Goal: Task Accomplishment & Management: Manage account settings

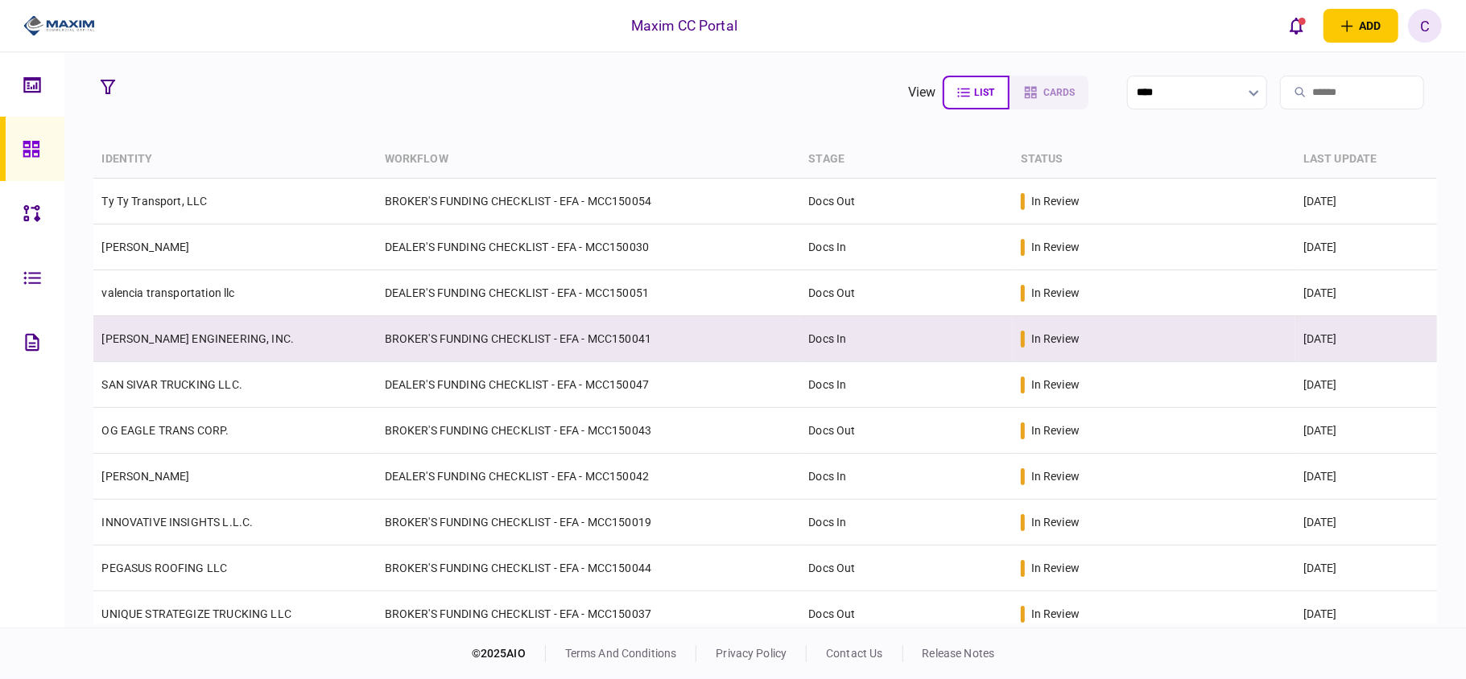
click at [613, 343] on td "BROKER'S FUNDING CHECKLIST - EFA - MCC150041" at bounding box center [589, 339] width 424 height 46
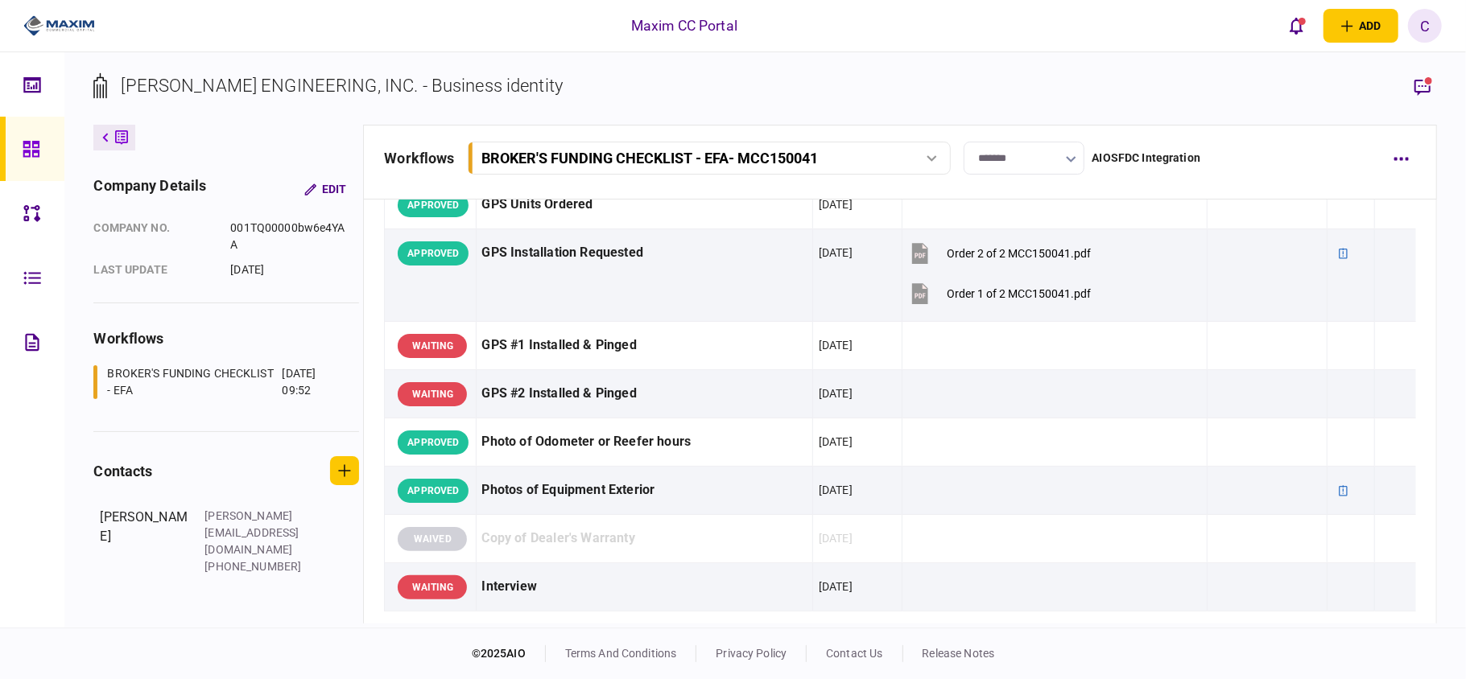
scroll to position [2254, 0]
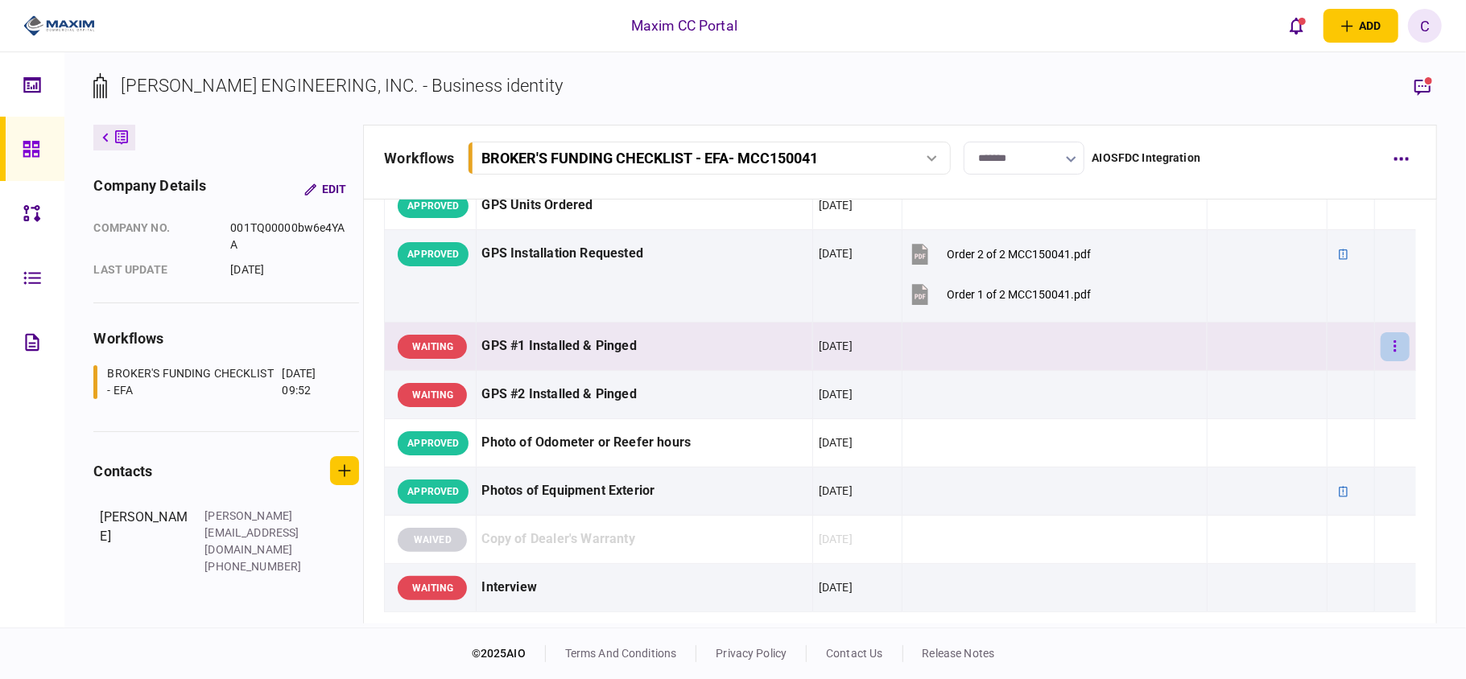
click at [1388, 361] on button "button" at bounding box center [1394, 346] width 29 height 29
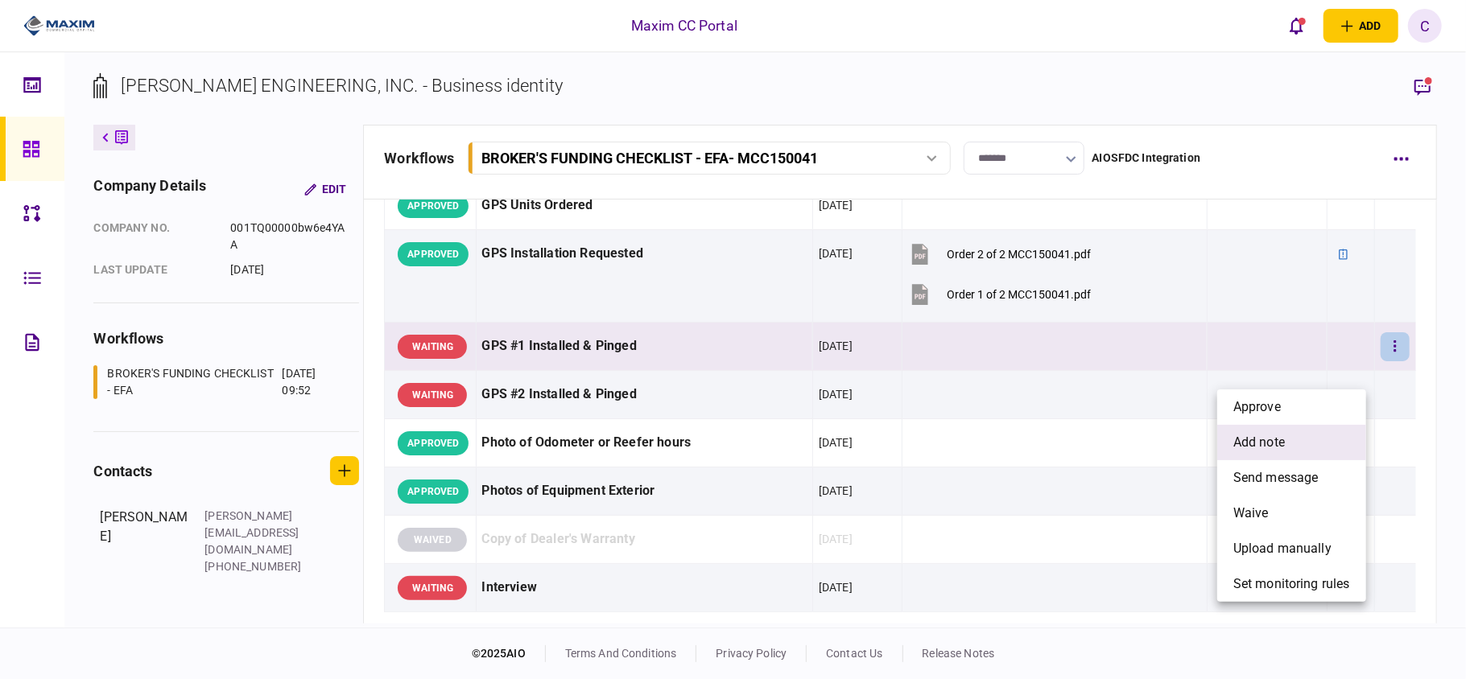
click at [1265, 430] on li "add note" at bounding box center [1291, 442] width 149 height 35
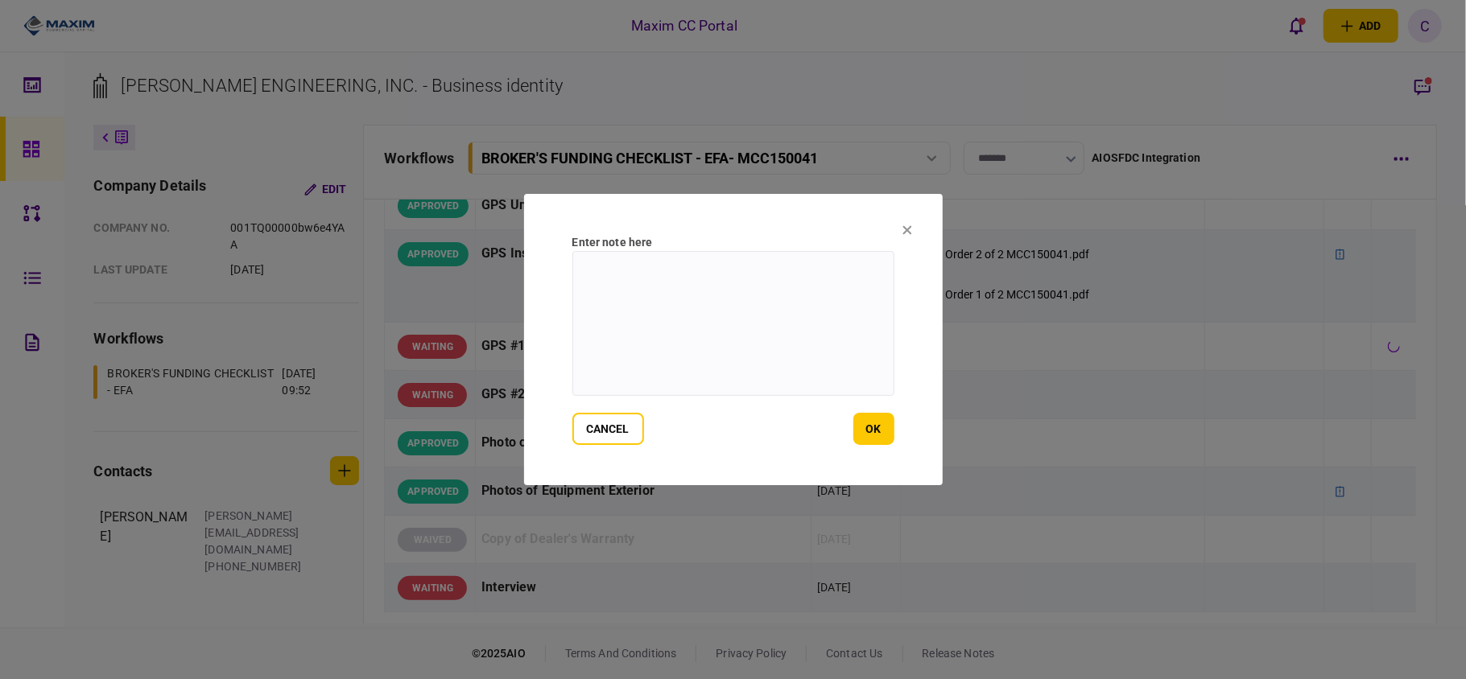
click at [738, 272] on textarea at bounding box center [733, 323] width 322 height 145
drag, startPoint x: 780, startPoint y: 265, endPoint x: 544, endPoint y: 278, distance: 236.2
click at [544, 278] on section "**********" at bounding box center [733, 339] width 419 height 291
type textarea "**********"
click at [860, 433] on button "ok" at bounding box center [873, 429] width 41 height 32
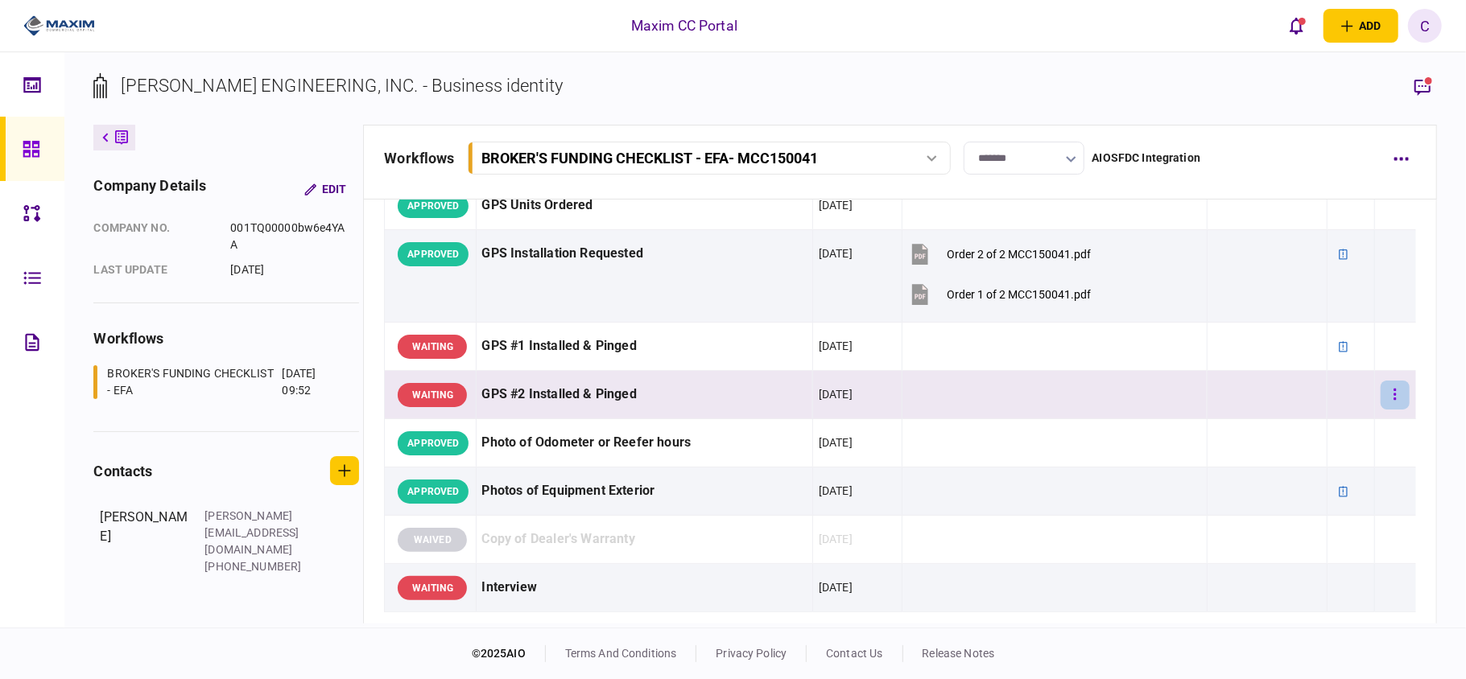
click at [1380, 410] on button "button" at bounding box center [1394, 395] width 29 height 29
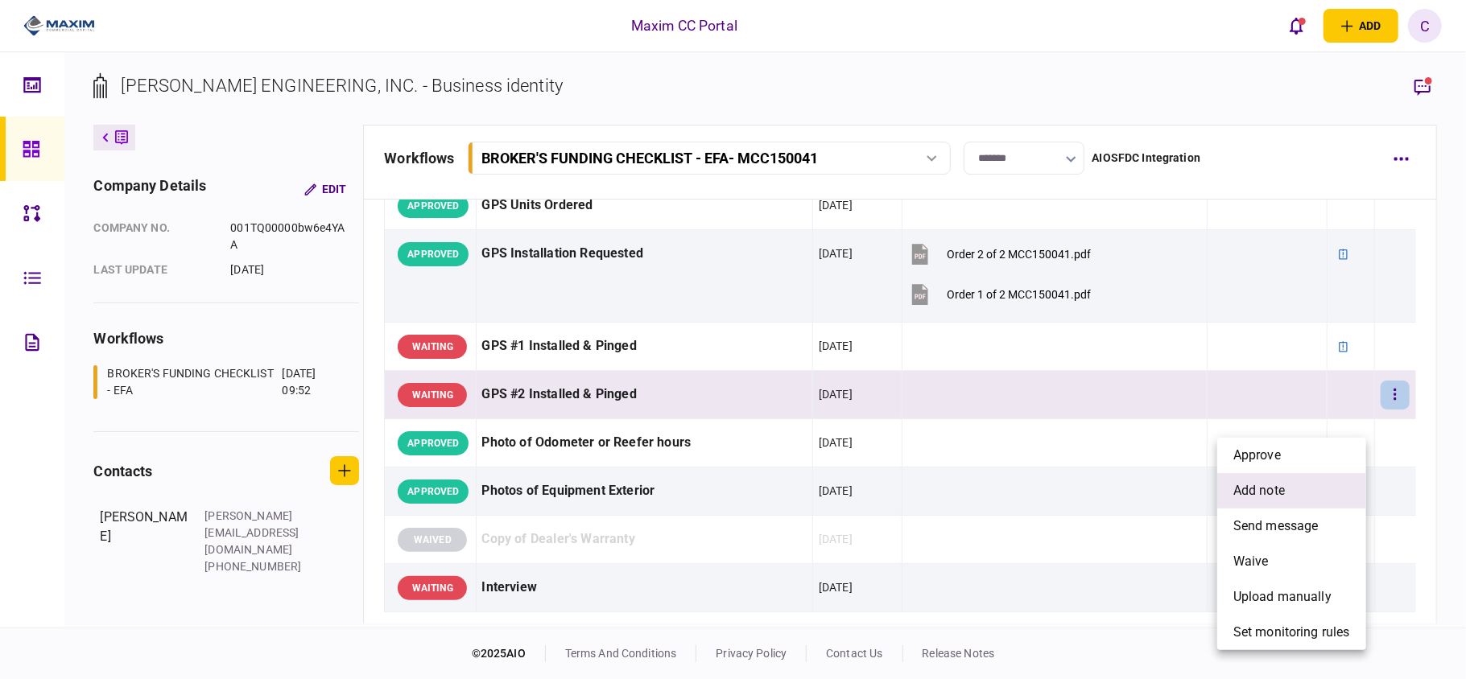
click at [1256, 490] on span "add note" at bounding box center [1259, 490] width 52 height 19
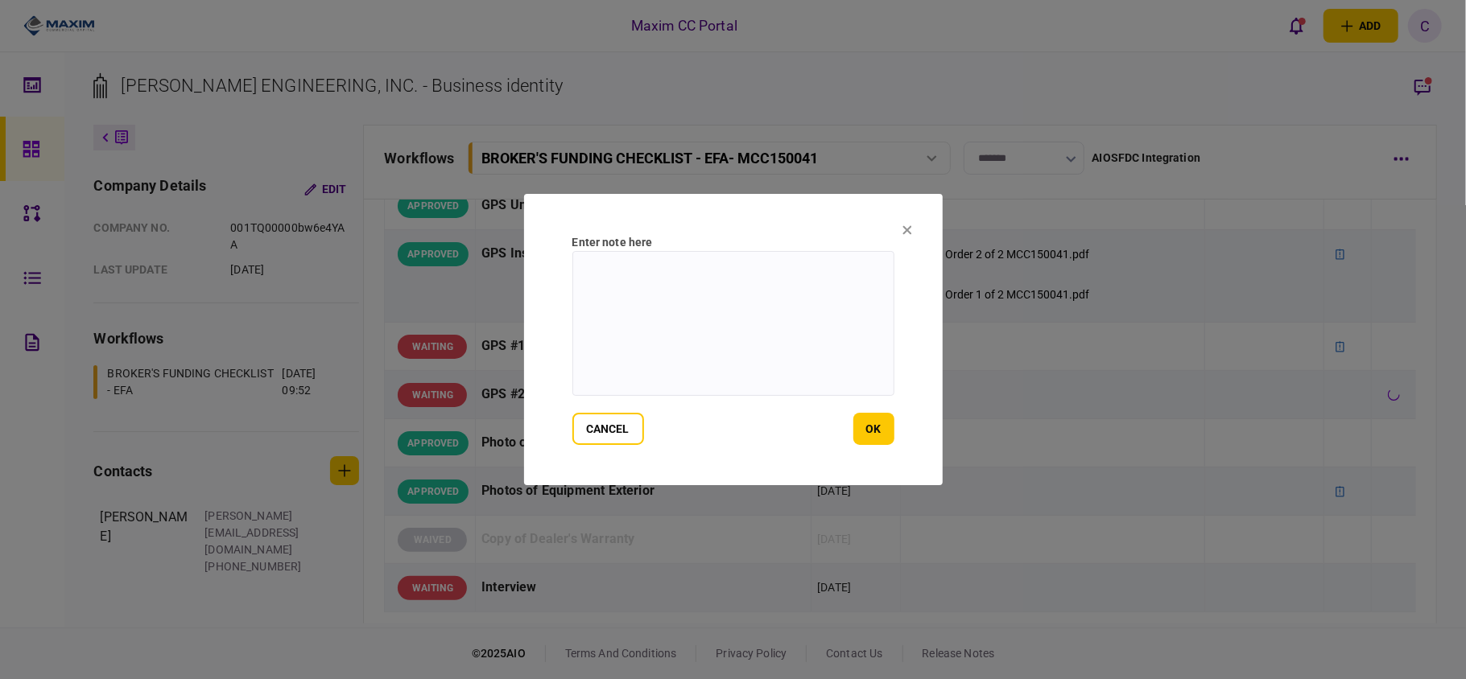
click at [699, 285] on textarea at bounding box center [733, 323] width 322 height 145
paste textarea "**********"
type textarea "**********"
click at [866, 427] on button "ok" at bounding box center [873, 429] width 41 height 32
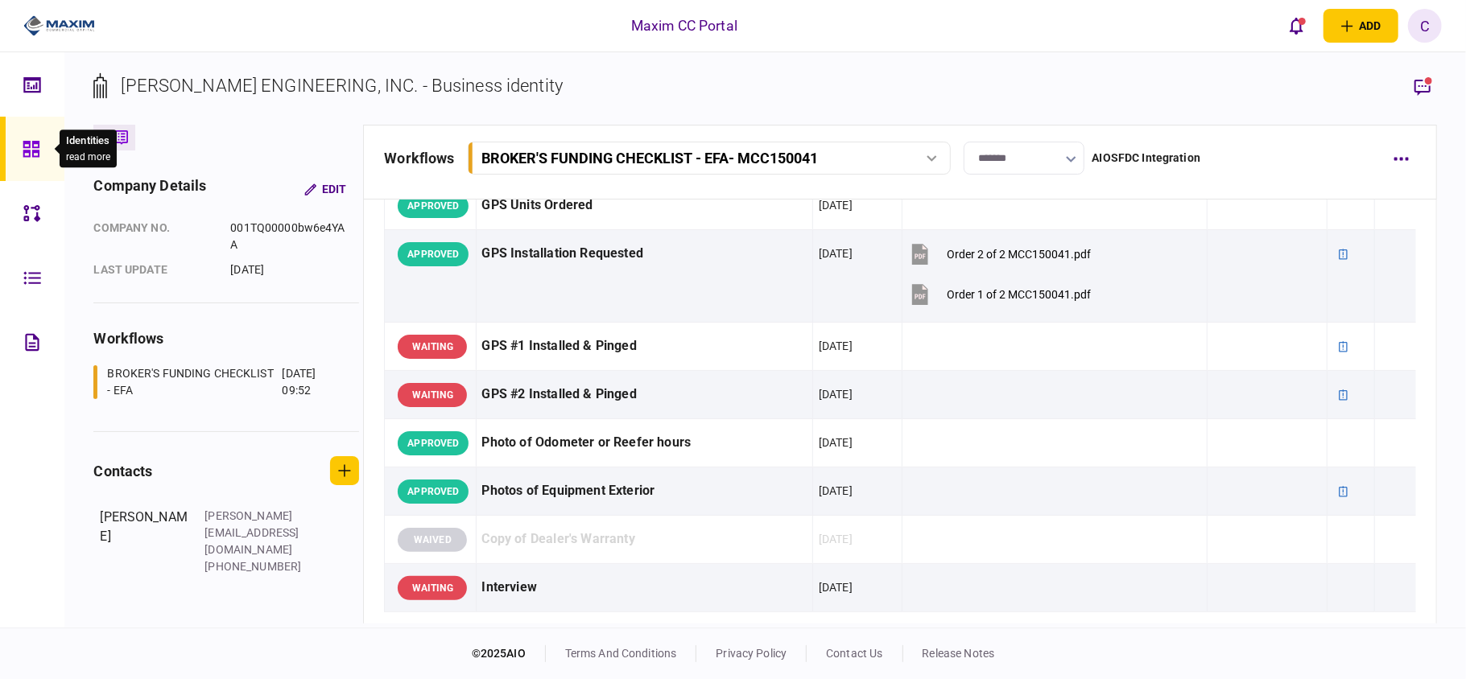
click at [26, 155] on icon at bounding box center [32, 149] width 18 height 19
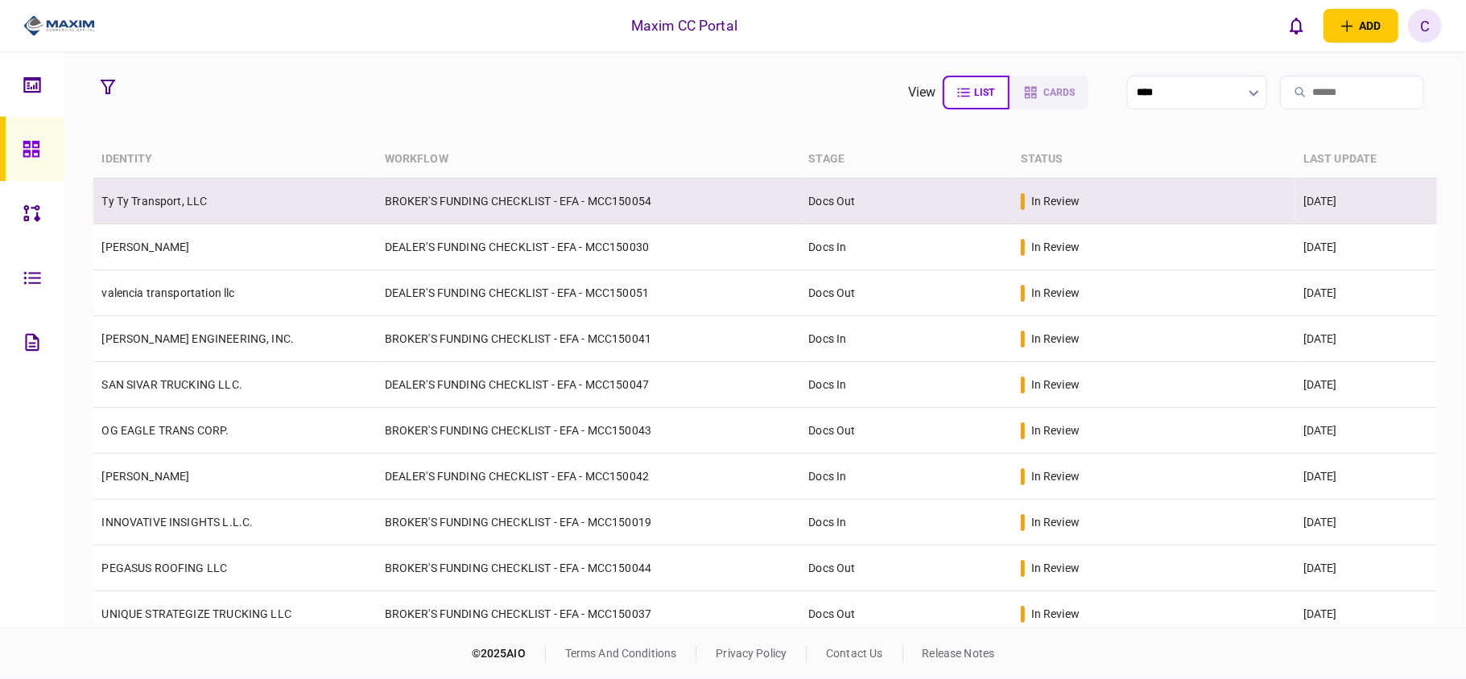
click at [686, 211] on td "BROKER'S FUNDING CHECKLIST - EFA - MCC150054" at bounding box center [589, 202] width 424 height 46
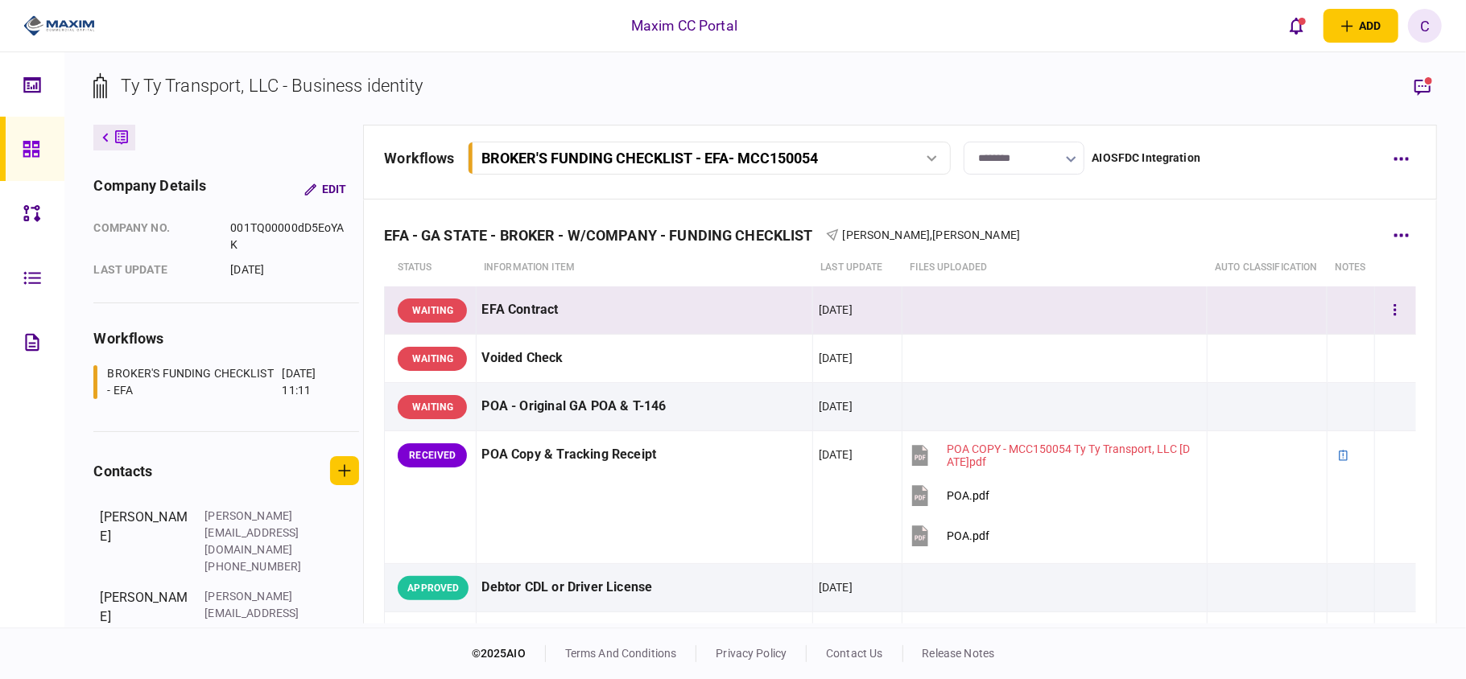
scroll to position [107, 0]
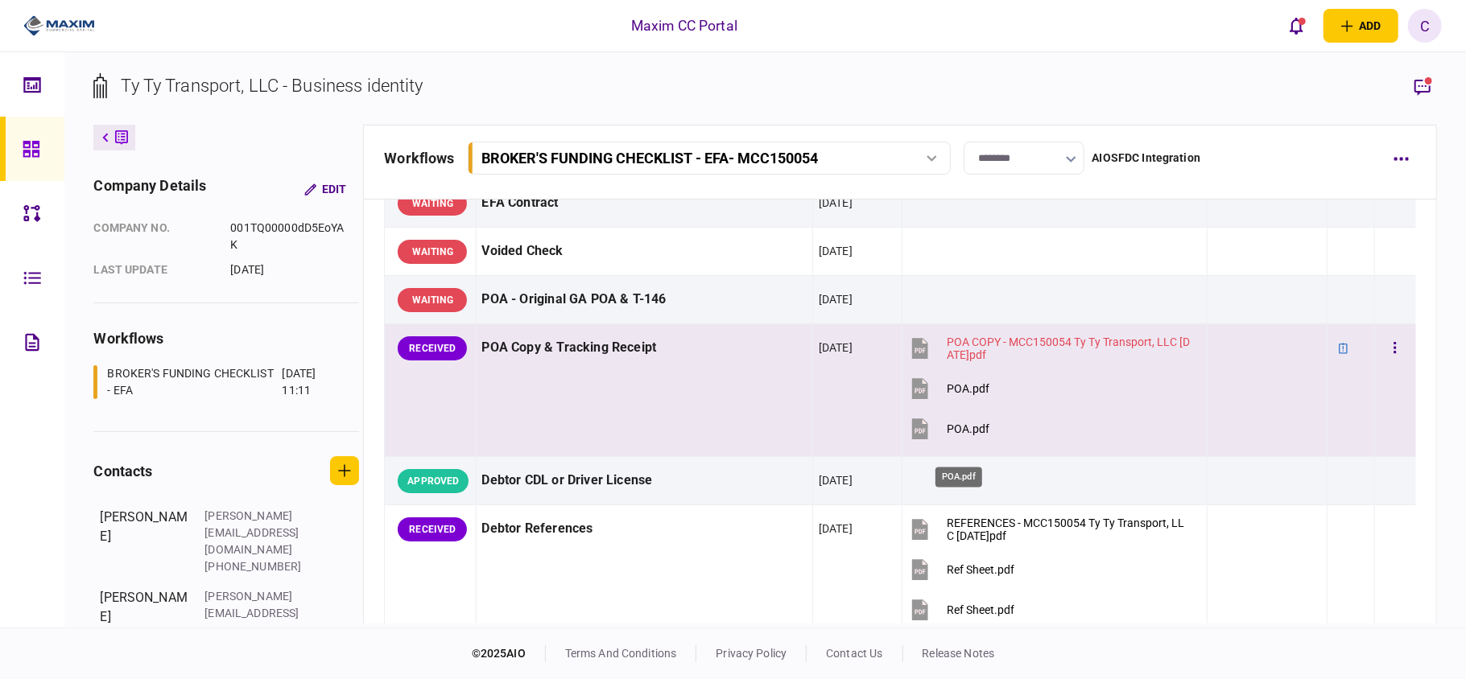
click at [955, 435] on div "POA.pdf" at bounding box center [968, 429] width 43 height 13
click at [955, 395] on div "POA.pdf" at bounding box center [968, 388] width 43 height 13
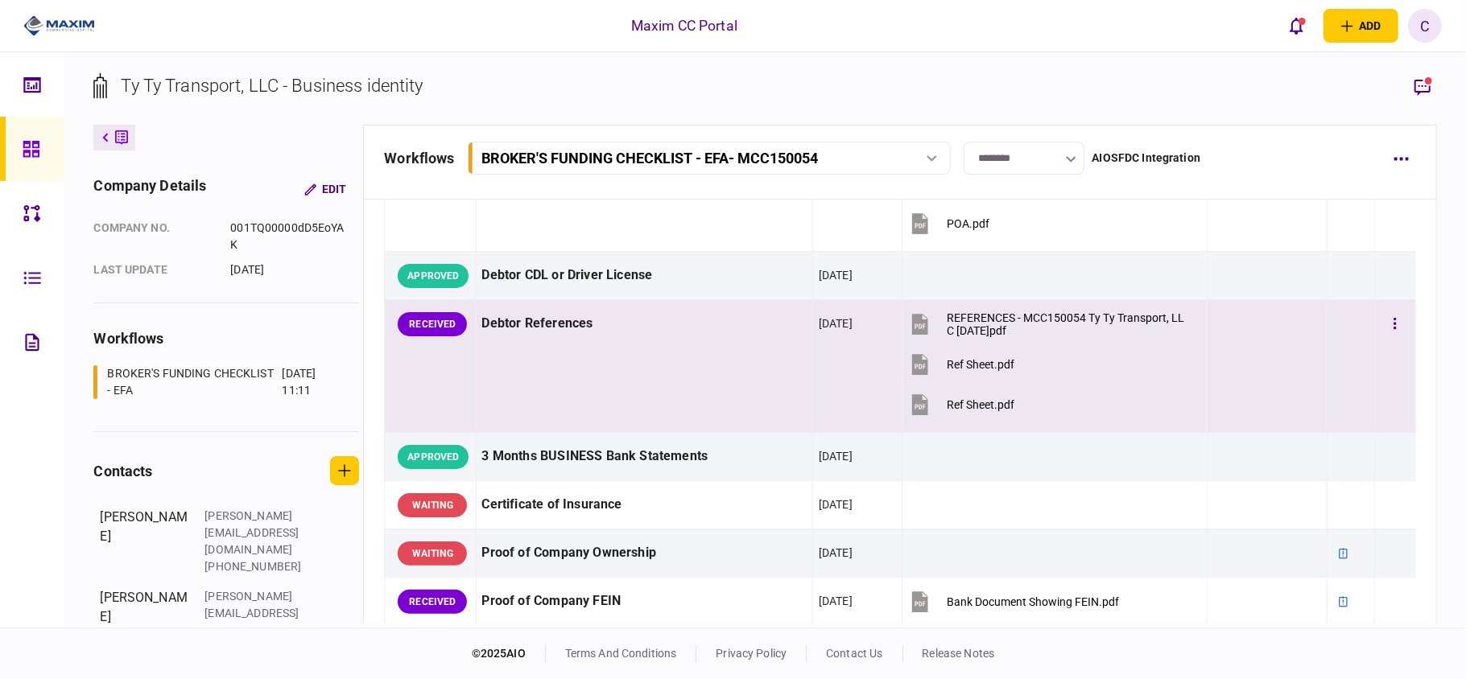
scroll to position [322, 0]
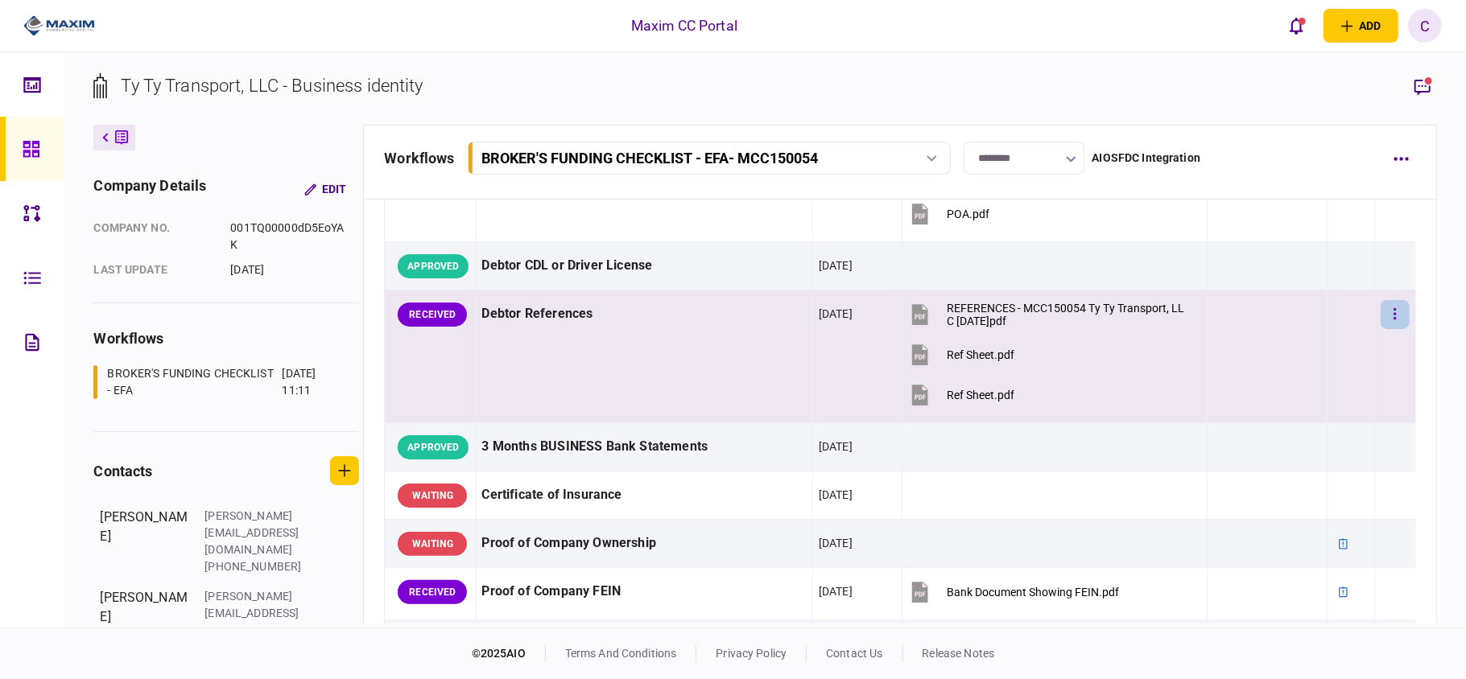
click at [1393, 322] on icon "button" at bounding box center [1394, 314] width 3 height 15
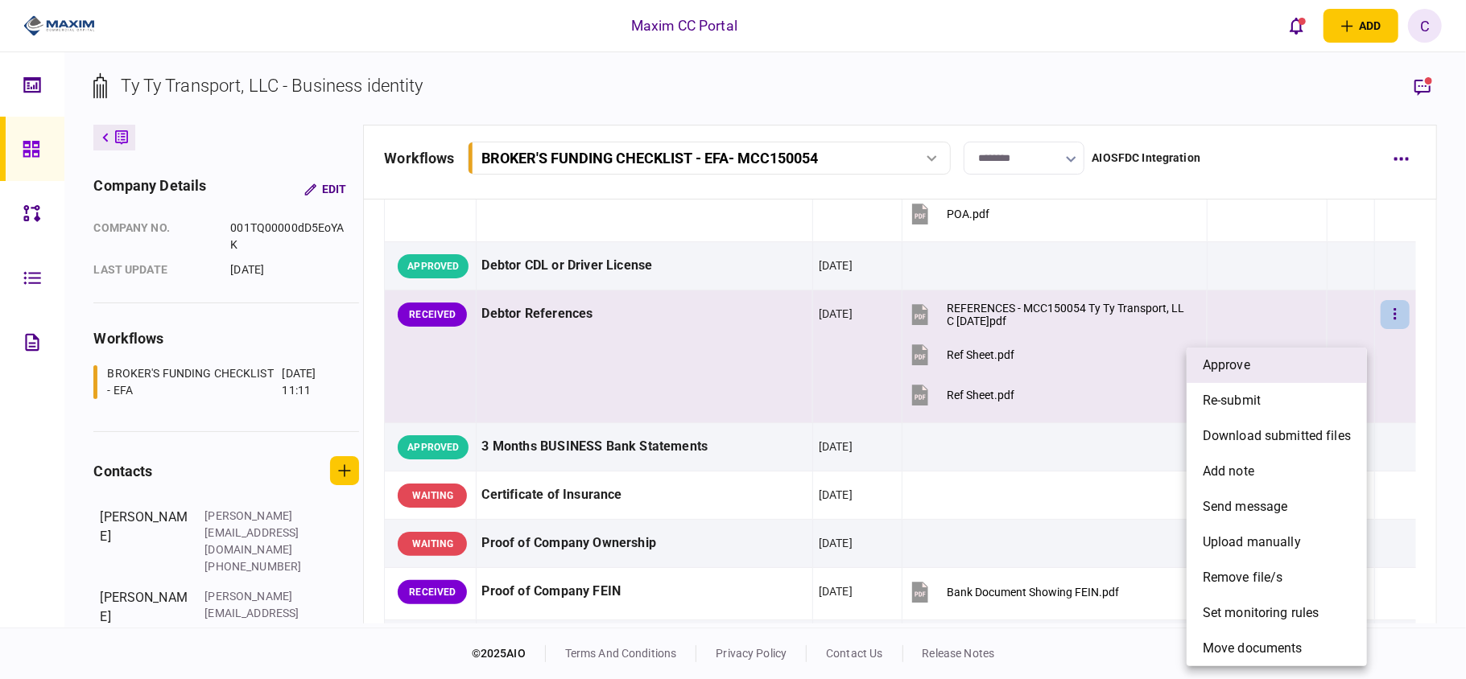
click at [1273, 367] on li "approve" at bounding box center [1276, 365] width 180 height 35
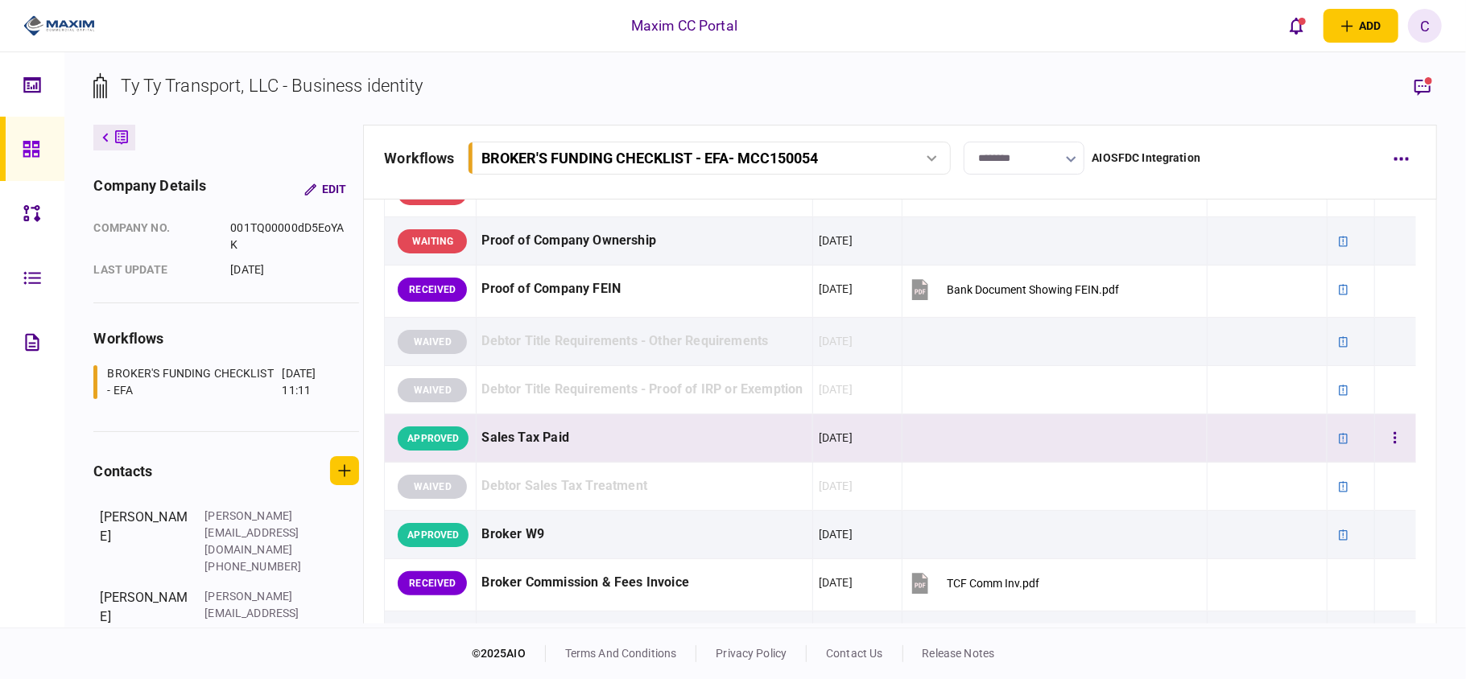
scroll to position [644, 0]
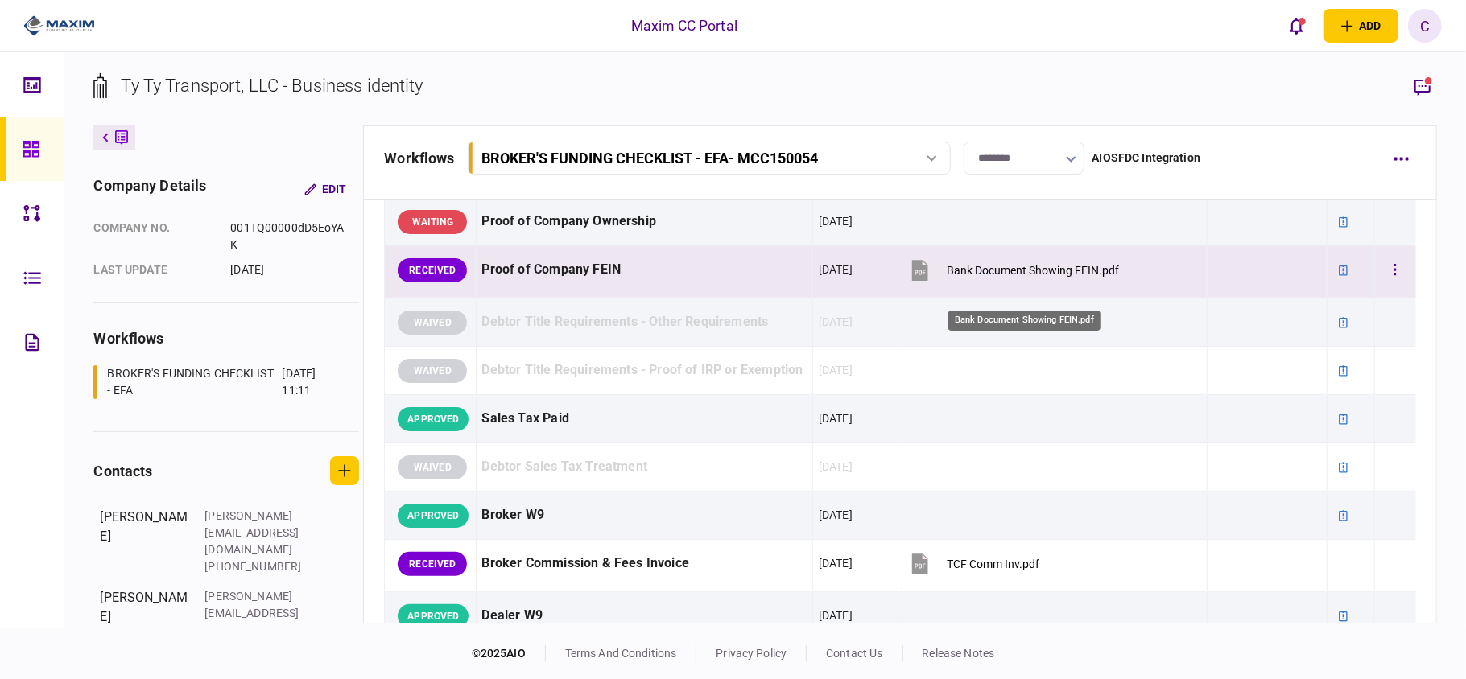
click at [960, 277] on div "Bank Document Showing FEIN.pdf" at bounding box center [1033, 270] width 172 height 13
click at [1385, 285] on button "button" at bounding box center [1394, 270] width 29 height 29
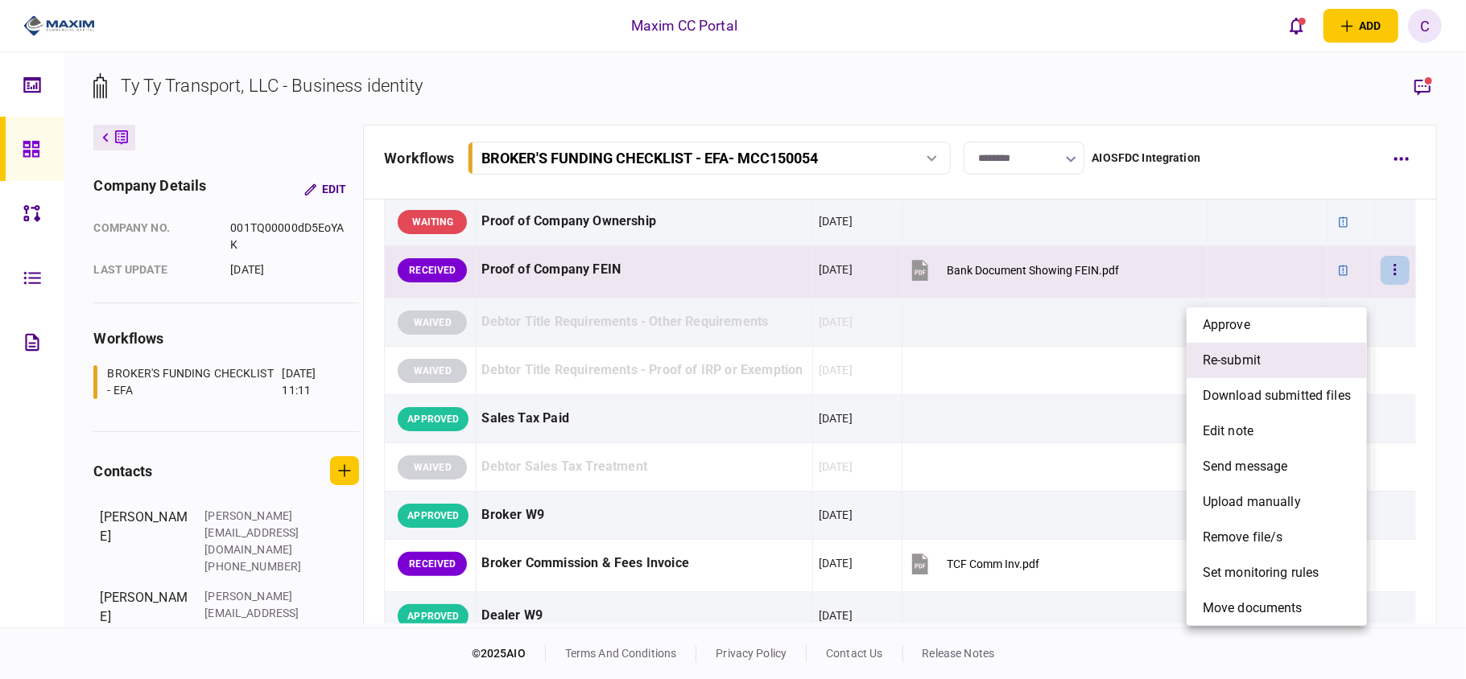
click at [1244, 358] on span "re-submit" at bounding box center [1232, 360] width 58 height 19
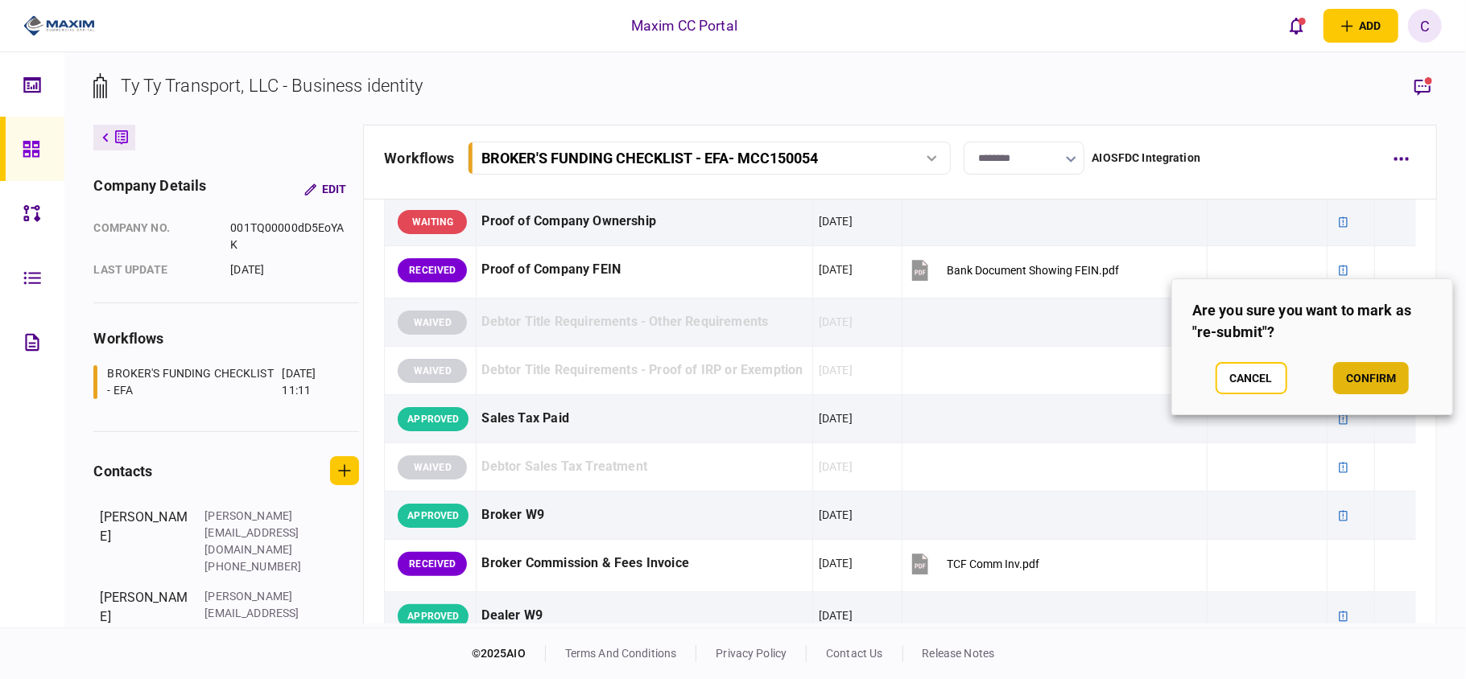
click at [1365, 387] on button "confirm" at bounding box center [1371, 378] width 76 height 32
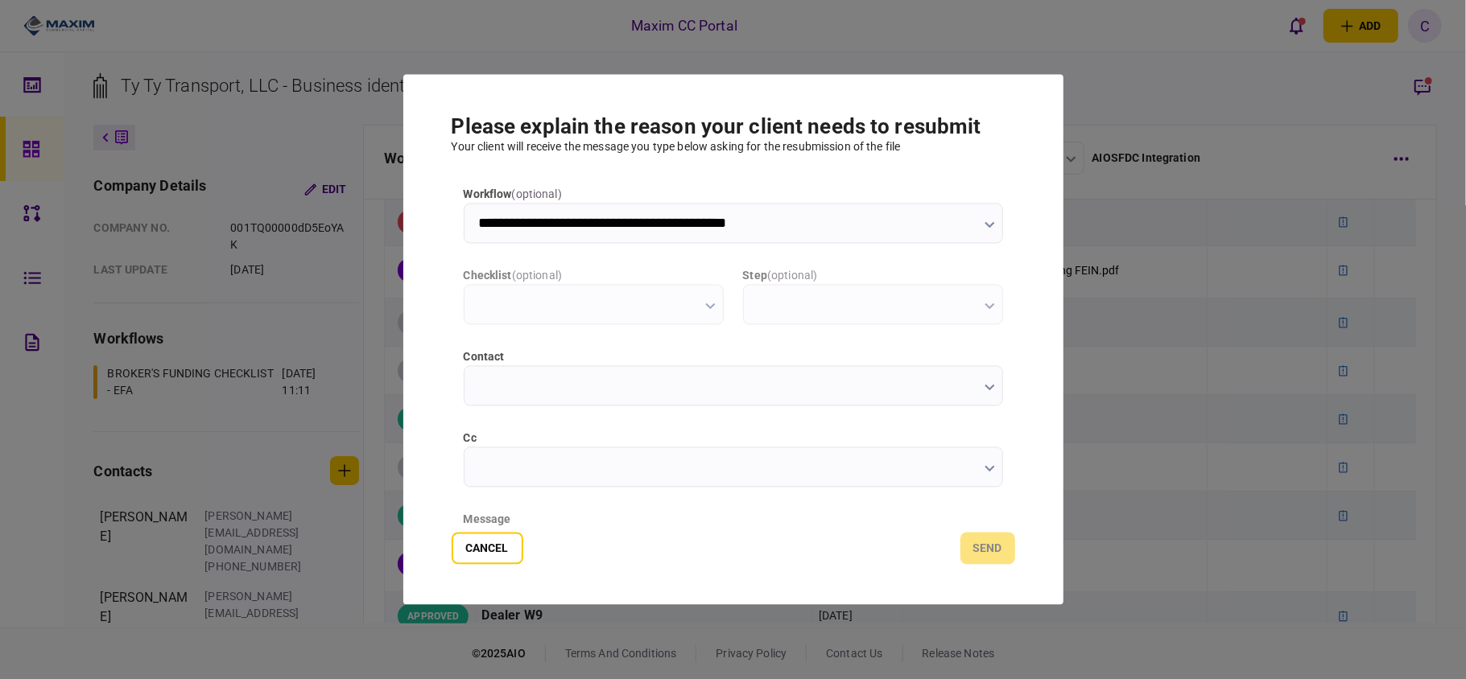
type input "**********"
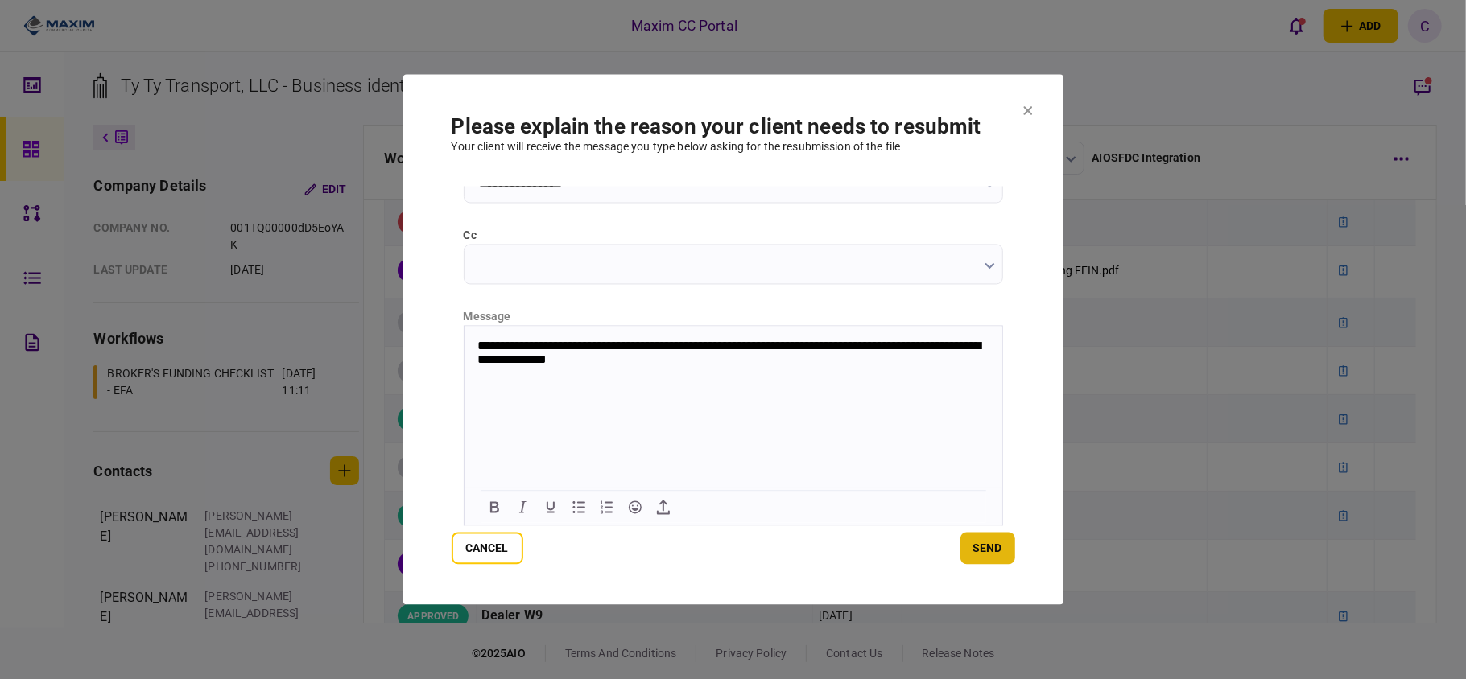
click at [977, 542] on button "send" at bounding box center [987, 549] width 55 height 32
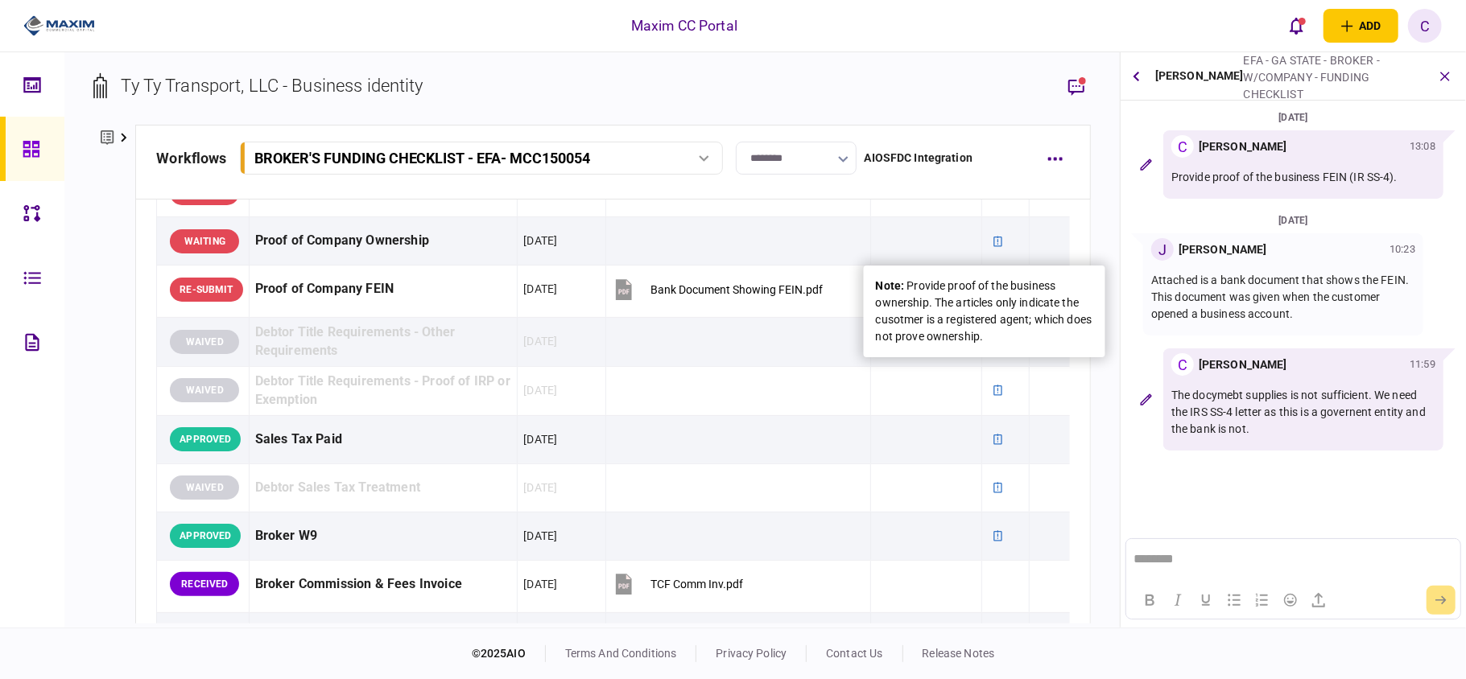
scroll to position [0, 0]
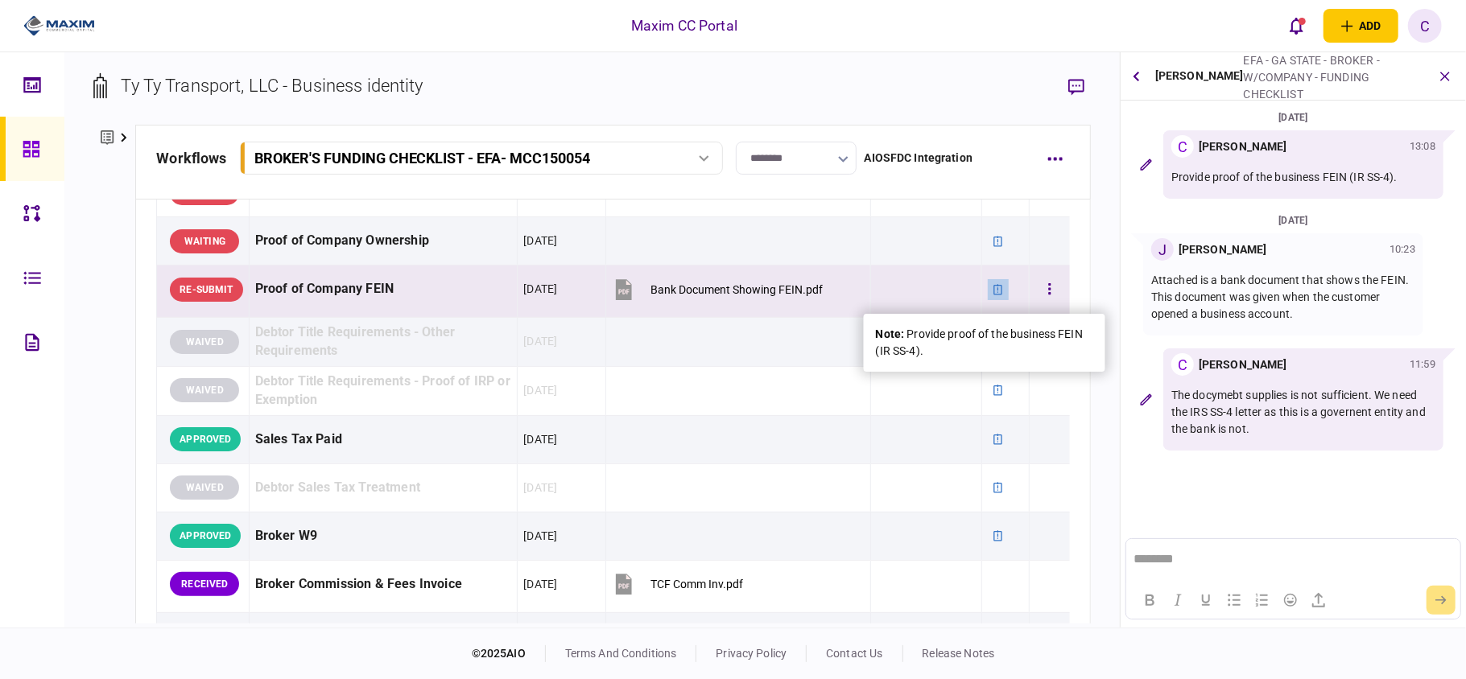
click at [992, 290] on icon at bounding box center [997, 289] width 11 height 11
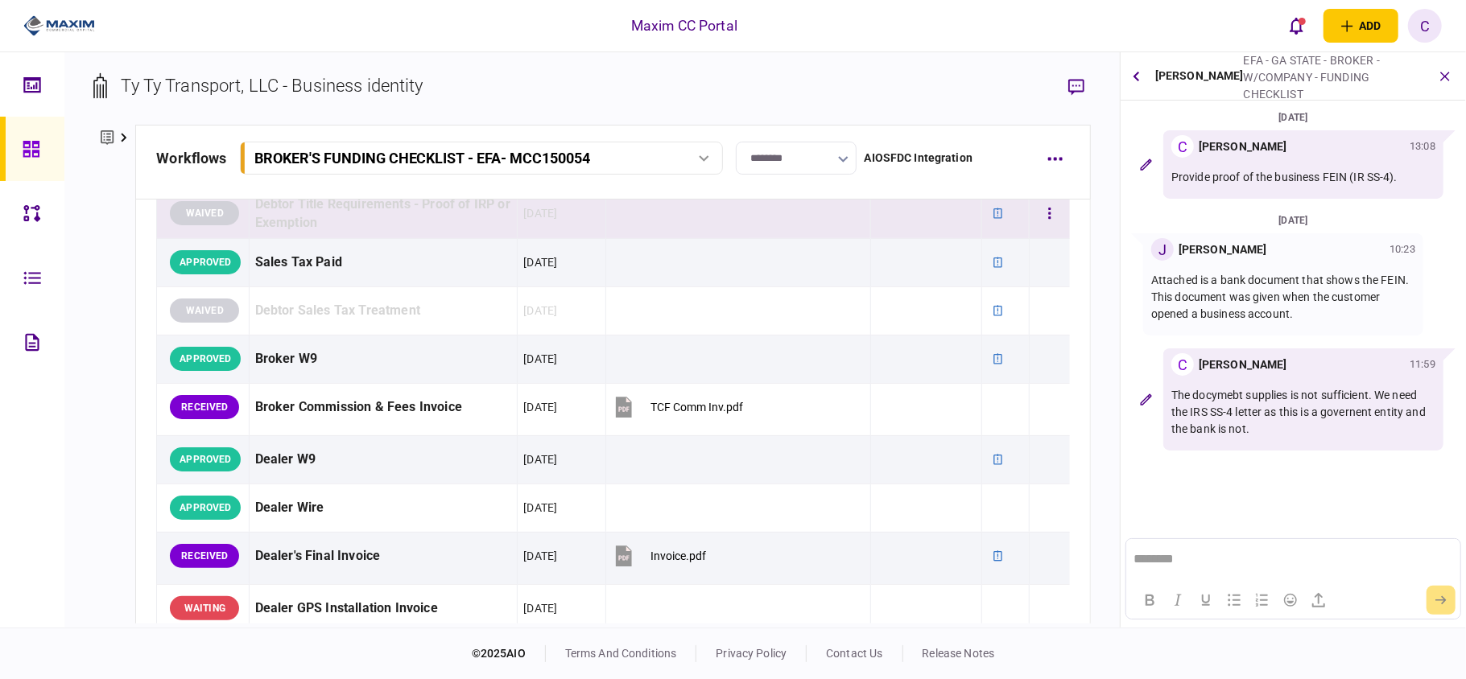
scroll to position [858, 0]
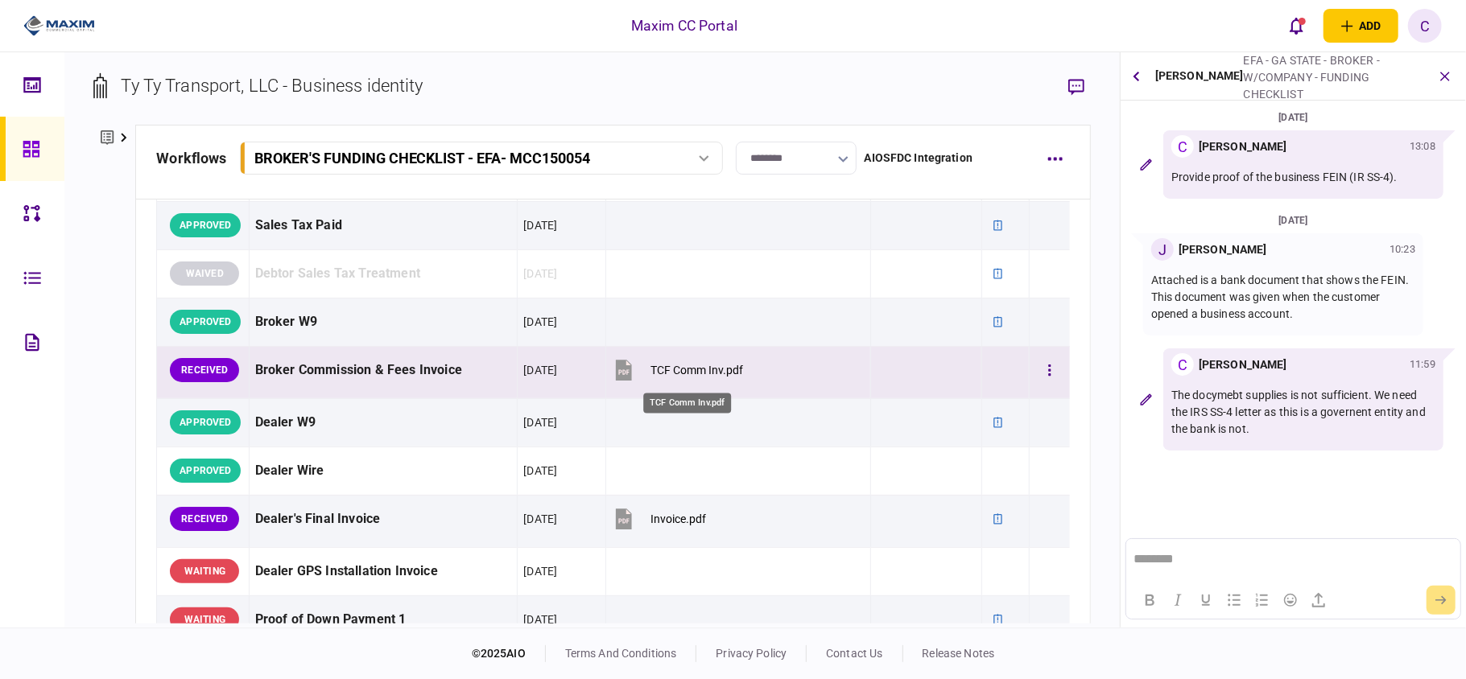
click at [666, 371] on div "TCF Comm Inv.pdf" at bounding box center [696, 370] width 93 height 13
click at [1035, 365] on button "button" at bounding box center [1049, 370] width 29 height 29
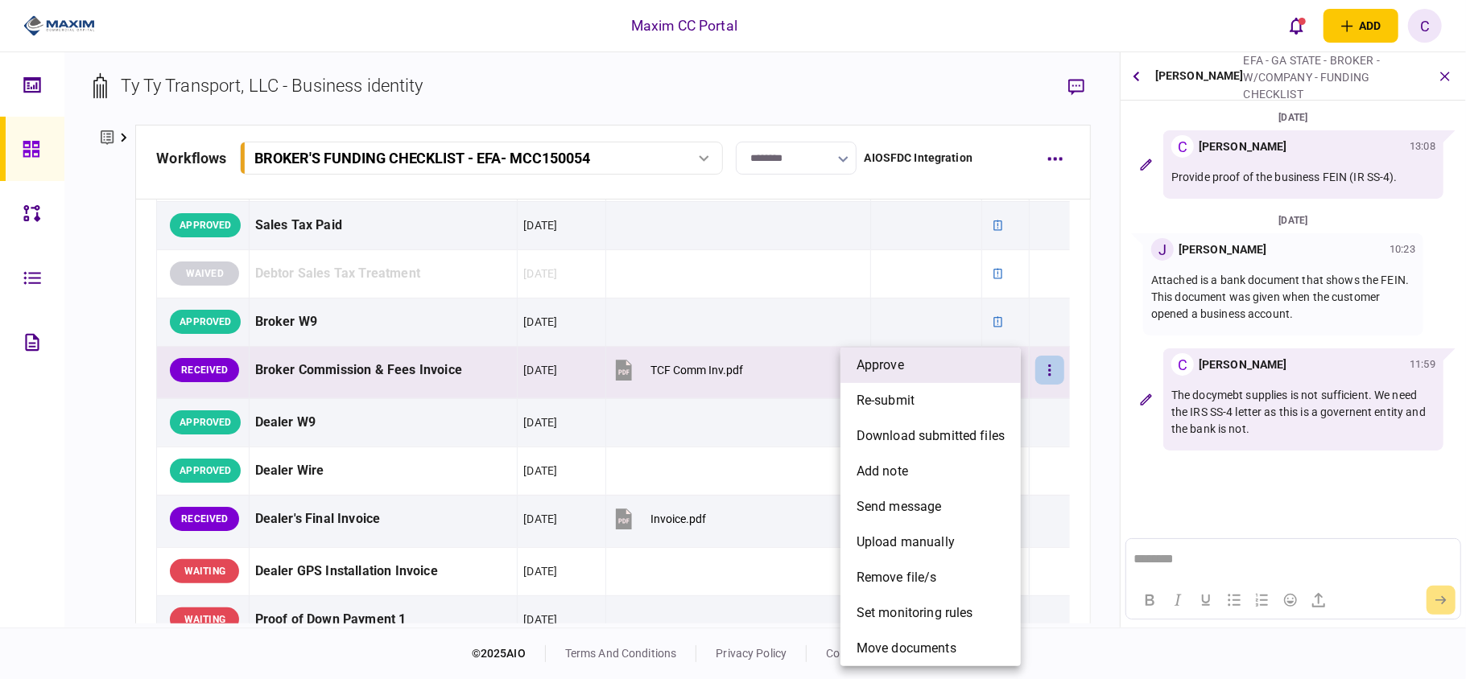
click at [900, 365] on span "approve" at bounding box center [879, 365] width 47 height 19
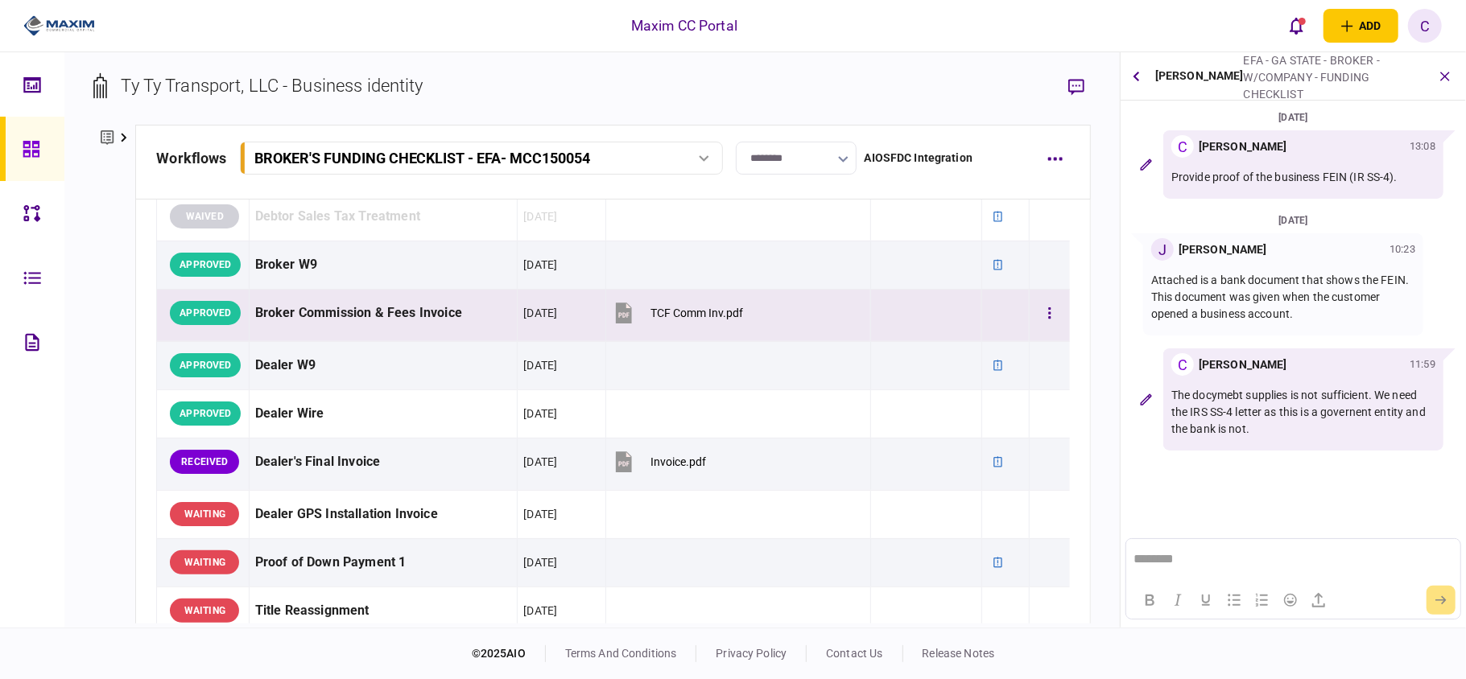
scroll to position [966, 0]
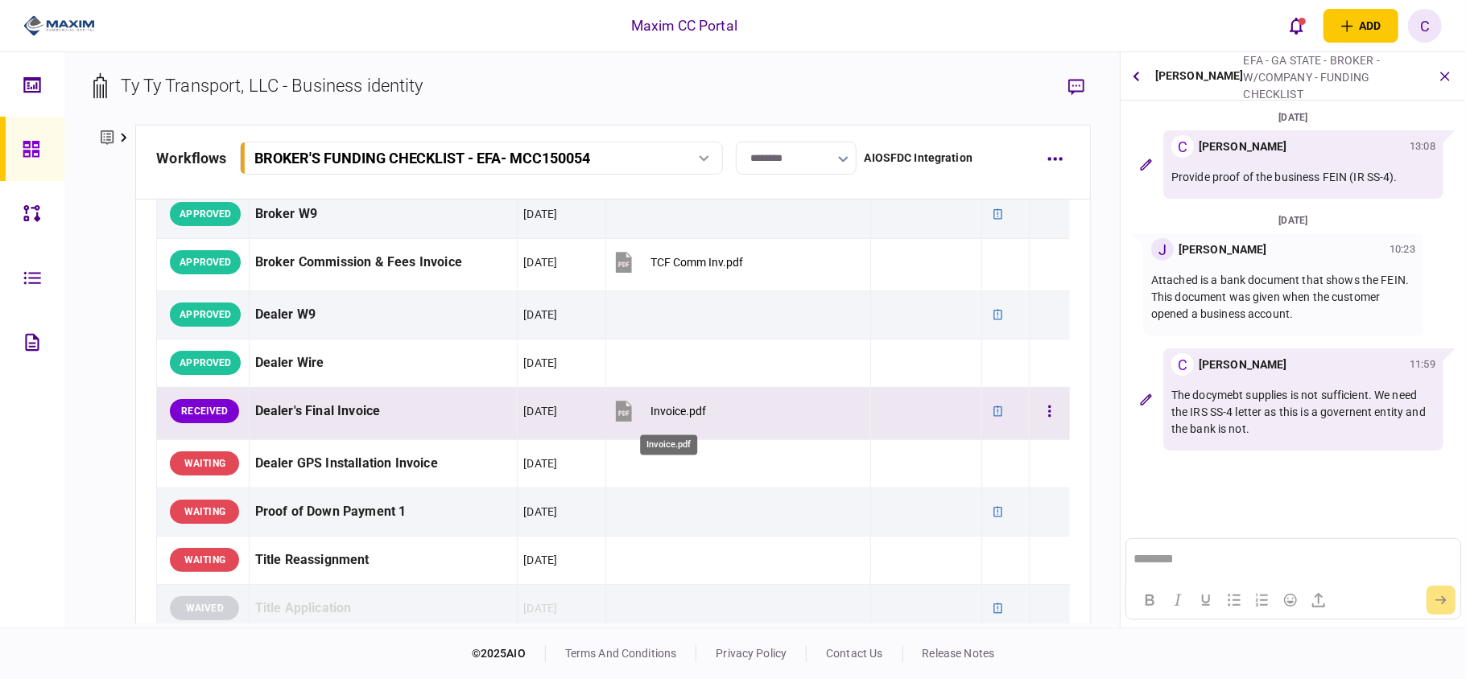
click at [661, 412] on div "Invoice.pdf" at bounding box center [678, 411] width 56 height 13
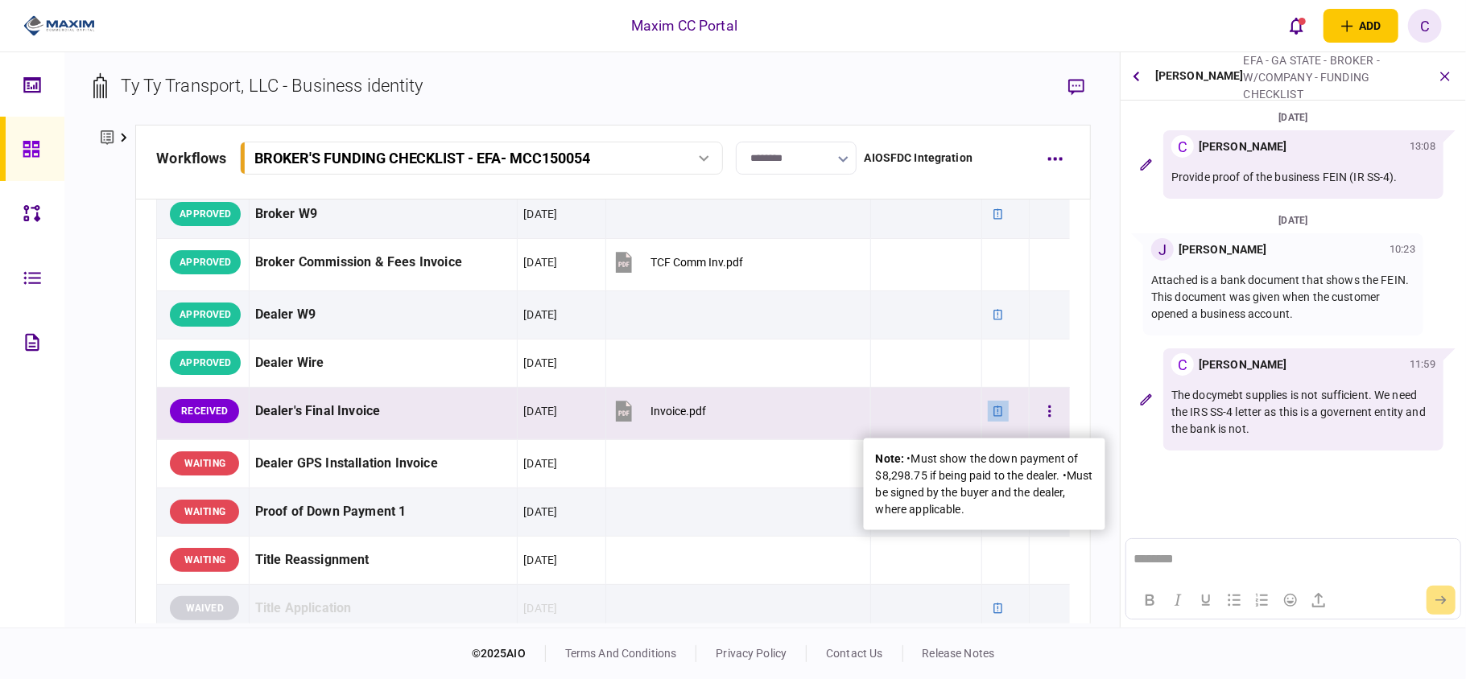
click at [992, 414] on icon at bounding box center [997, 411] width 11 height 11
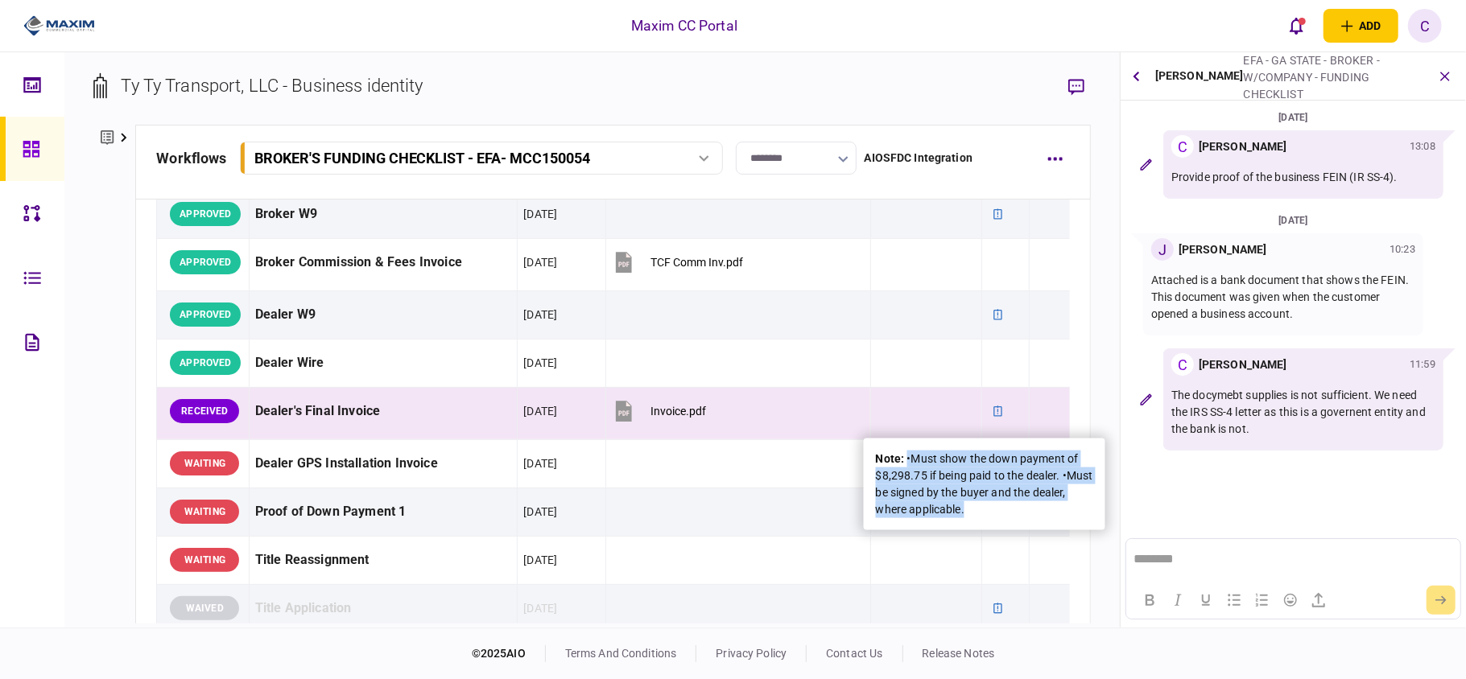
drag, startPoint x: 1011, startPoint y: 526, endPoint x: 906, endPoint y: 457, distance: 125.0
click at [906, 457] on div "note : •Must show the down payment of $8,298.75 if being paid to the dealer. •M…" at bounding box center [984, 485] width 241 height 92
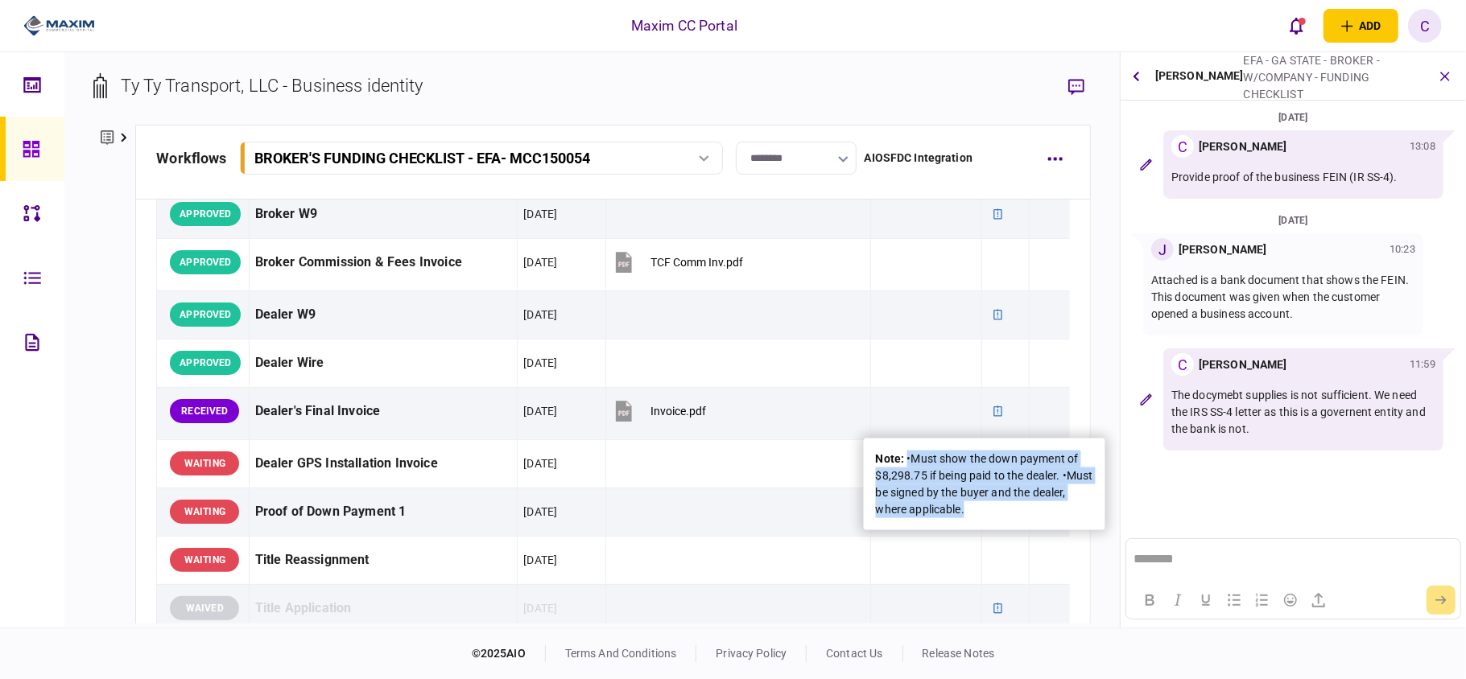
copy div "•Must show the down payment of $8,298.75 if being paid to the dealer. •Must be …"
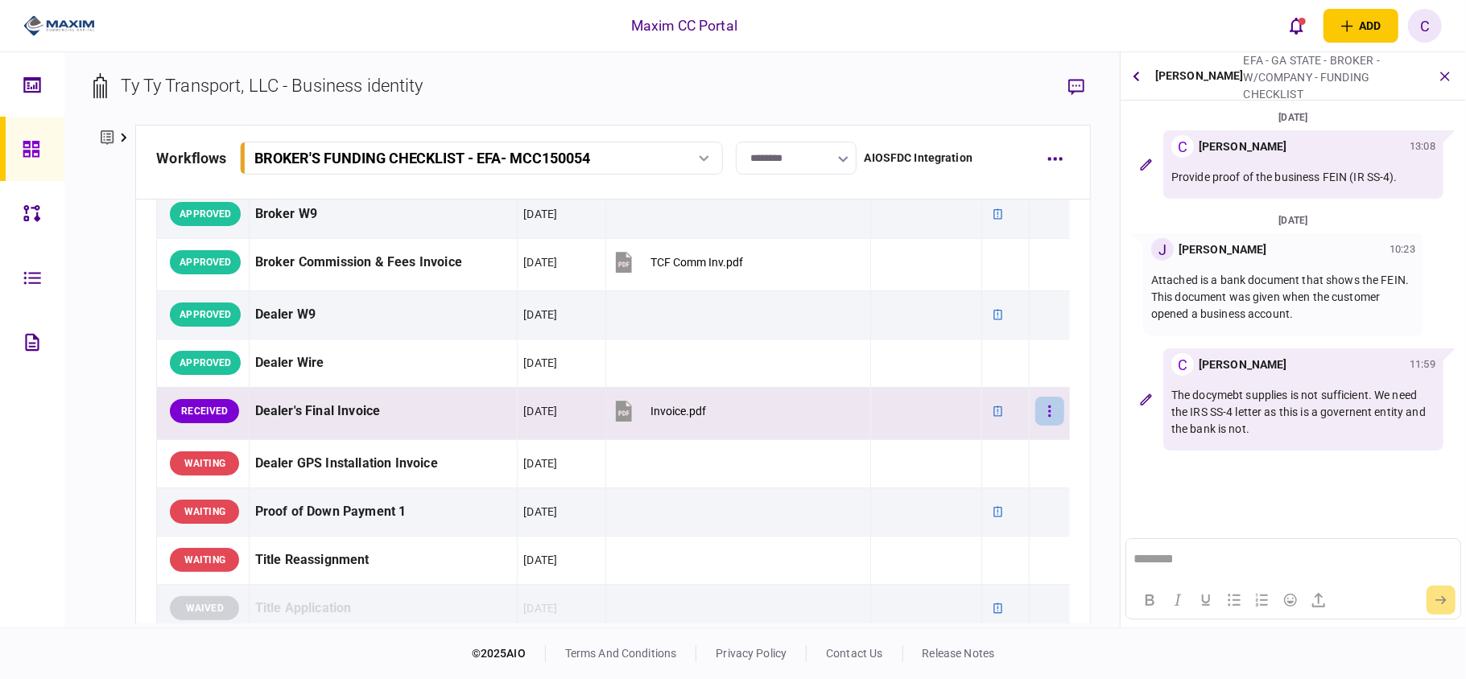
click at [1048, 419] on icon "button" at bounding box center [1049, 411] width 3 height 15
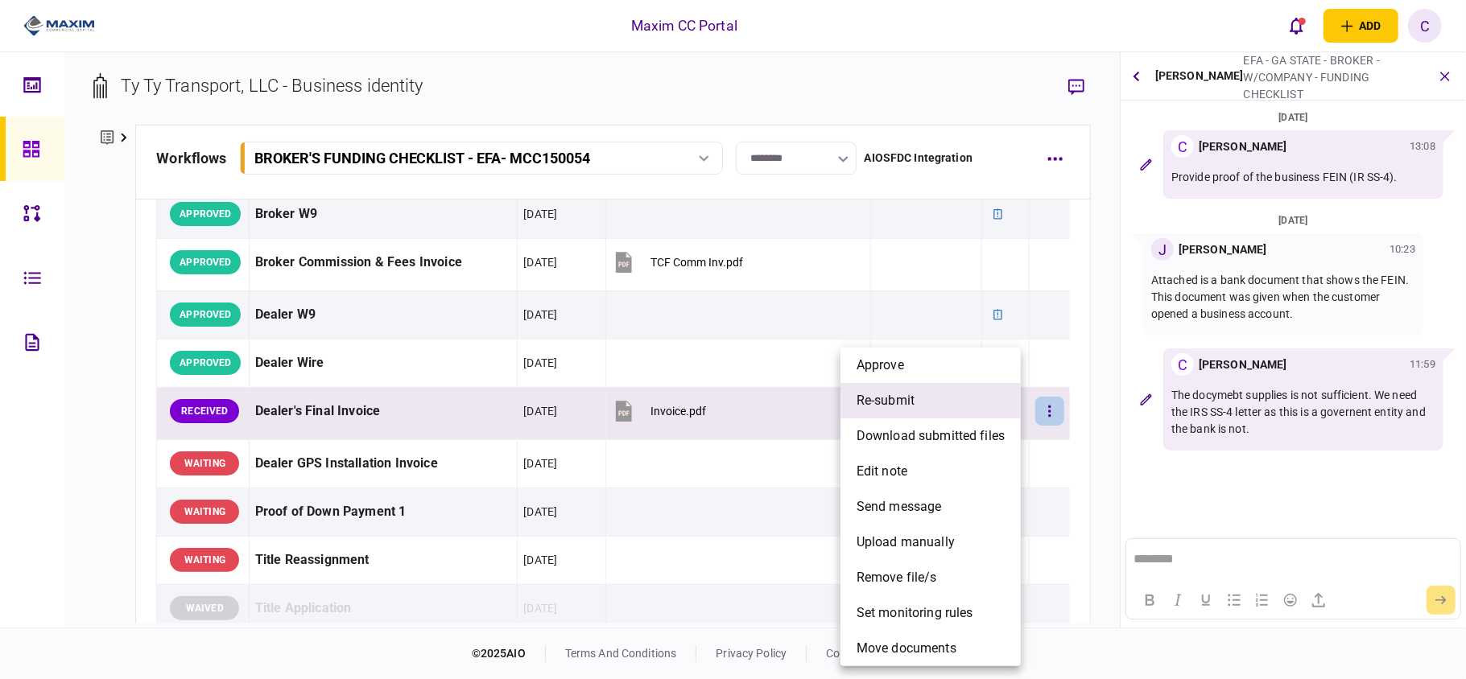
click at [905, 406] on span "re-submit" at bounding box center [885, 400] width 58 height 19
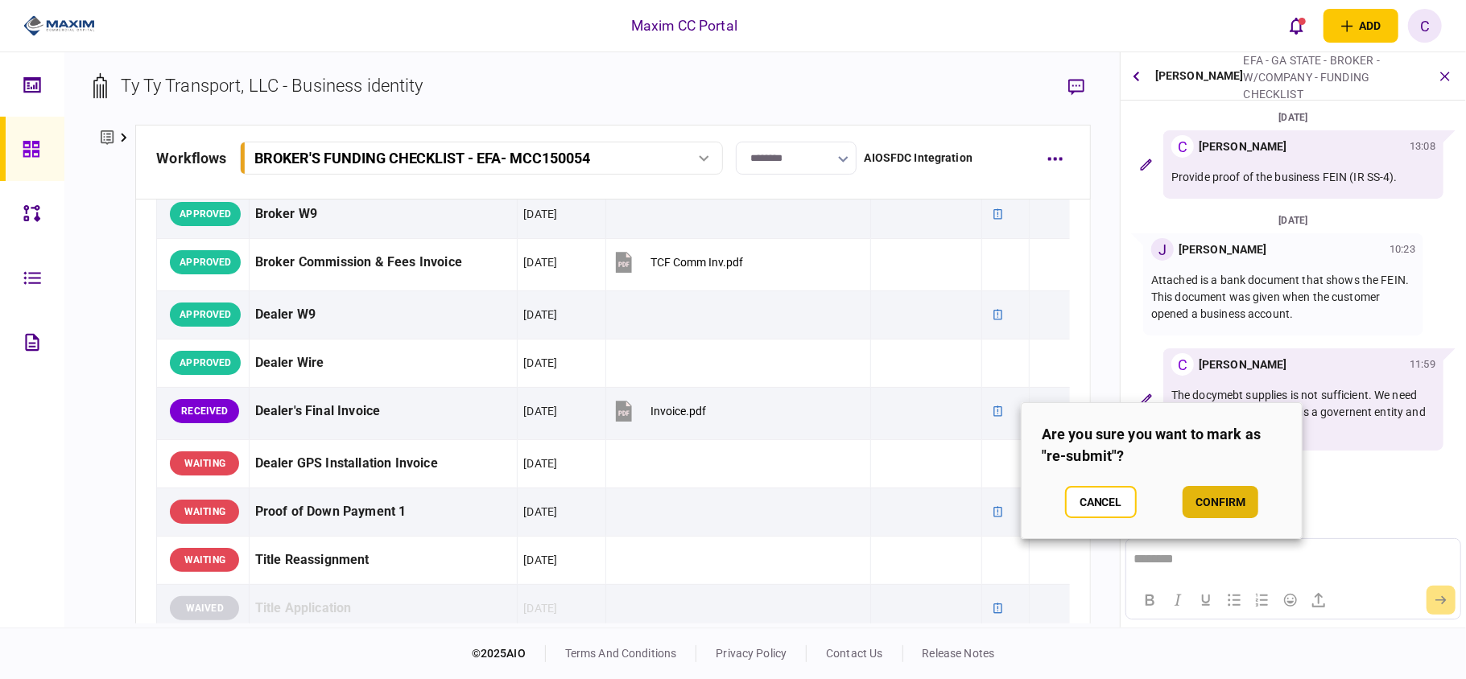
click at [1215, 501] on button "confirm" at bounding box center [1220, 502] width 76 height 32
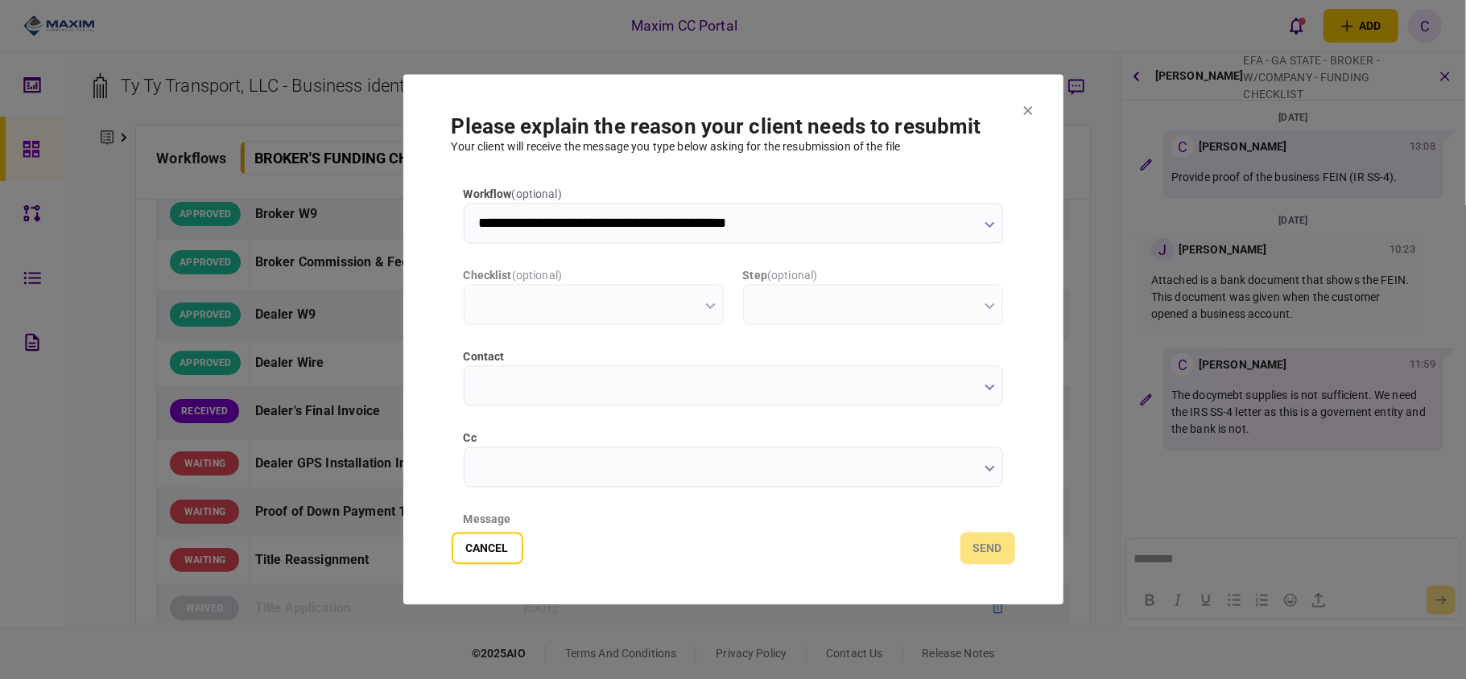
scroll to position [0, 0]
type input "**********"
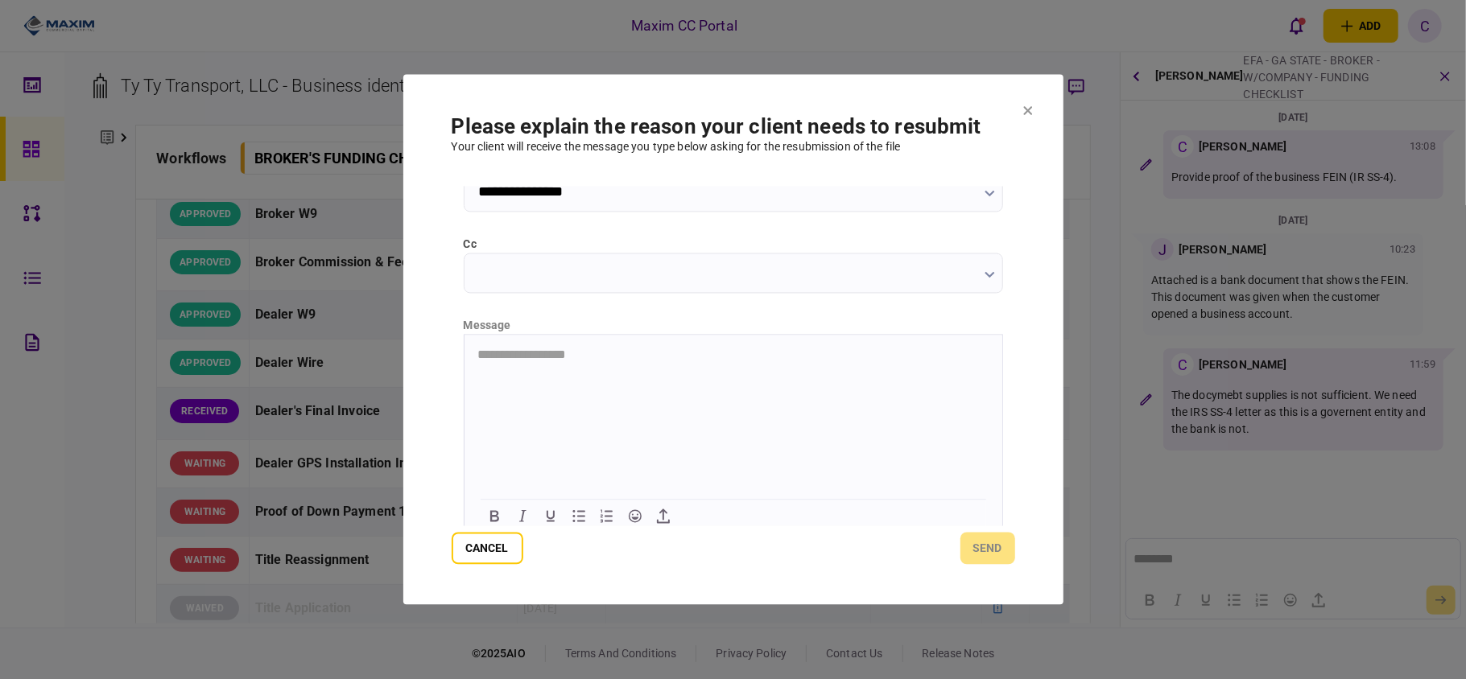
scroll to position [203, 0]
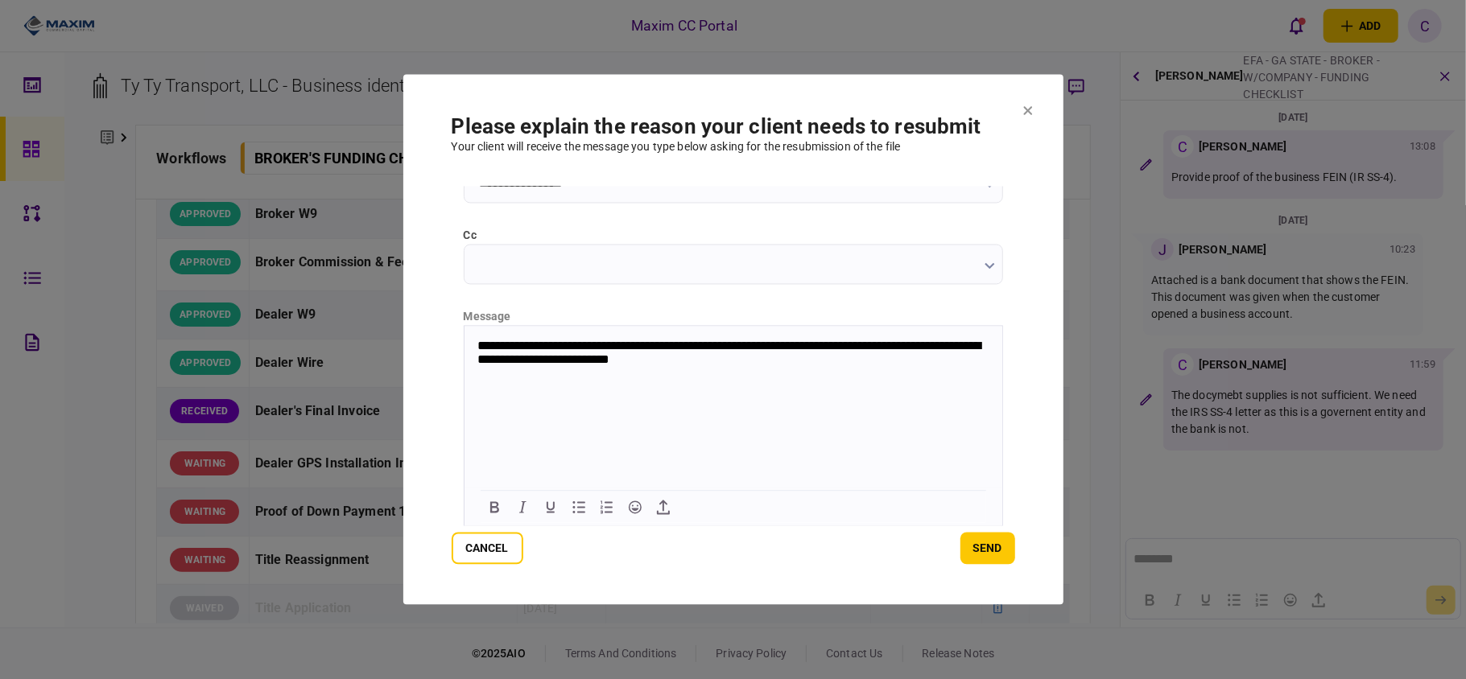
click at [880, 345] on p "**********" at bounding box center [731, 354] width 509 height 30
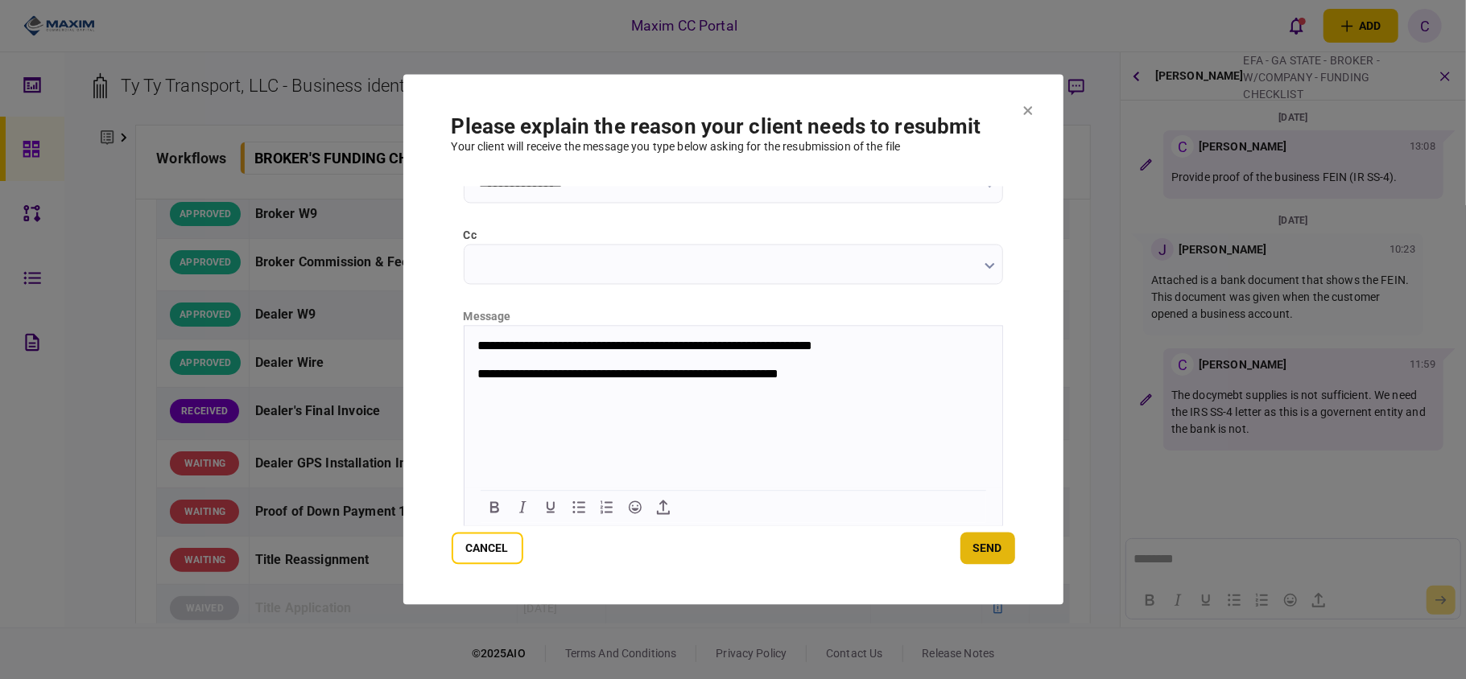
click at [995, 548] on button "send" at bounding box center [987, 549] width 55 height 32
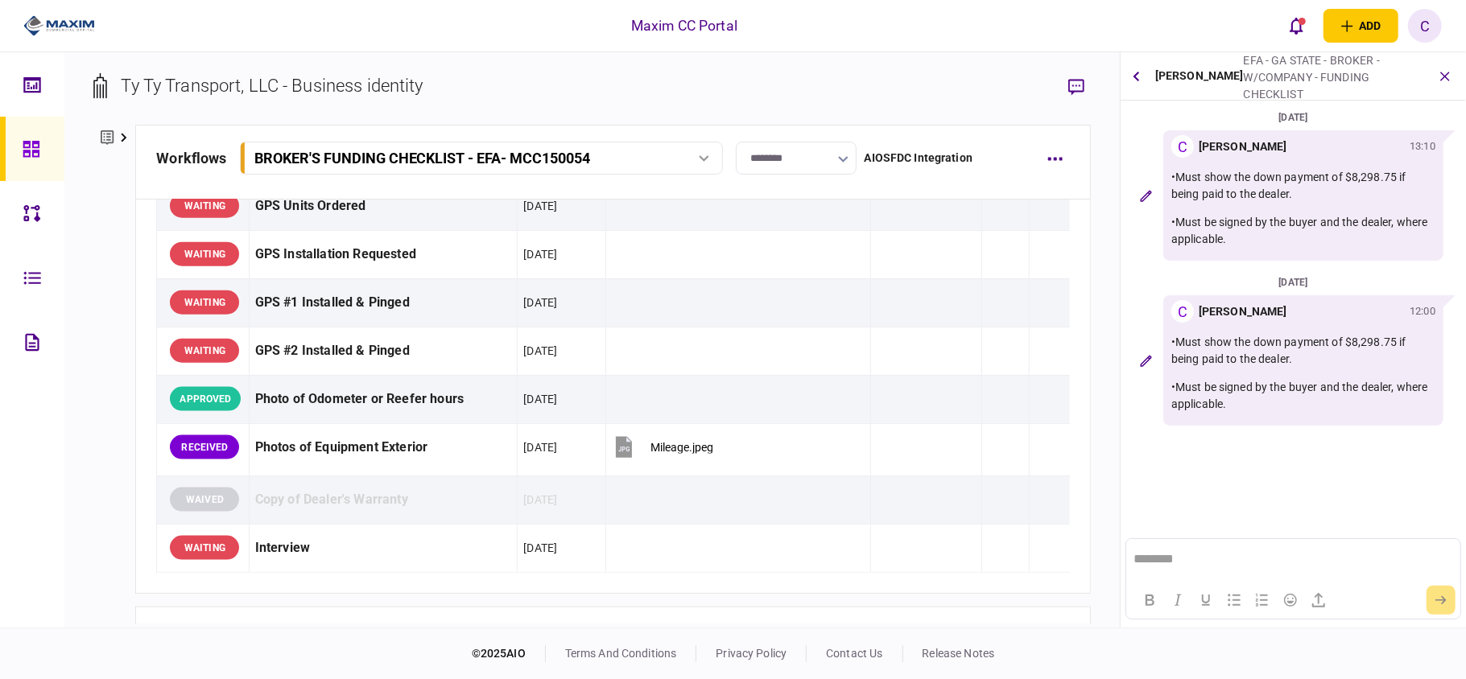
scroll to position [1502, 0]
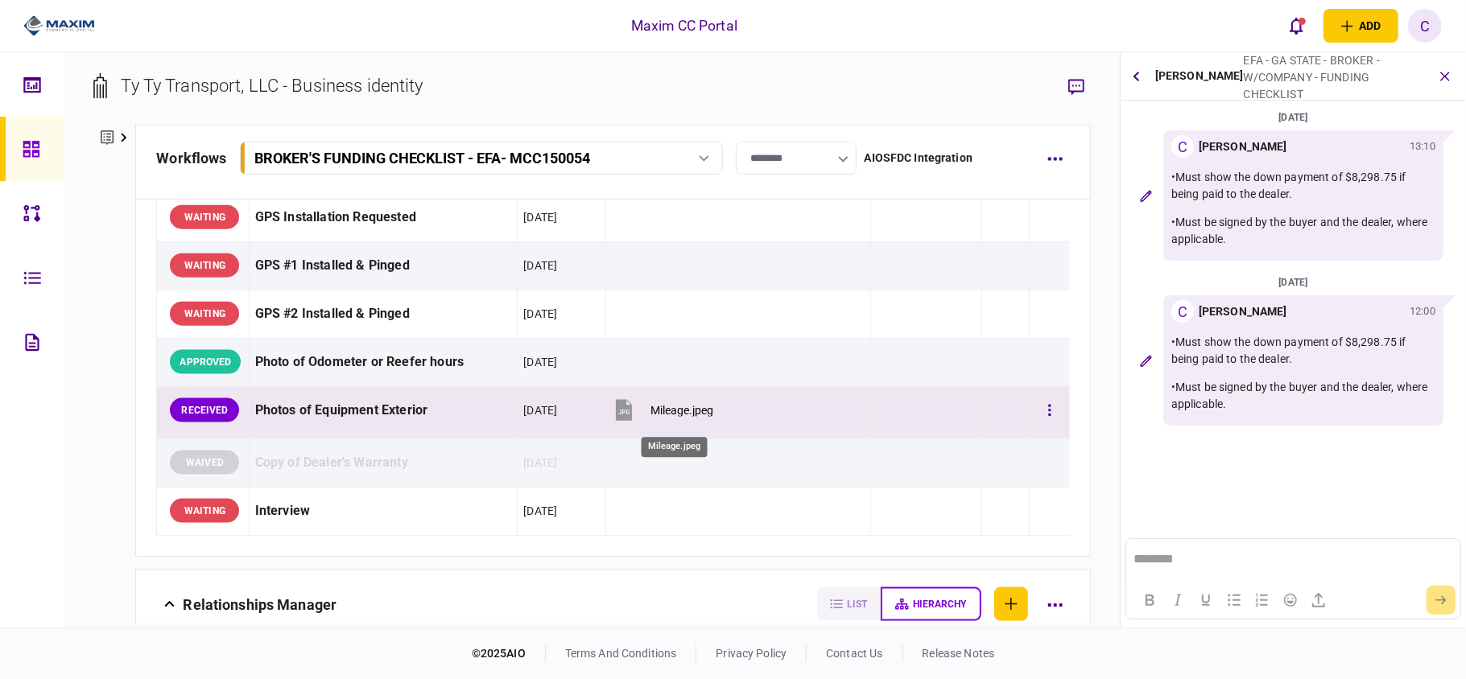
click at [670, 417] on div "Mileage.jpeg" at bounding box center [681, 410] width 63 height 13
click at [1048, 413] on icon "button" at bounding box center [1049, 409] width 2 height 11
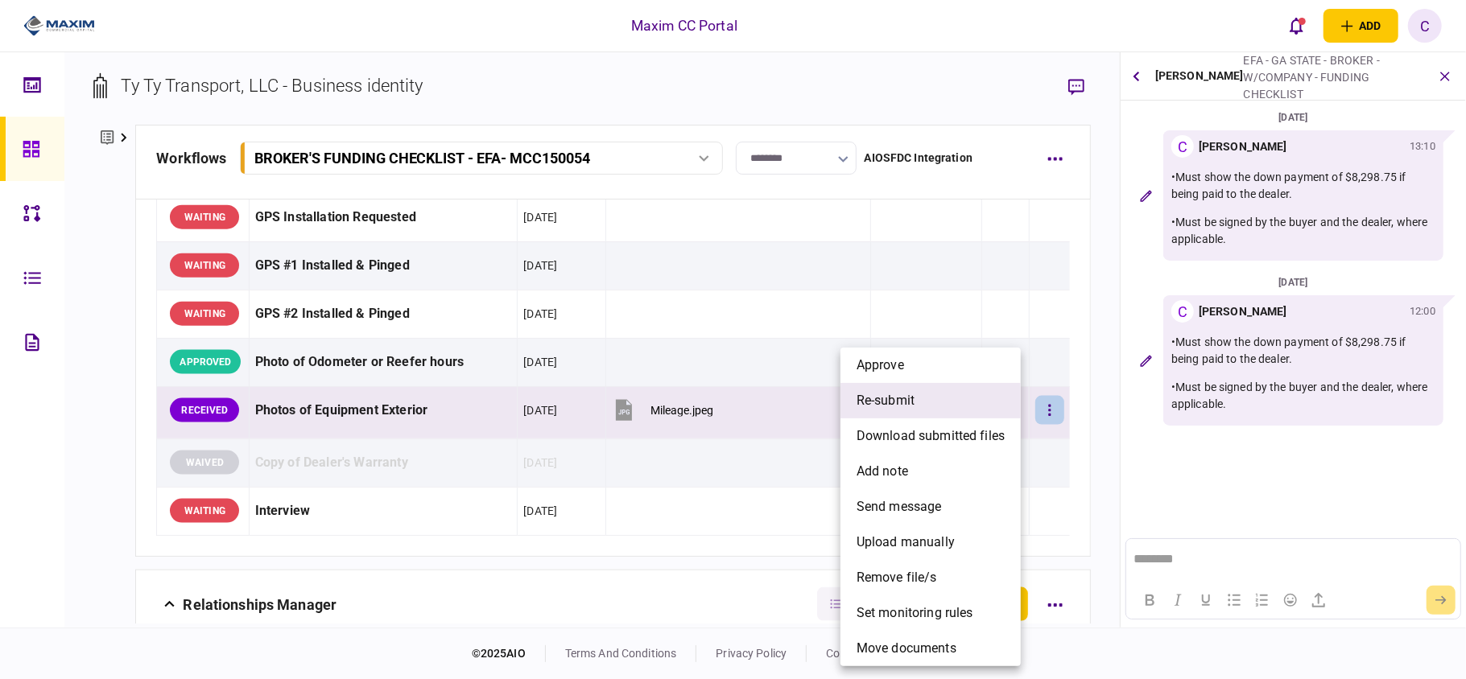
click at [918, 400] on li "re-submit" at bounding box center [930, 400] width 180 height 35
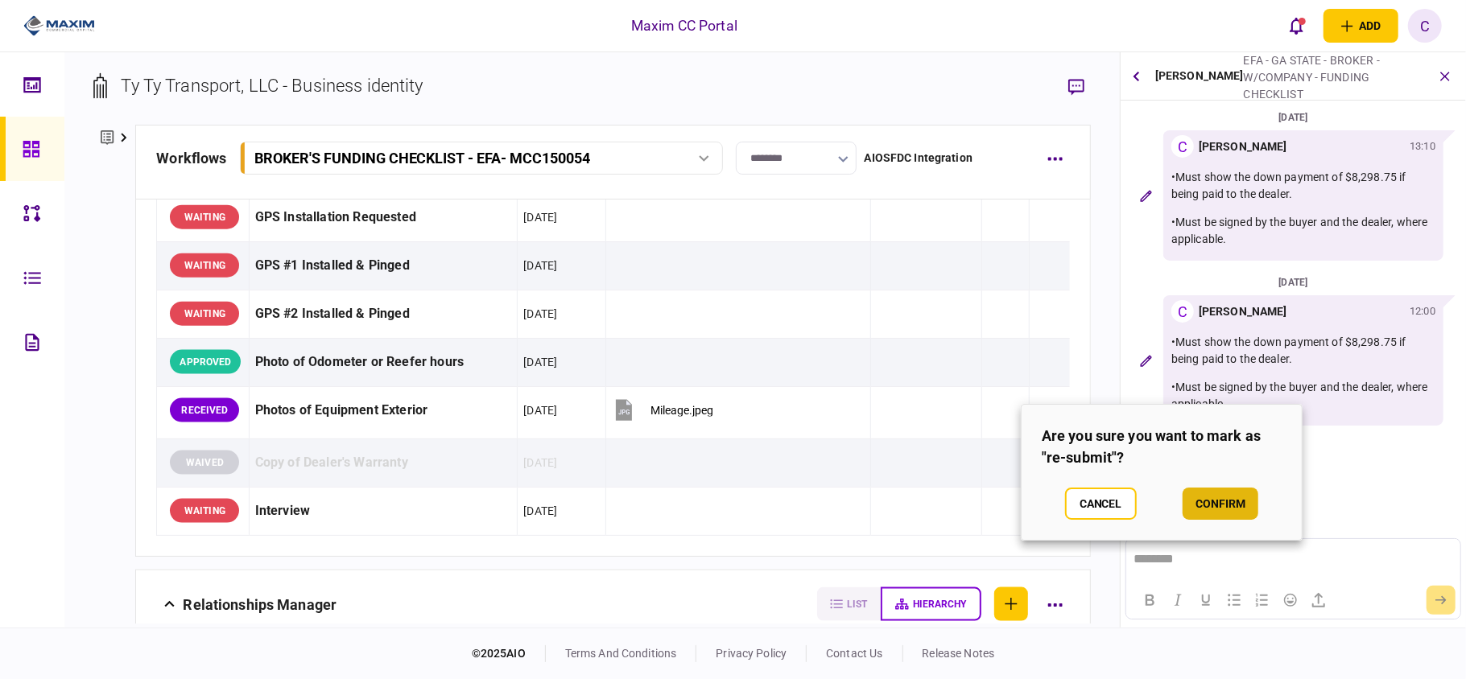
click at [1220, 505] on button "confirm" at bounding box center [1220, 504] width 76 height 32
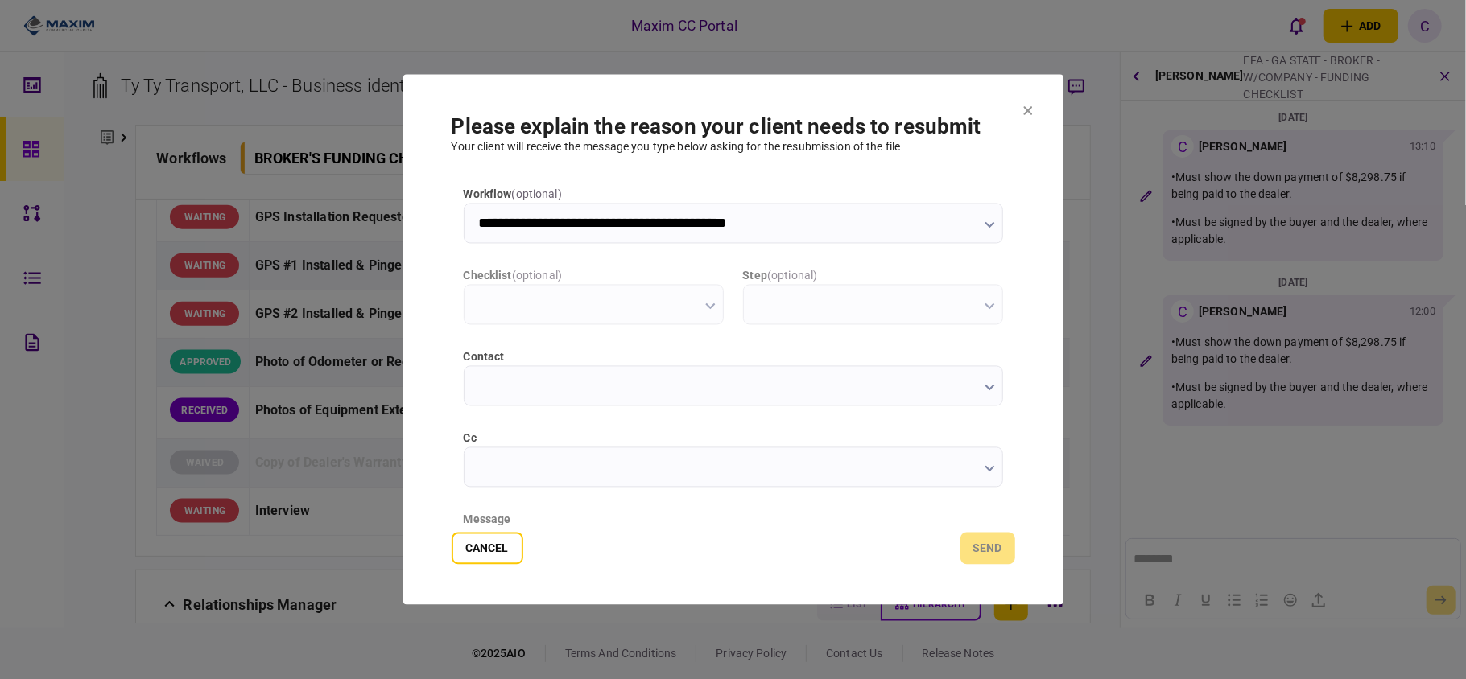
type input "**********"
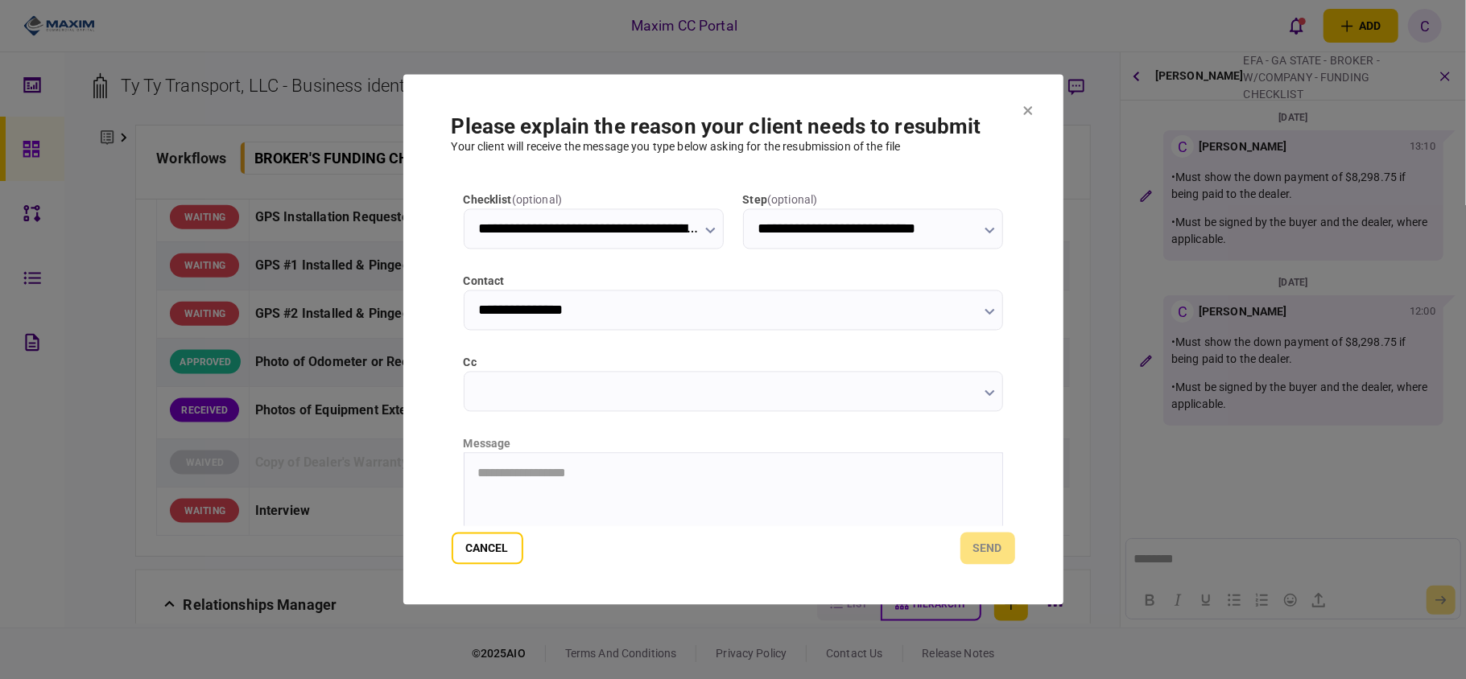
scroll to position [203, 0]
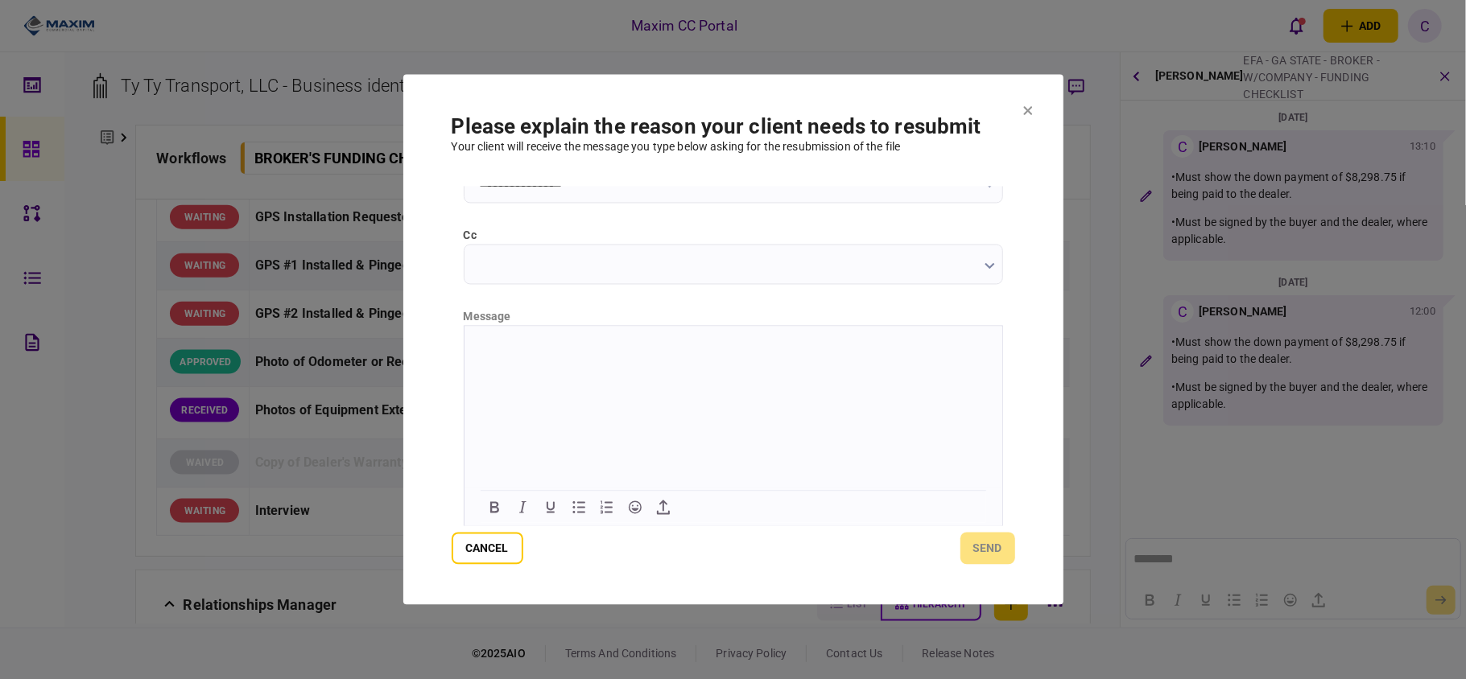
paste body "Rich Text Area. Press ALT-0 for help."
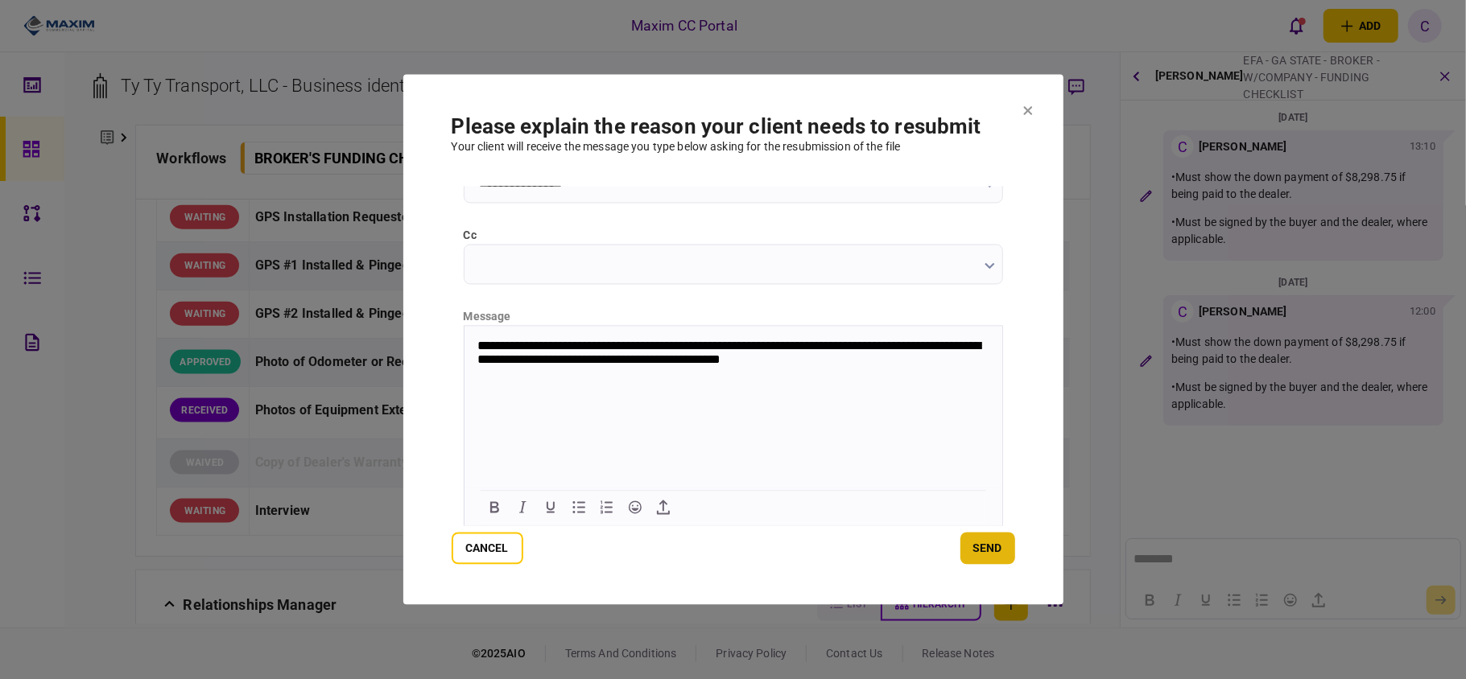
click at [980, 542] on button "send" at bounding box center [987, 549] width 55 height 32
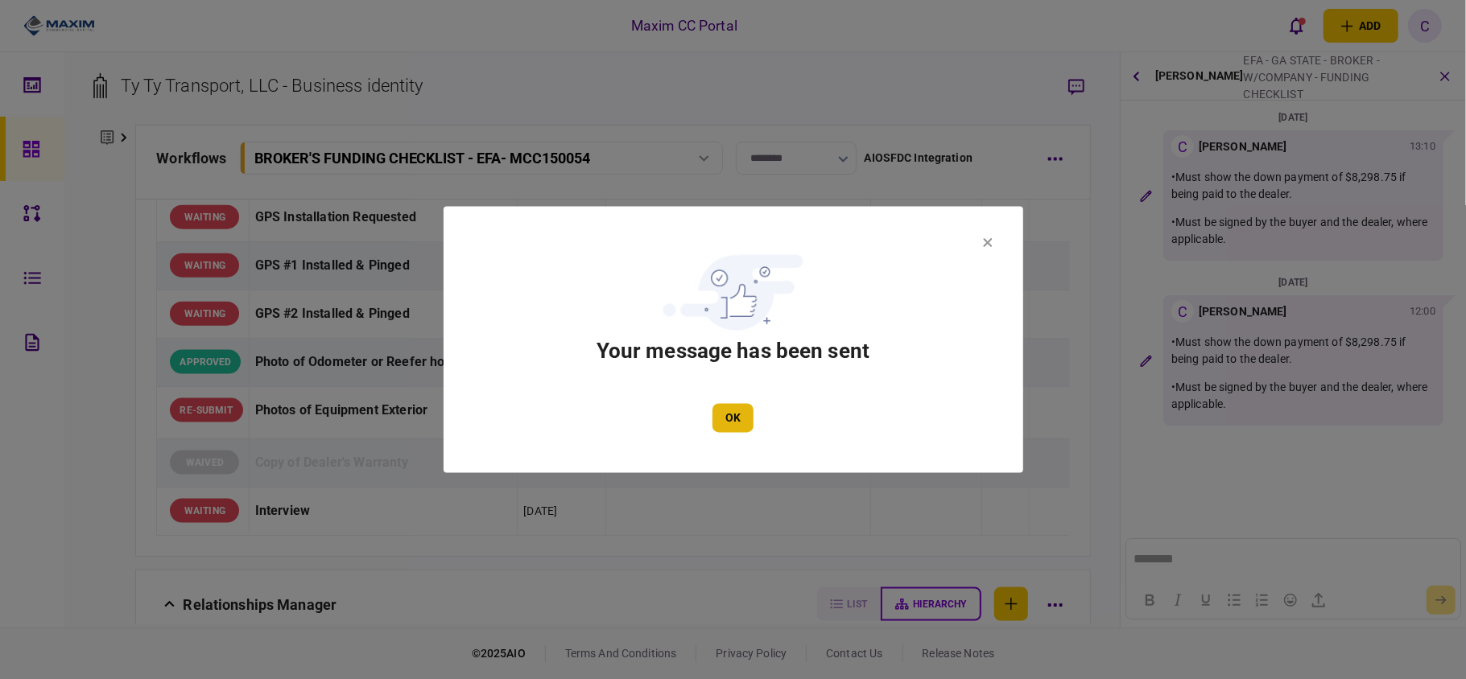
click at [741, 414] on button "OK" at bounding box center [732, 418] width 41 height 29
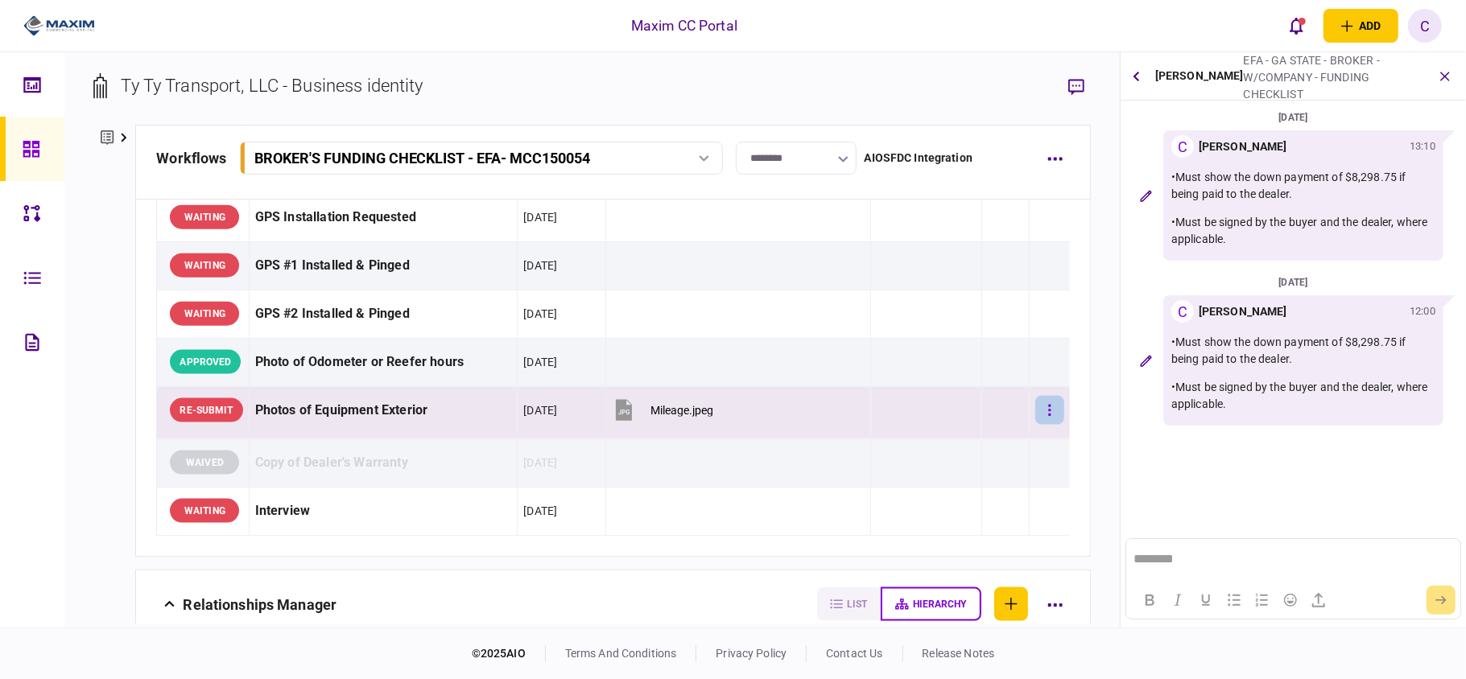
click at [1035, 419] on button "button" at bounding box center [1049, 410] width 29 height 29
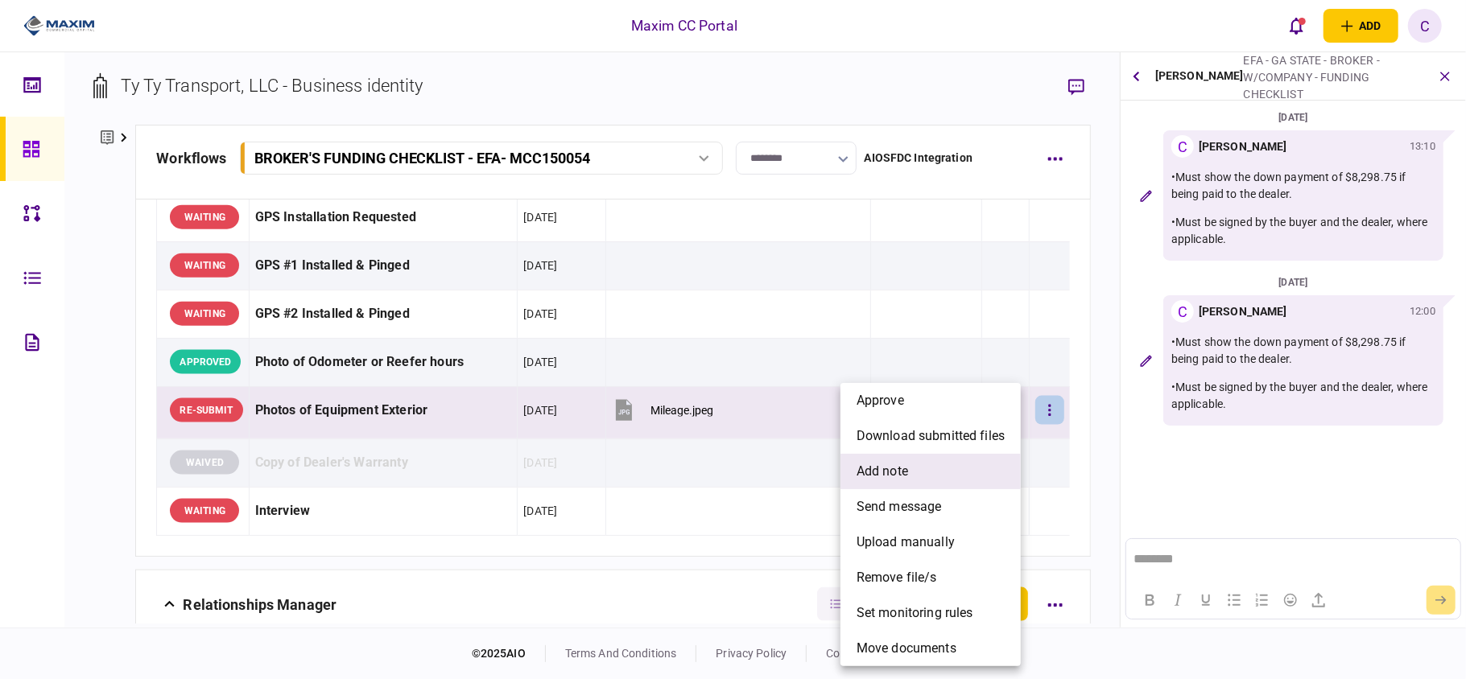
click at [889, 473] on span "add note" at bounding box center [882, 471] width 52 height 19
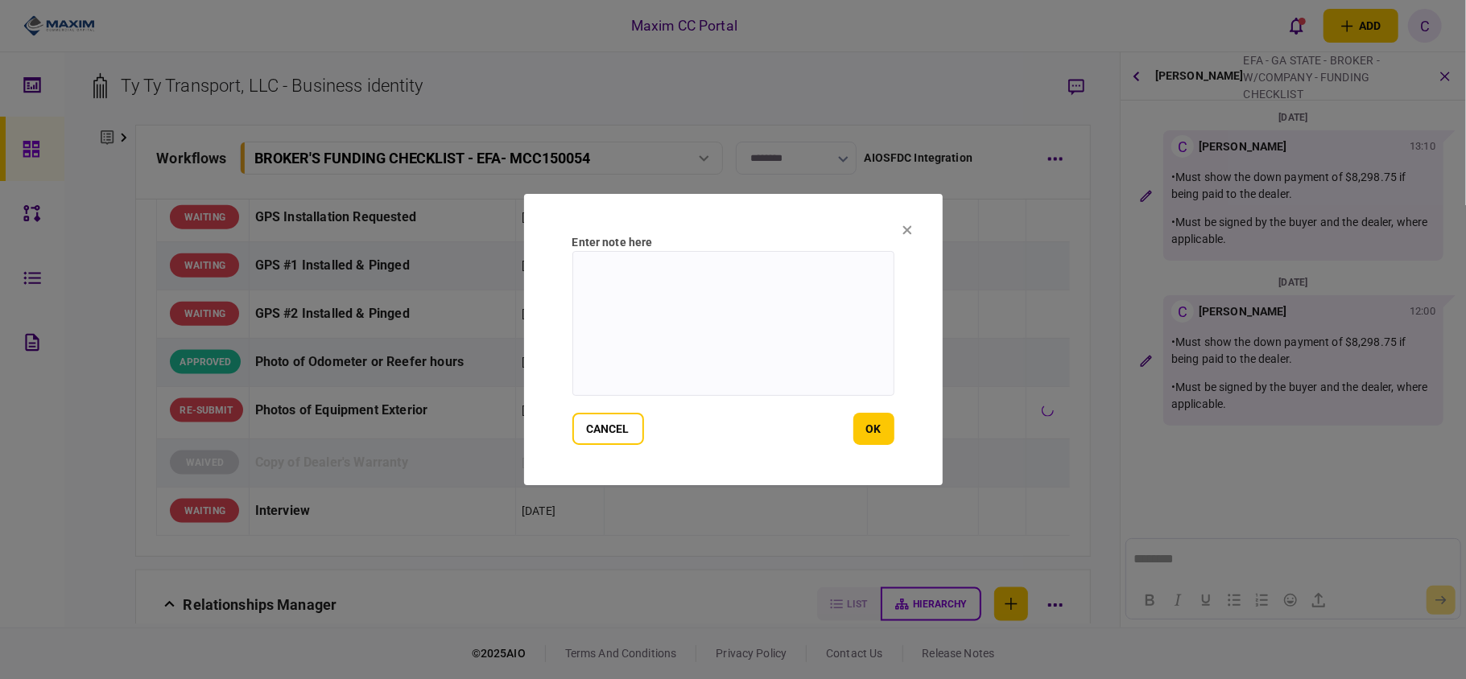
click at [679, 272] on textarea at bounding box center [733, 323] width 322 height 145
type textarea "**********"
click at [853, 425] on button "ok" at bounding box center [873, 429] width 41 height 32
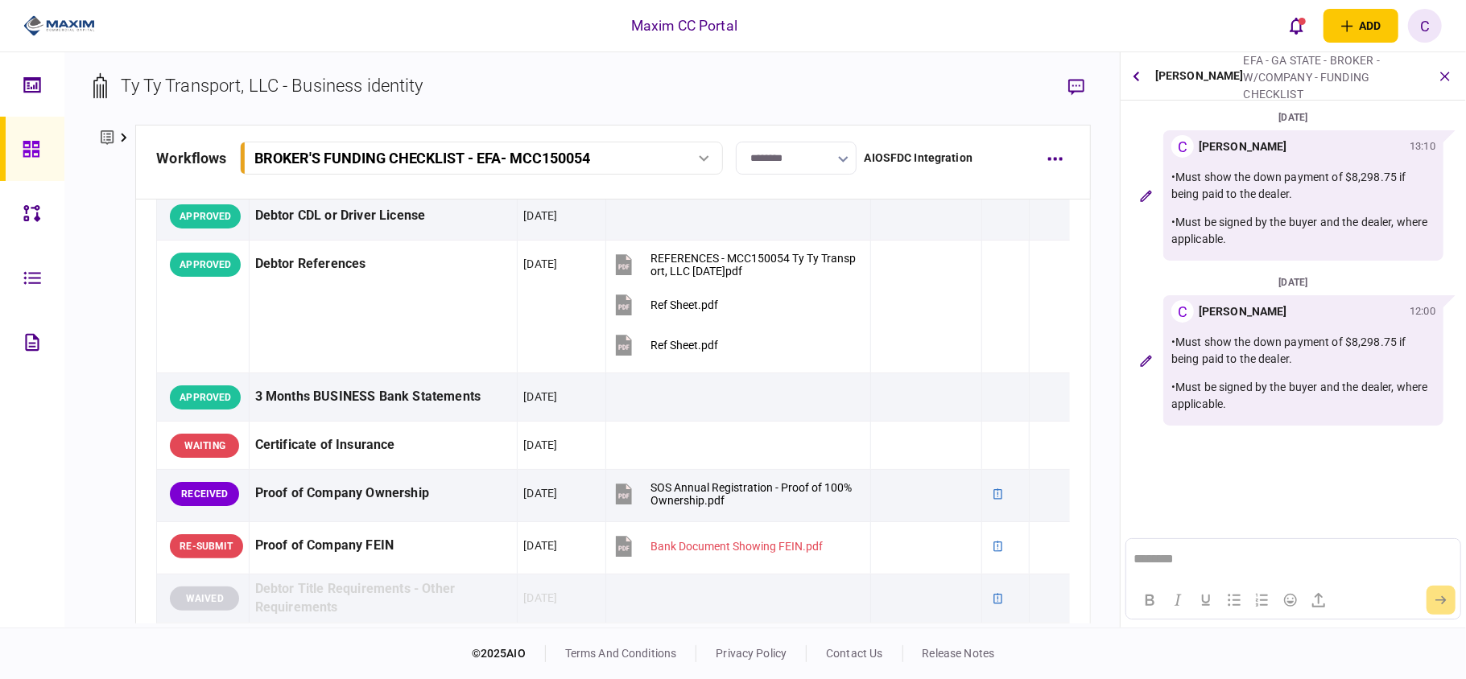
scroll to position [429, 0]
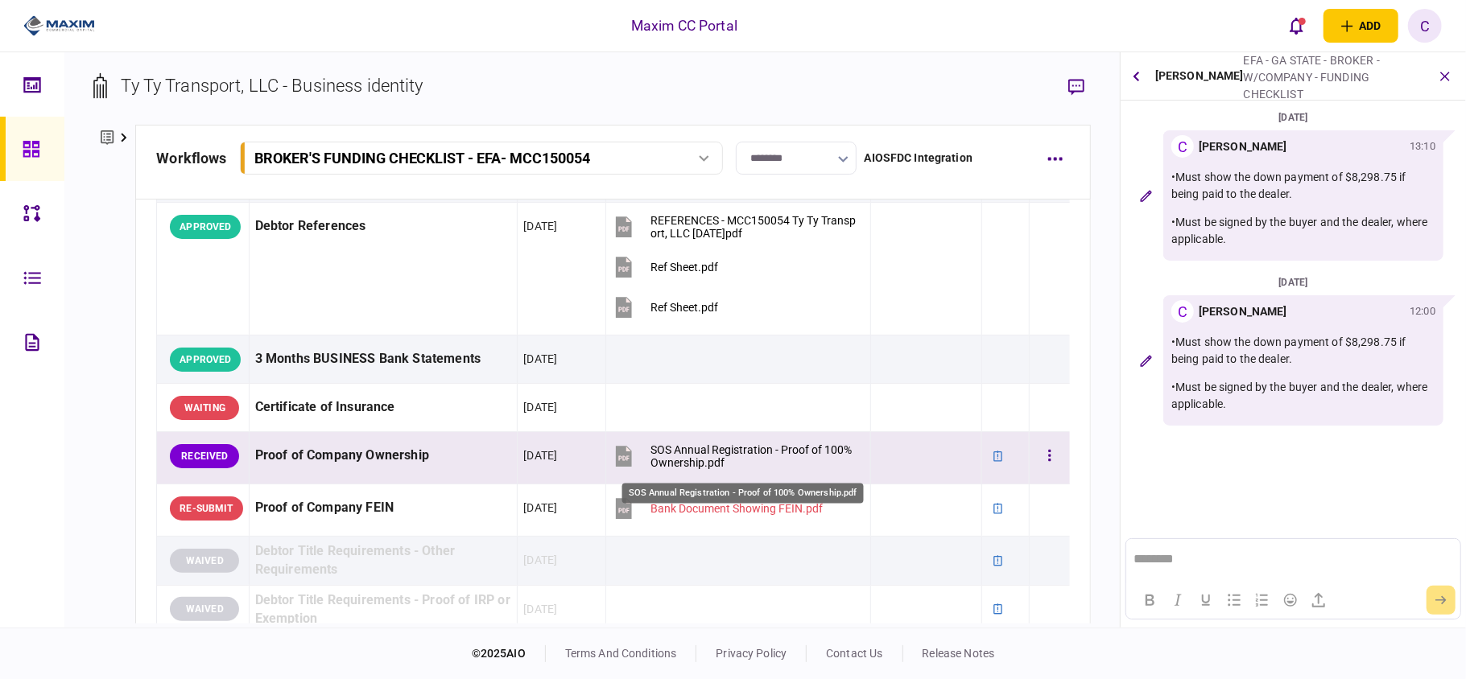
click at [660, 456] on div "SOS Annual Registration - Proof of 100% Ownership.pdf" at bounding box center [753, 457] width 206 height 26
click at [992, 462] on icon at bounding box center [997, 456] width 11 height 11
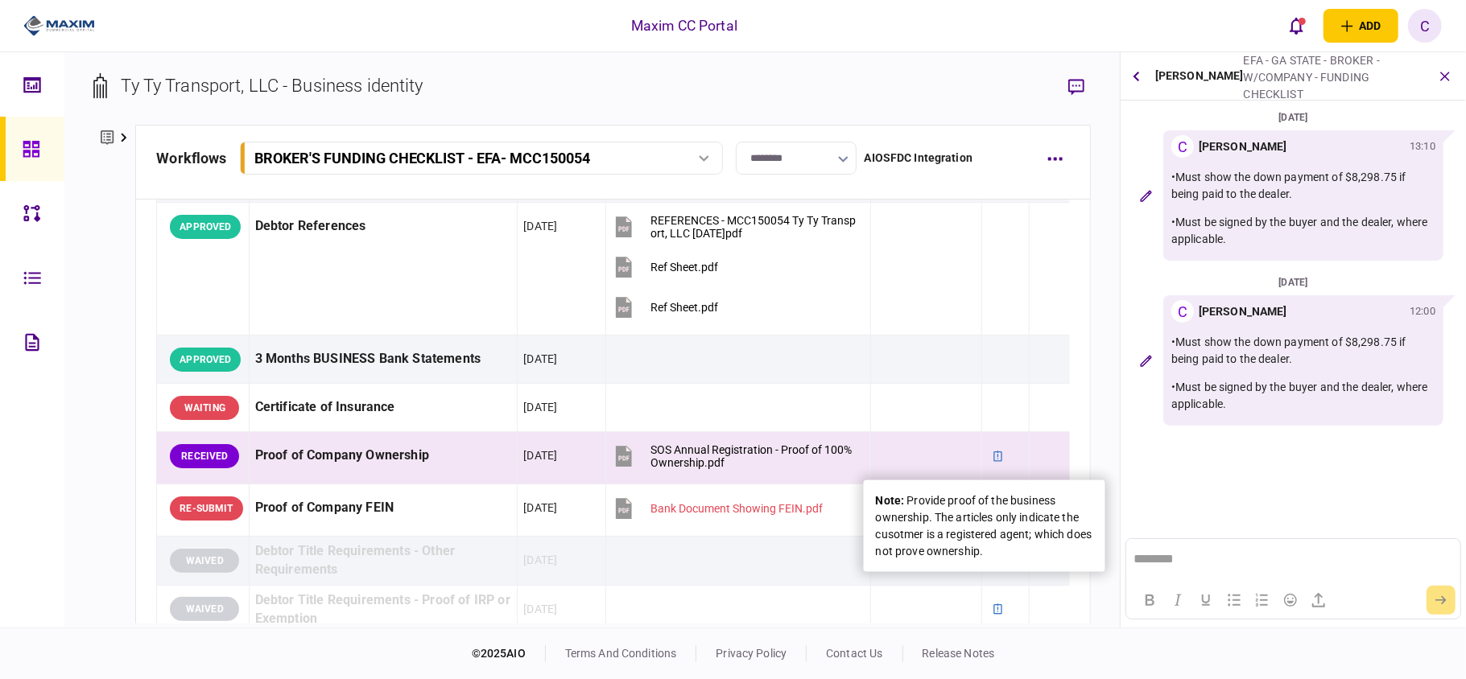
drag, startPoint x: 1021, startPoint y: 551, endPoint x: 935, endPoint y: 518, distance: 91.9
click at [935, 518] on div "note : Provide proof of the business ownership. The articles only indicate the …" at bounding box center [984, 527] width 217 height 68
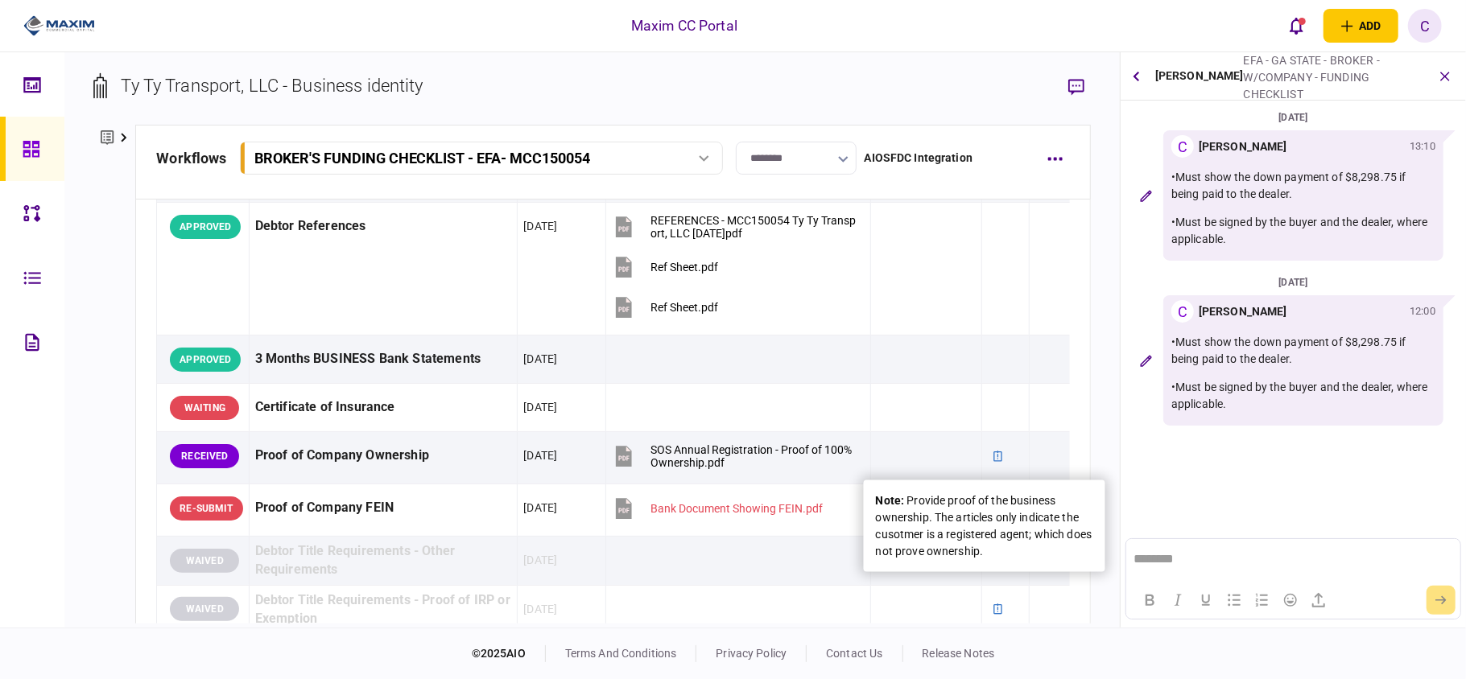
copy div "The articles only indicate the cusotmer is a registered agent; which does not p…"
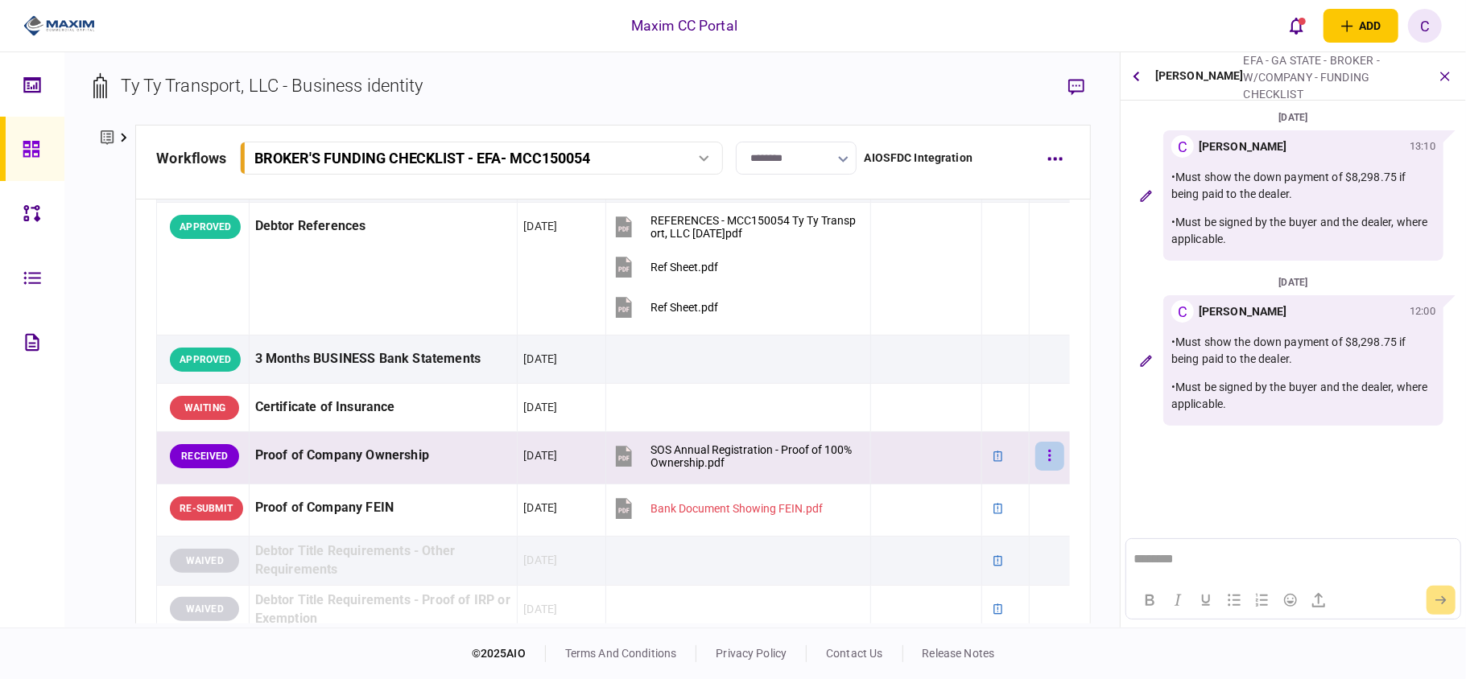
click at [1035, 448] on button "button" at bounding box center [1049, 456] width 29 height 29
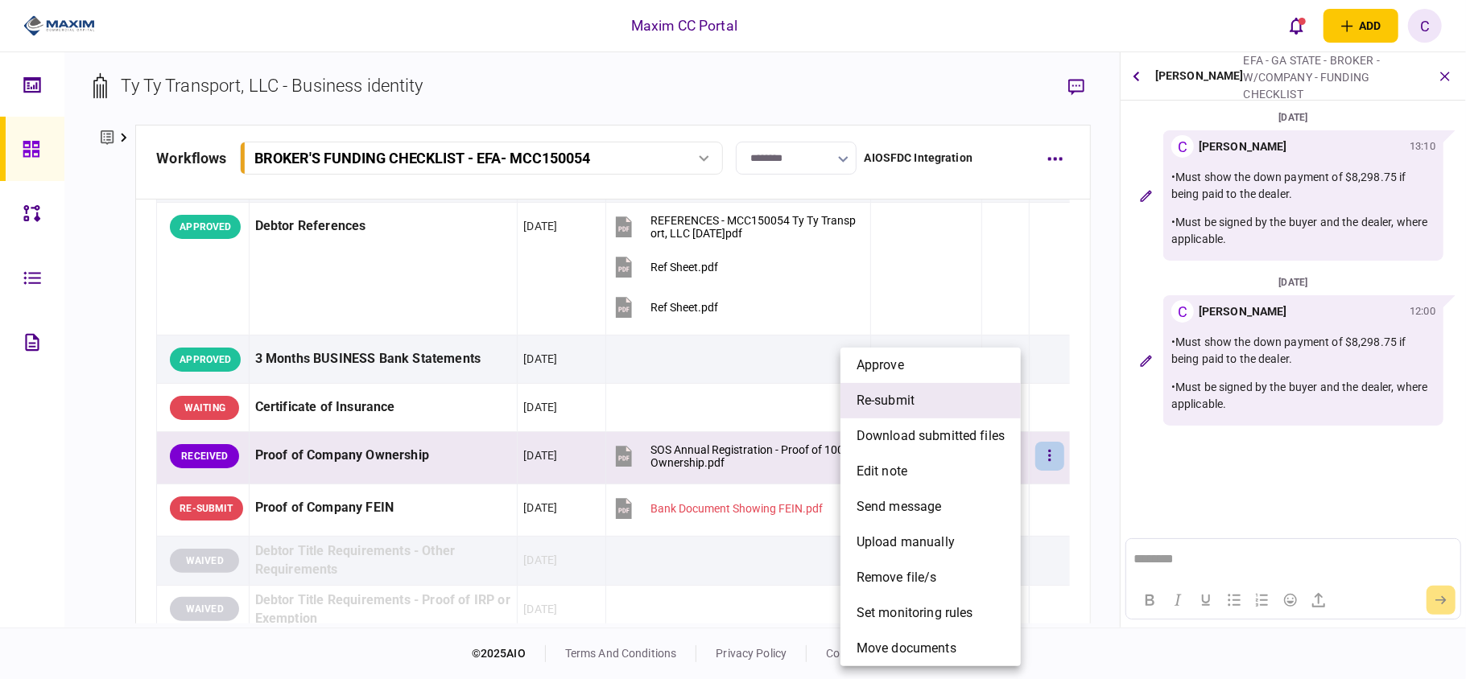
click at [867, 391] on span "re-submit" at bounding box center [885, 400] width 58 height 19
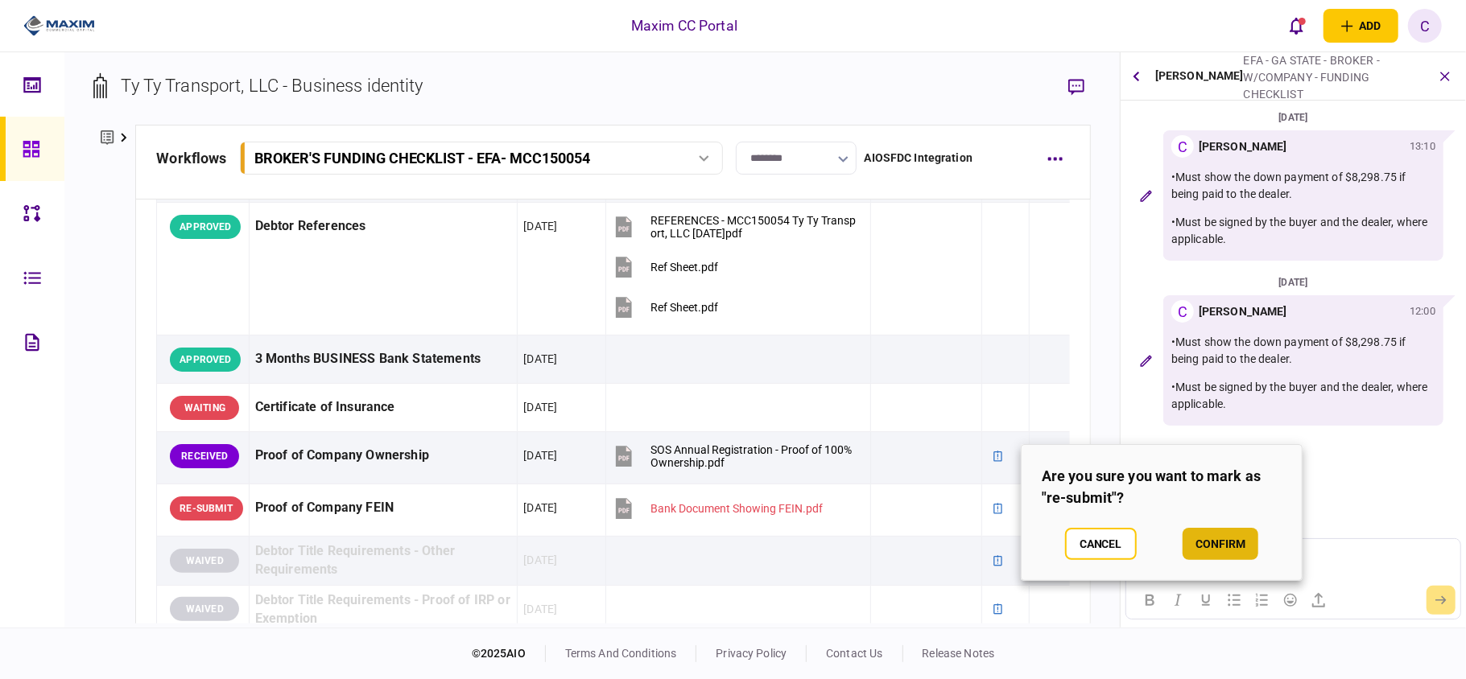
click at [1207, 551] on button "confirm" at bounding box center [1220, 544] width 76 height 32
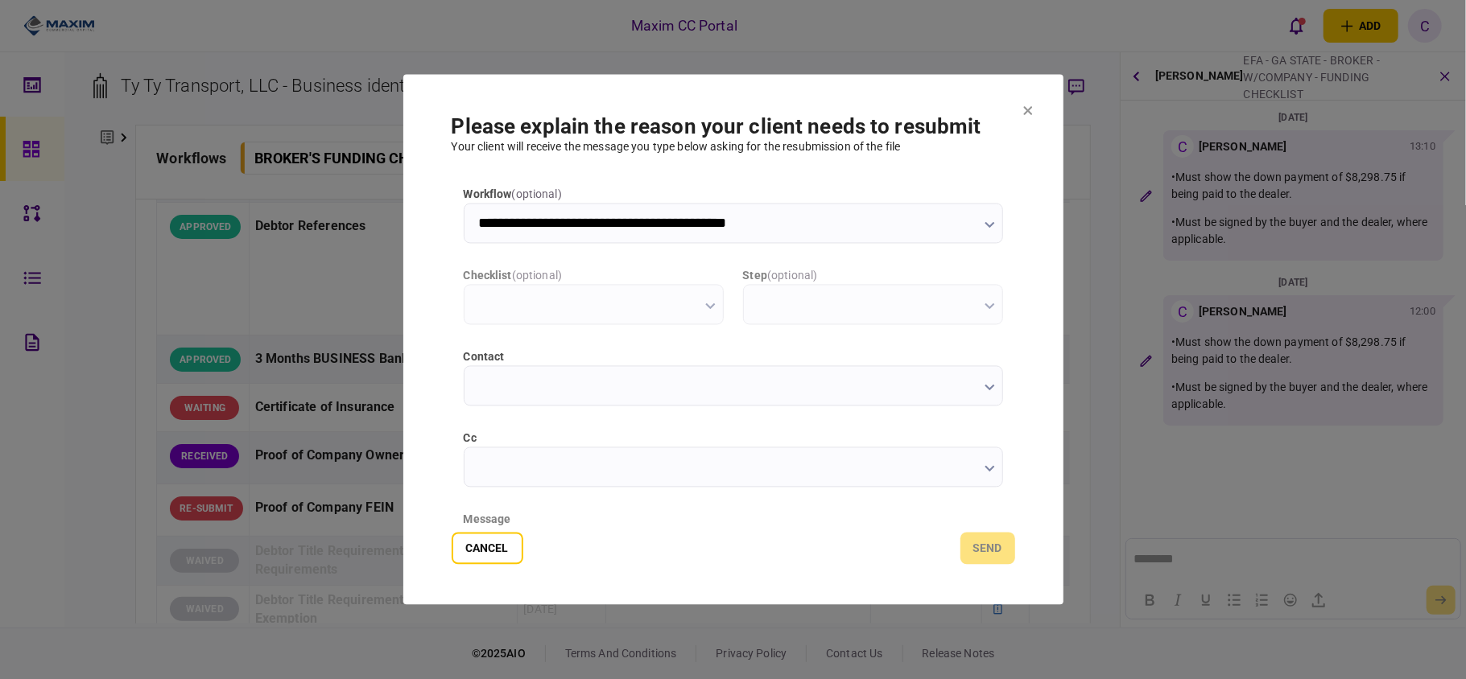
scroll to position [0, 0]
type input "**********"
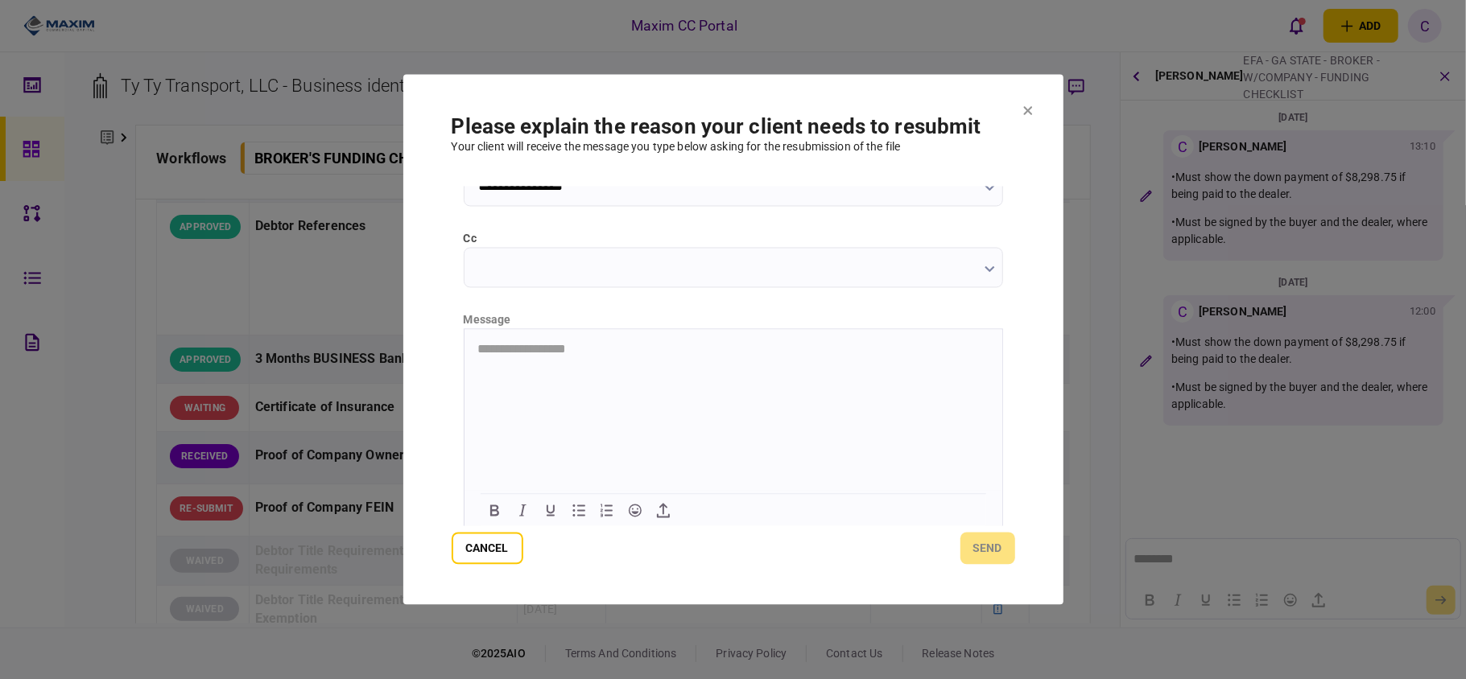
scroll to position [203, 0]
click at [596, 355] on html "**********" at bounding box center [733, 346] width 538 height 41
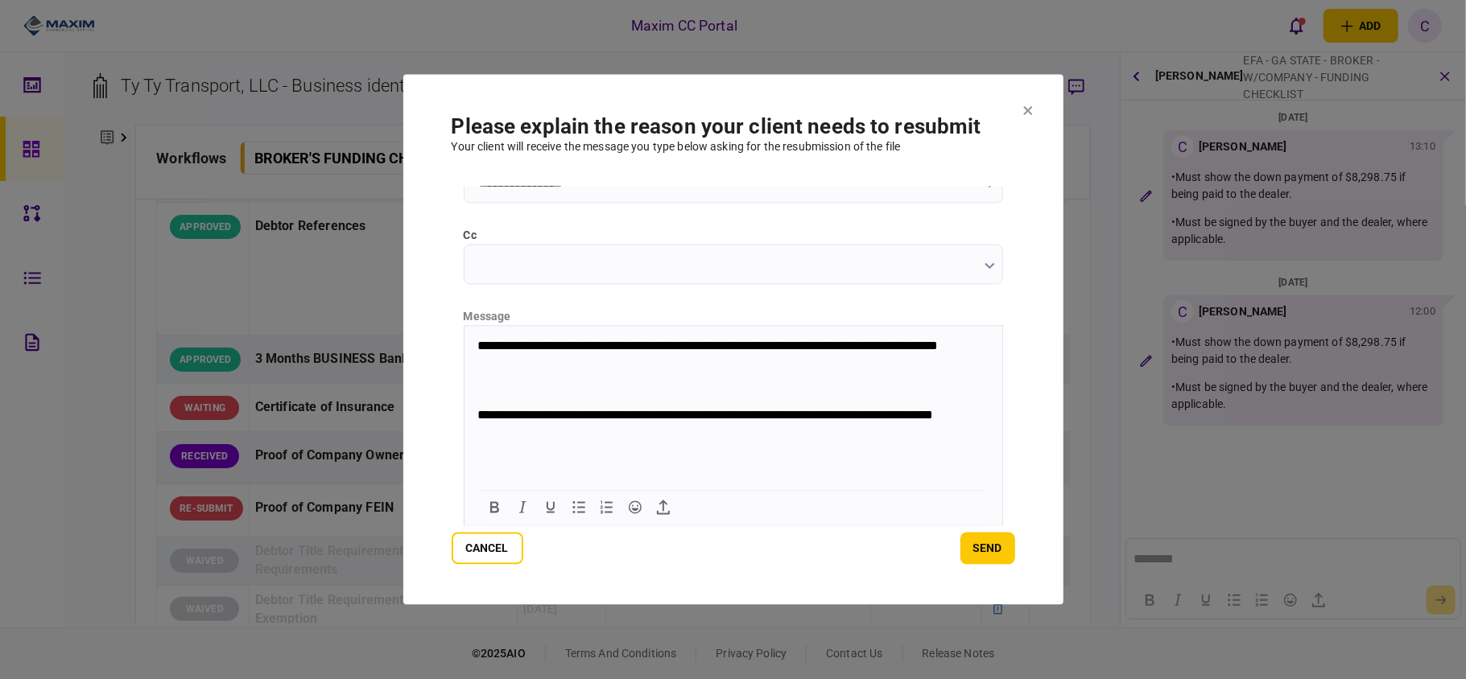
click at [477, 339] on p "**********" at bounding box center [731, 354] width 509 height 30
click at [600, 512] on icon "Numbered list" at bounding box center [606, 507] width 19 height 19
click at [477, 419] on p "**********" at bounding box center [731, 423] width 509 height 30
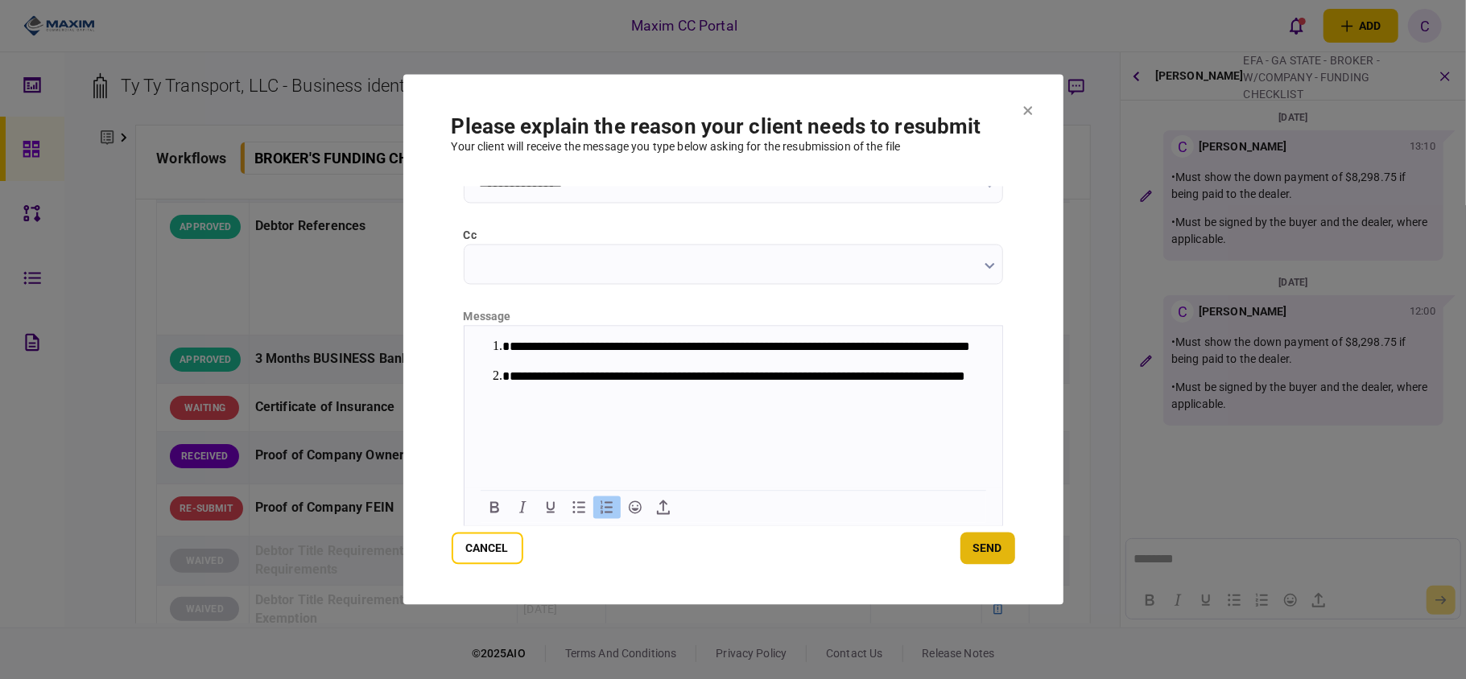
click at [999, 543] on button "send" at bounding box center [987, 549] width 55 height 32
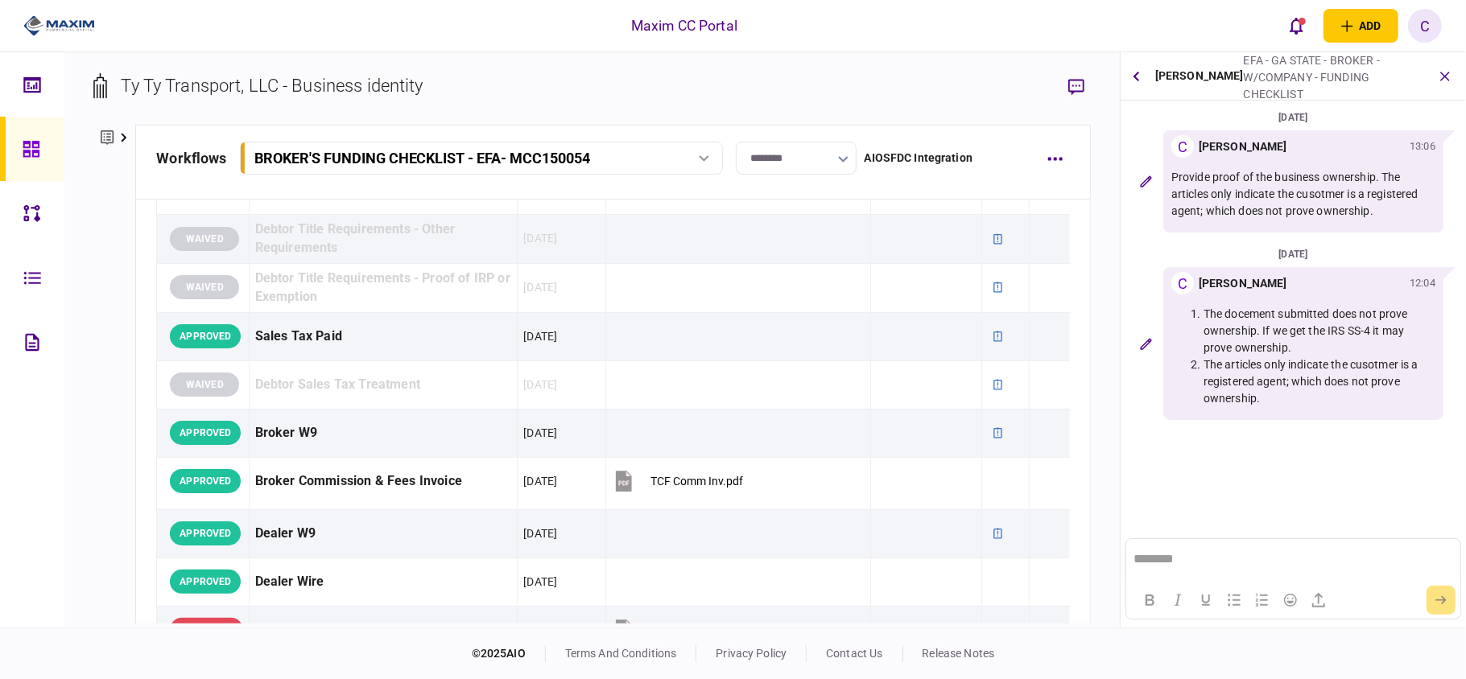
scroll to position [858, 0]
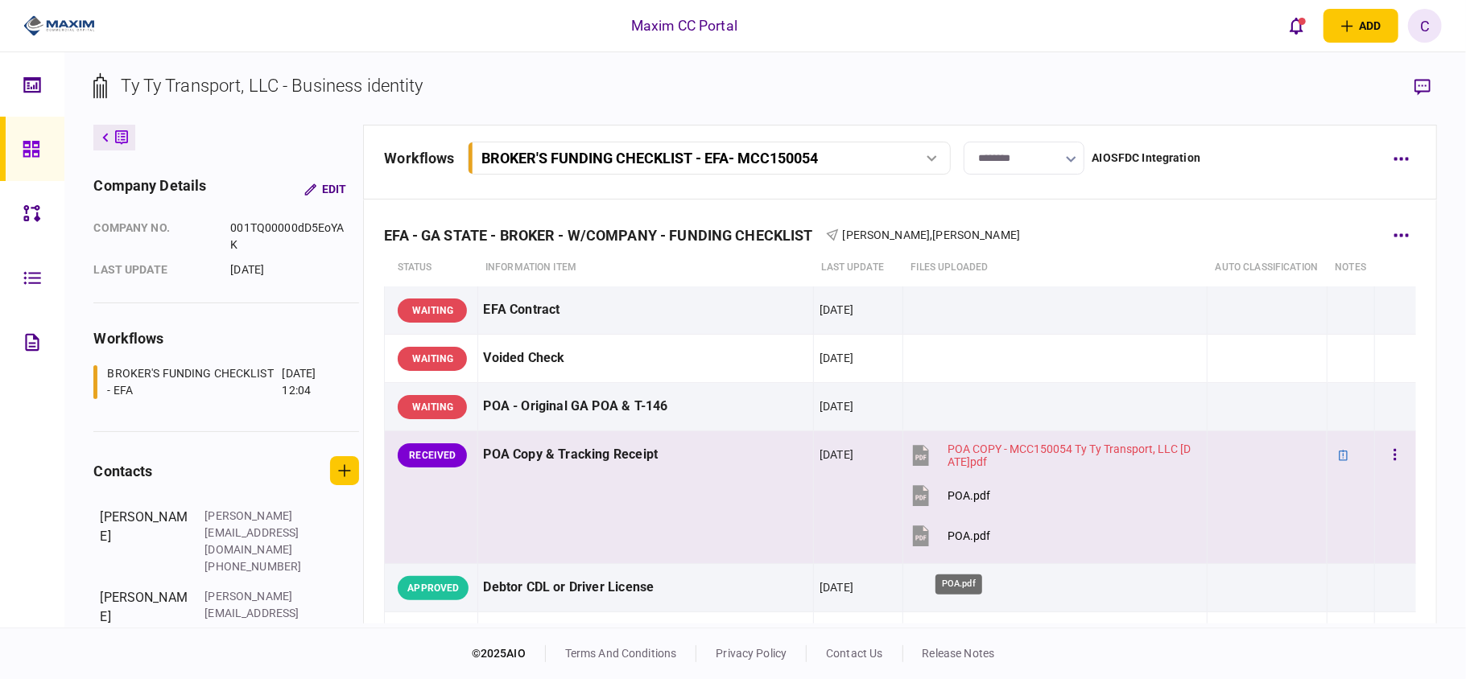
click at [954, 543] on div "POA.pdf" at bounding box center [968, 536] width 43 height 13
click at [964, 502] on div "POA.pdf" at bounding box center [968, 495] width 43 height 13
click at [1380, 470] on button "button" at bounding box center [1394, 455] width 29 height 29
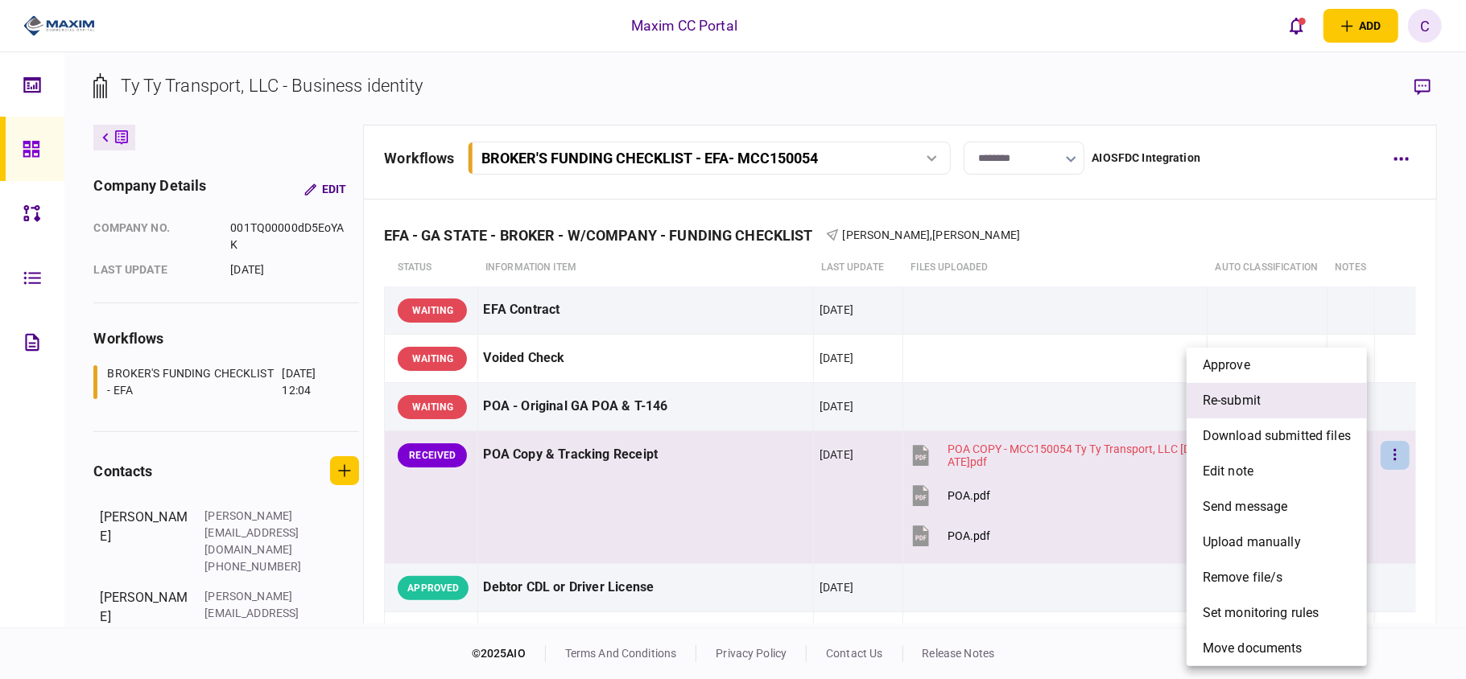
click at [1249, 411] on li "re-submit" at bounding box center [1276, 400] width 180 height 35
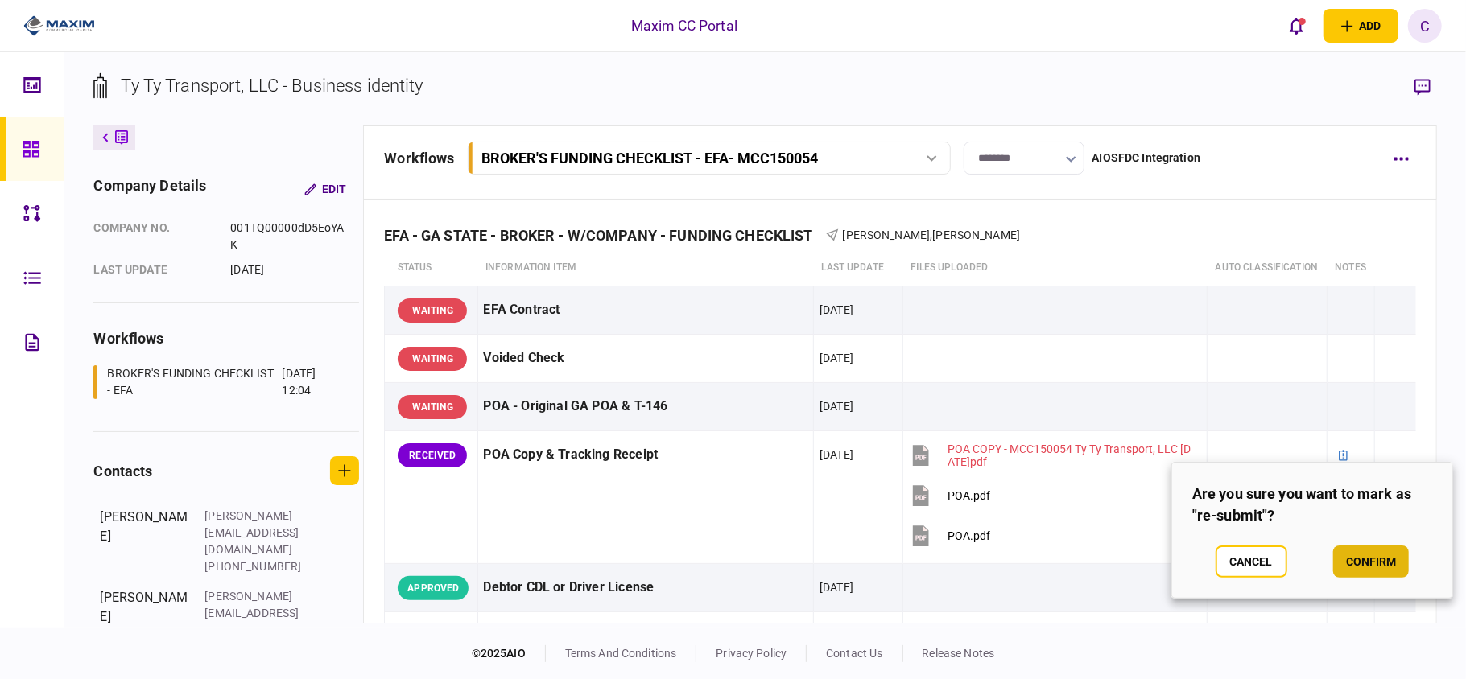
click at [1360, 559] on button "confirm" at bounding box center [1371, 562] width 76 height 32
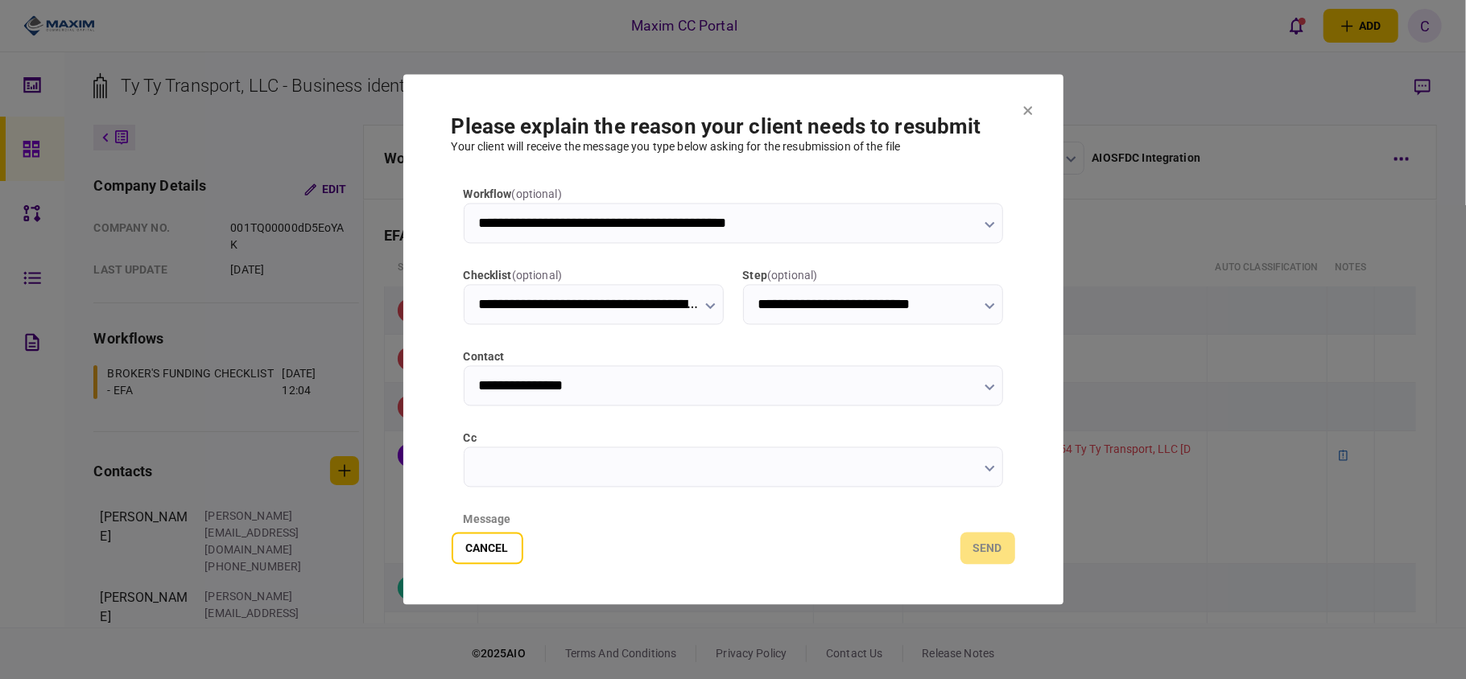
type input "**********"
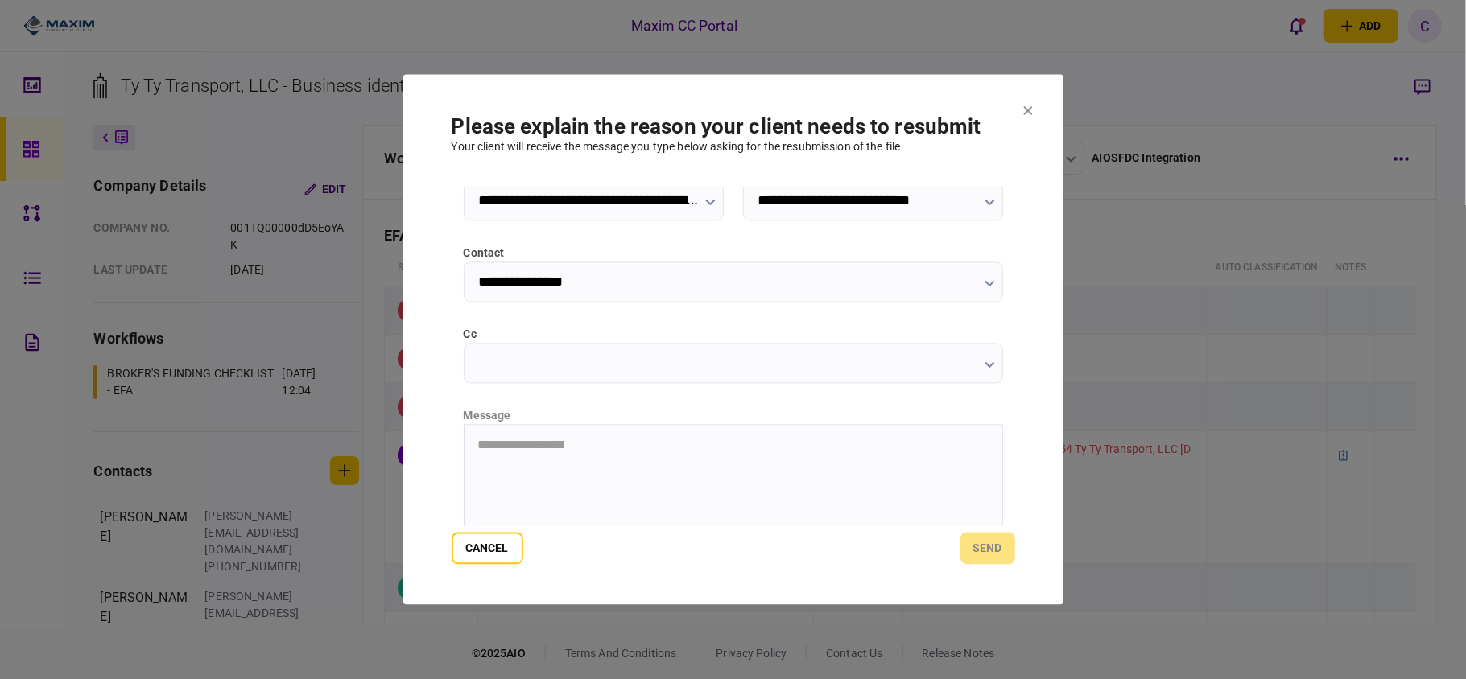
scroll to position [203, 0]
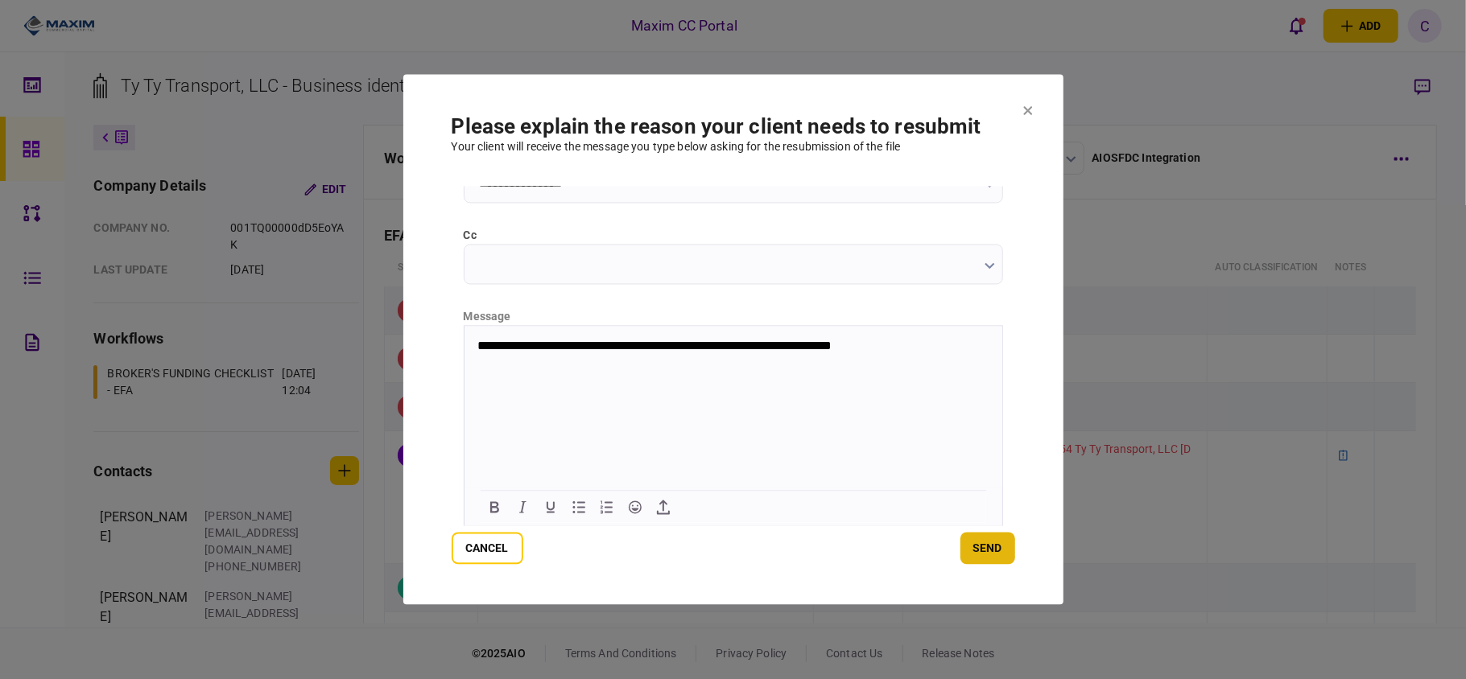
click at [988, 538] on button "send" at bounding box center [987, 549] width 55 height 32
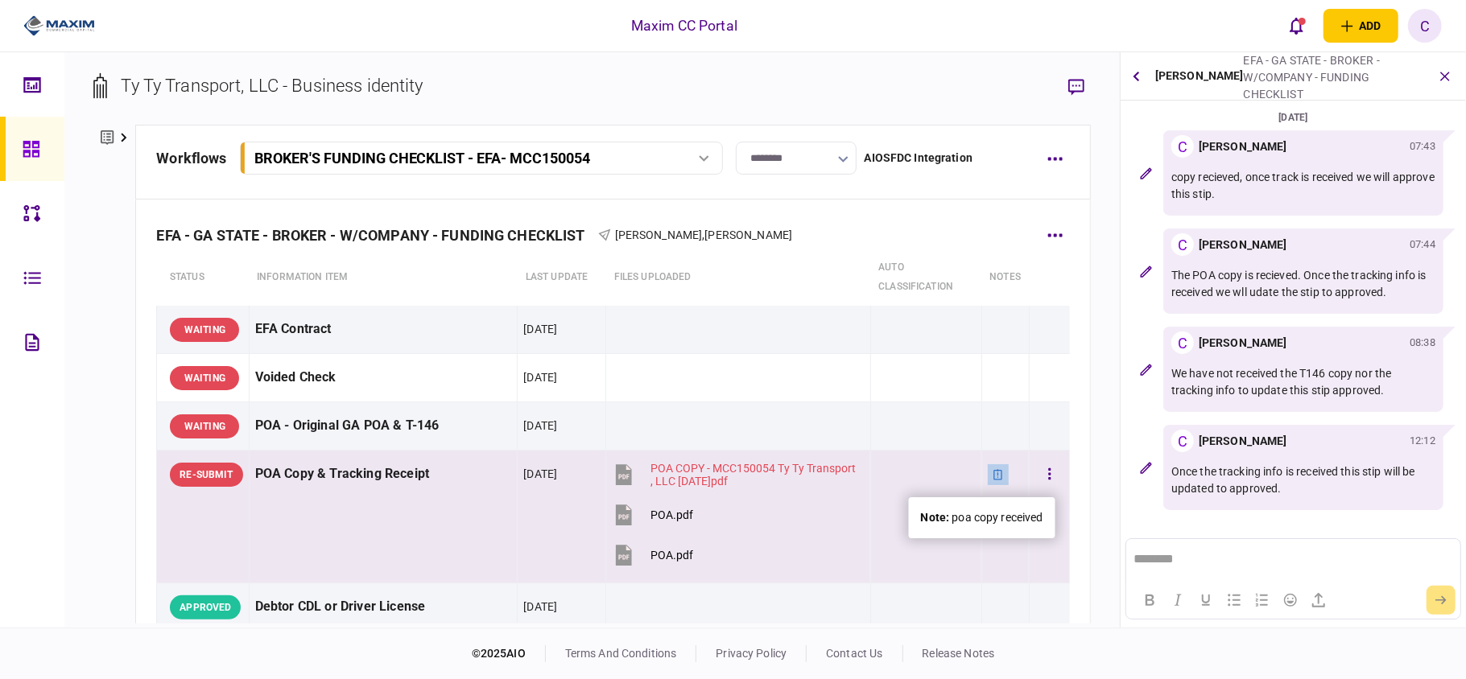
scroll to position [0, 0]
click at [992, 480] on icon at bounding box center [997, 474] width 11 height 11
click at [992, 474] on icon at bounding box center [997, 474] width 11 height 11
click at [1048, 477] on icon "button" at bounding box center [1049, 474] width 3 height 15
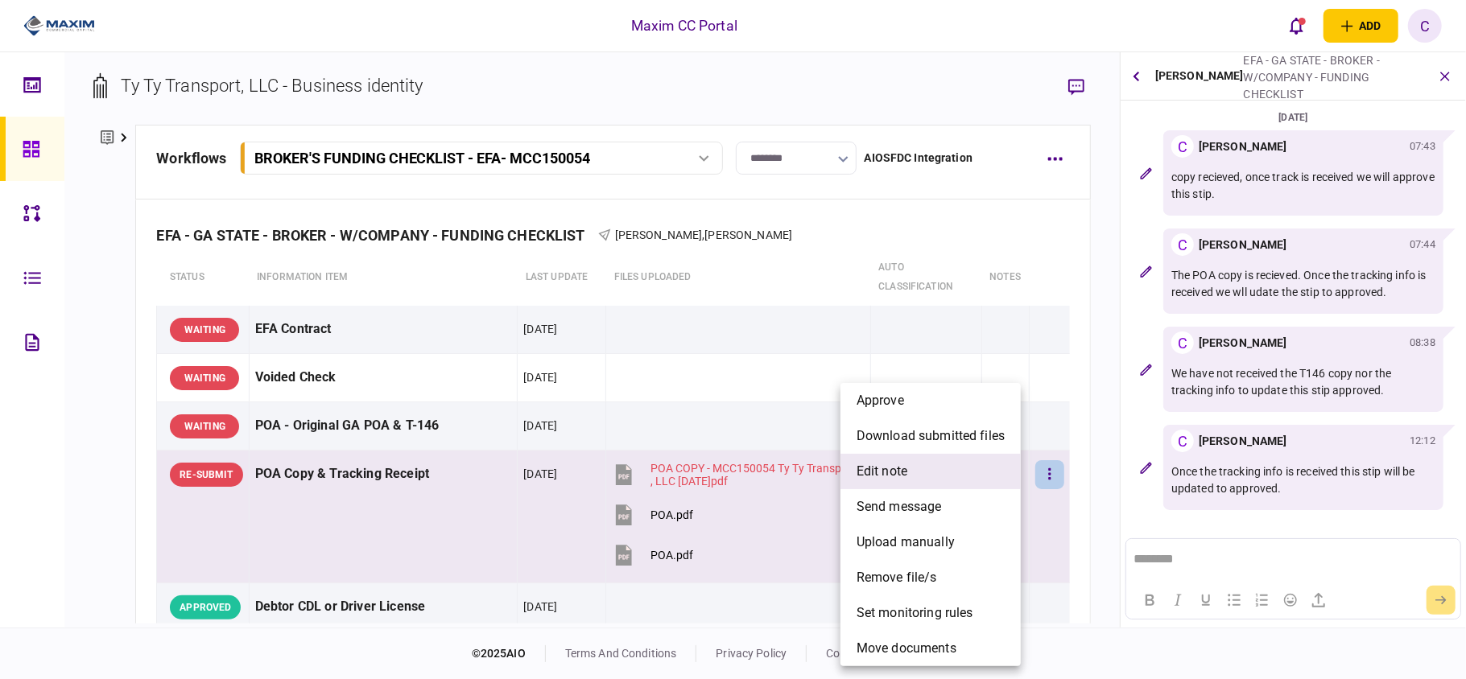
click at [883, 468] on span "edit note" at bounding box center [881, 471] width 51 height 19
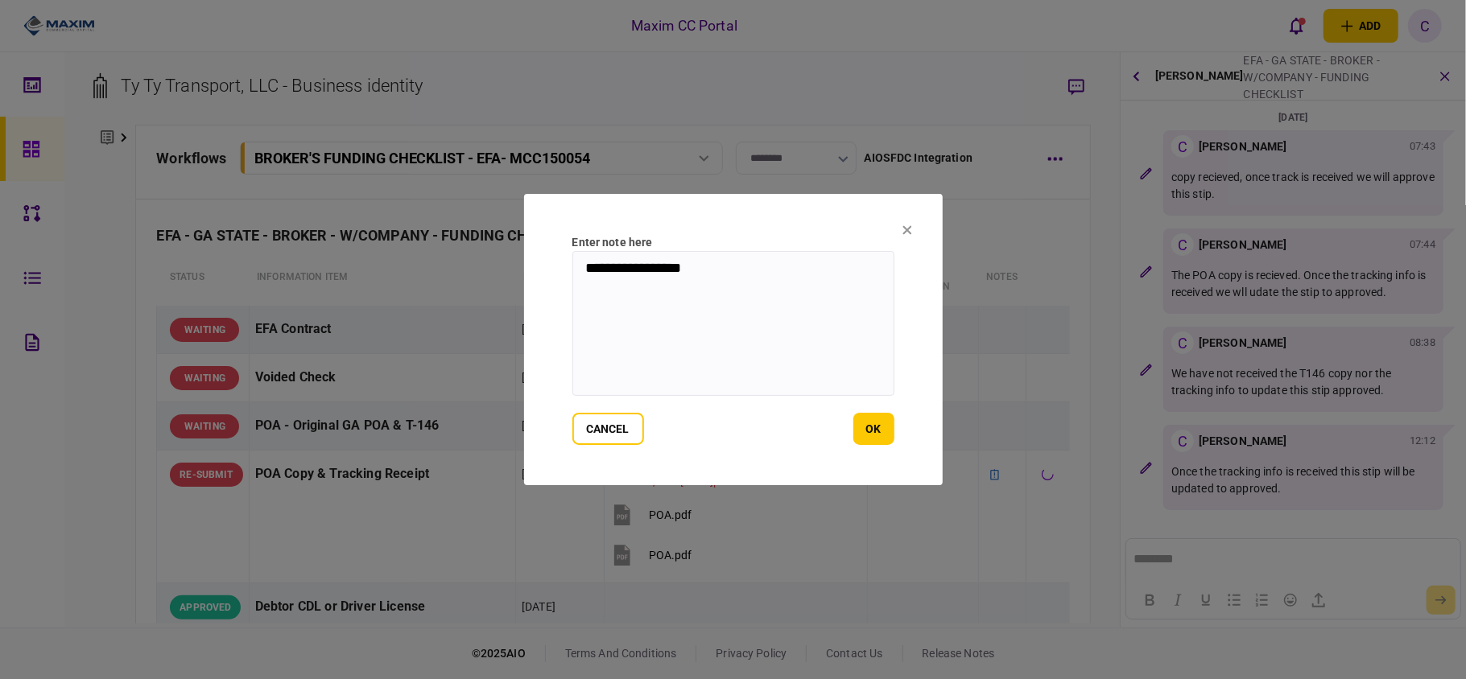
click at [589, 274] on textarea "**********" at bounding box center [733, 323] width 322 height 145
click at [790, 274] on textarea "**********" at bounding box center [733, 323] width 322 height 145
type textarea "**********"
click at [882, 435] on button "ok" at bounding box center [873, 429] width 41 height 32
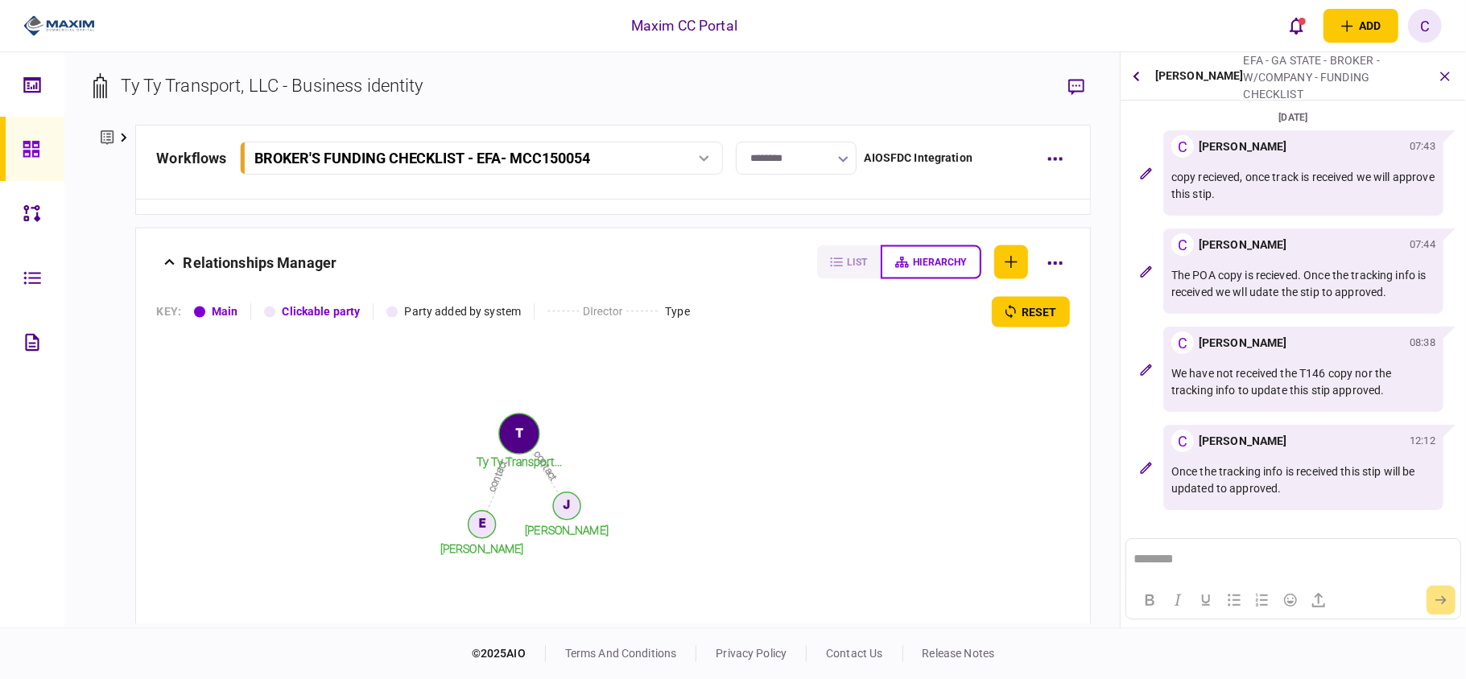
scroll to position [1987, 0]
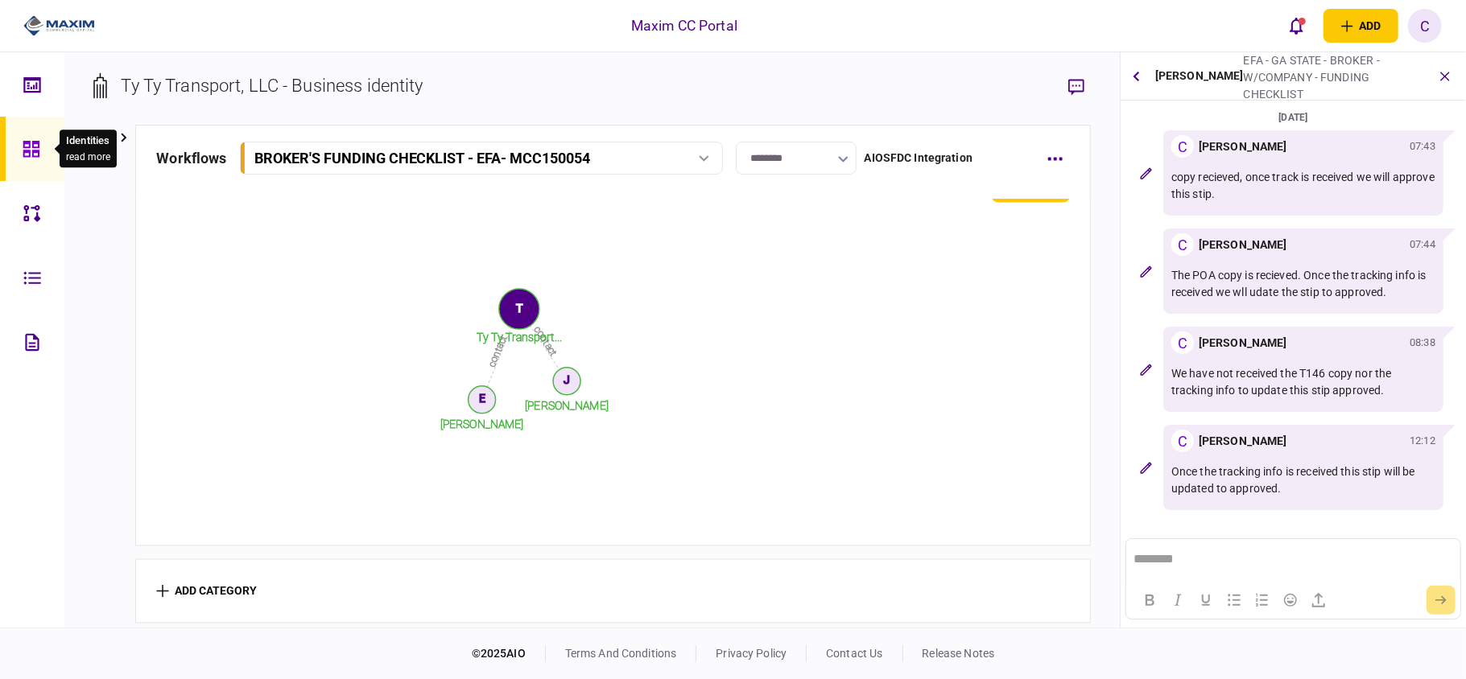
click at [29, 145] on icon at bounding box center [31, 149] width 16 height 16
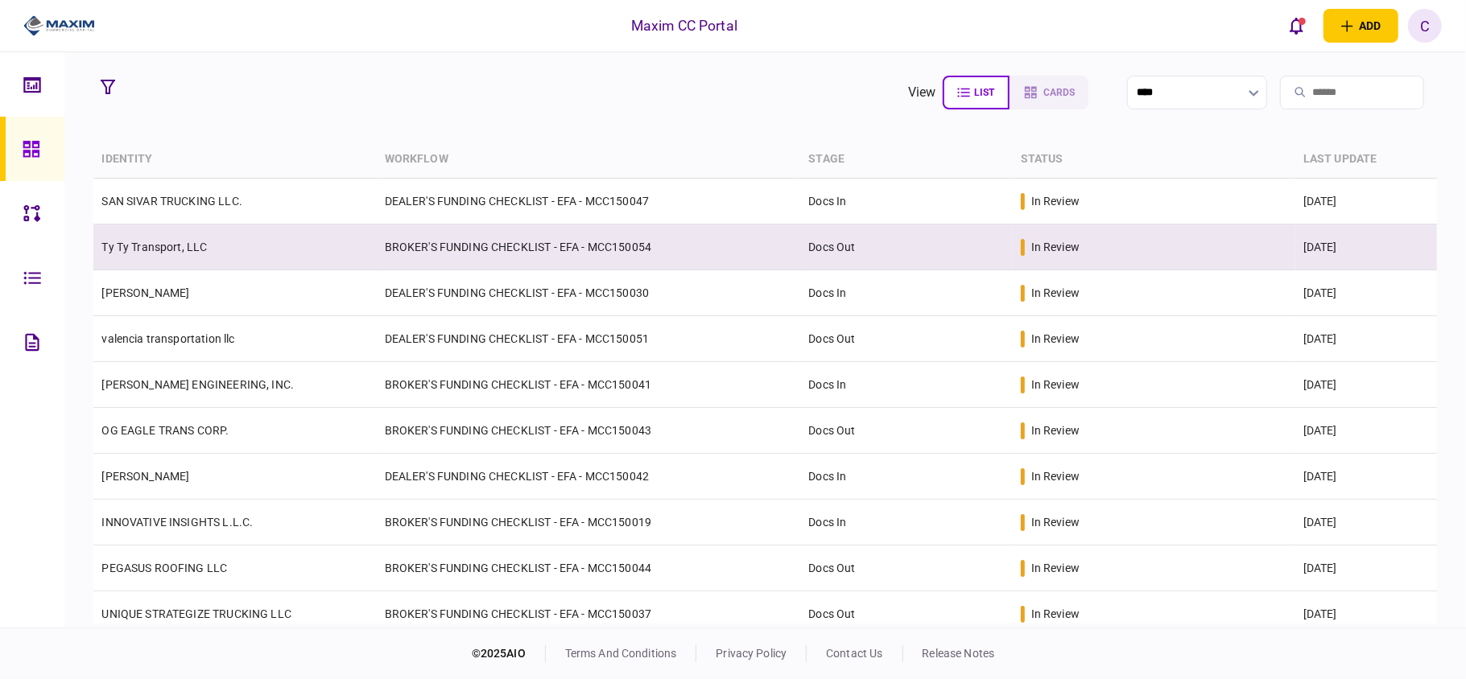
click at [501, 252] on td "BROKER'S FUNDING CHECKLIST - EFA - MCC150054" at bounding box center [589, 248] width 424 height 46
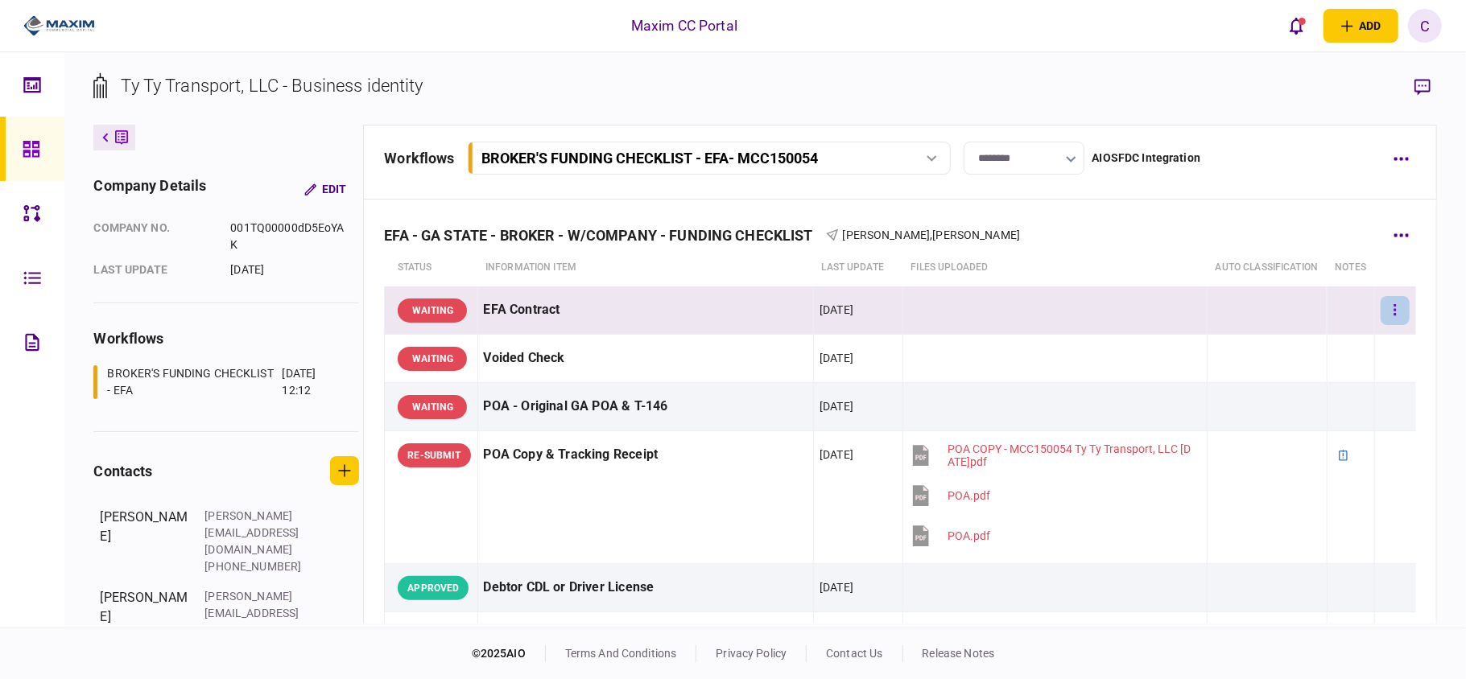
click at [1393, 318] on icon "button" at bounding box center [1394, 310] width 3 height 15
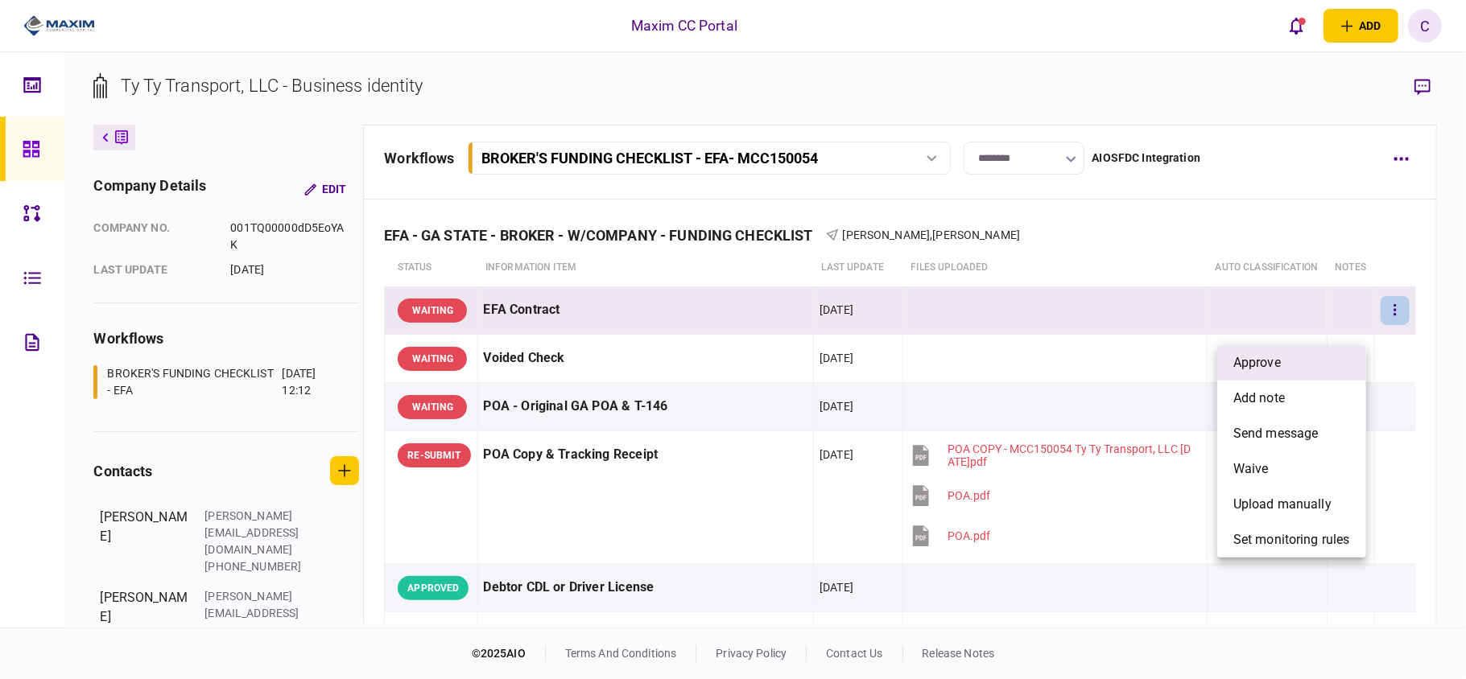
click at [1299, 357] on li "approve" at bounding box center [1291, 362] width 149 height 35
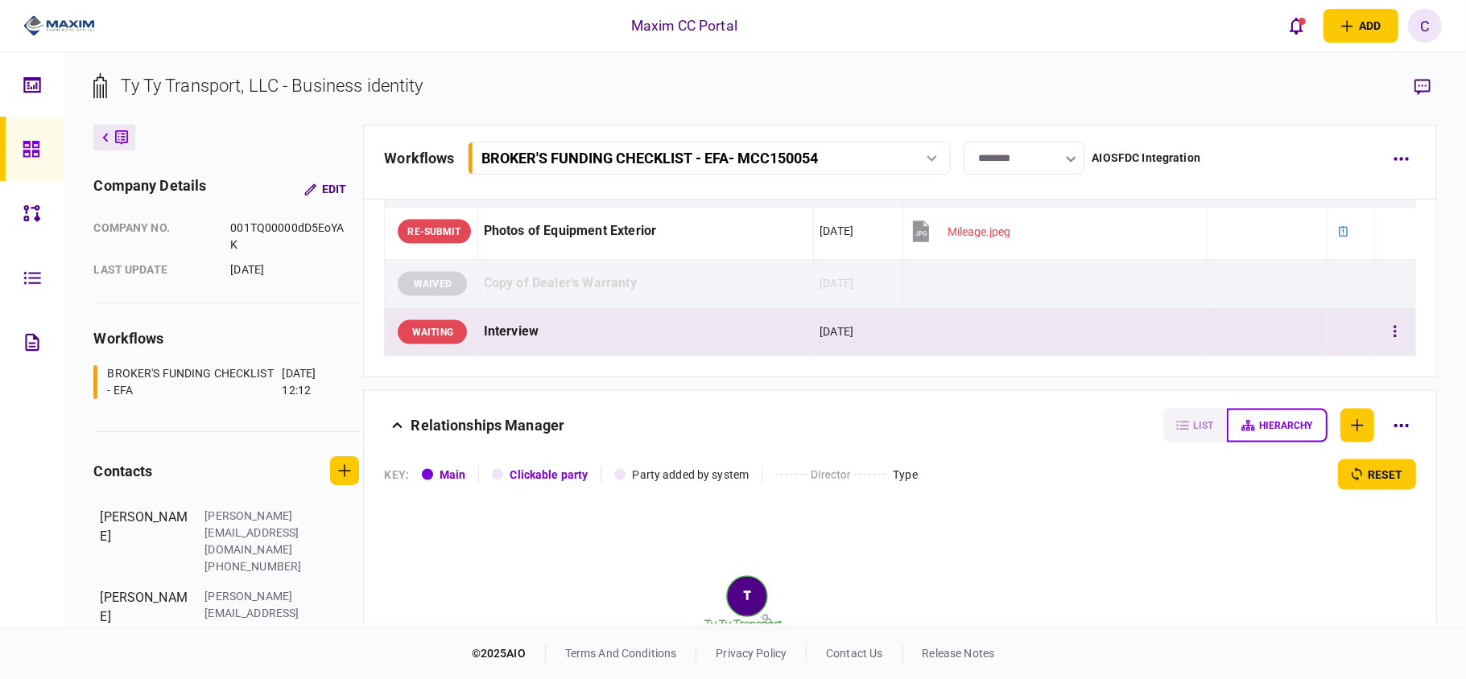
scroll to position [1395, 0]
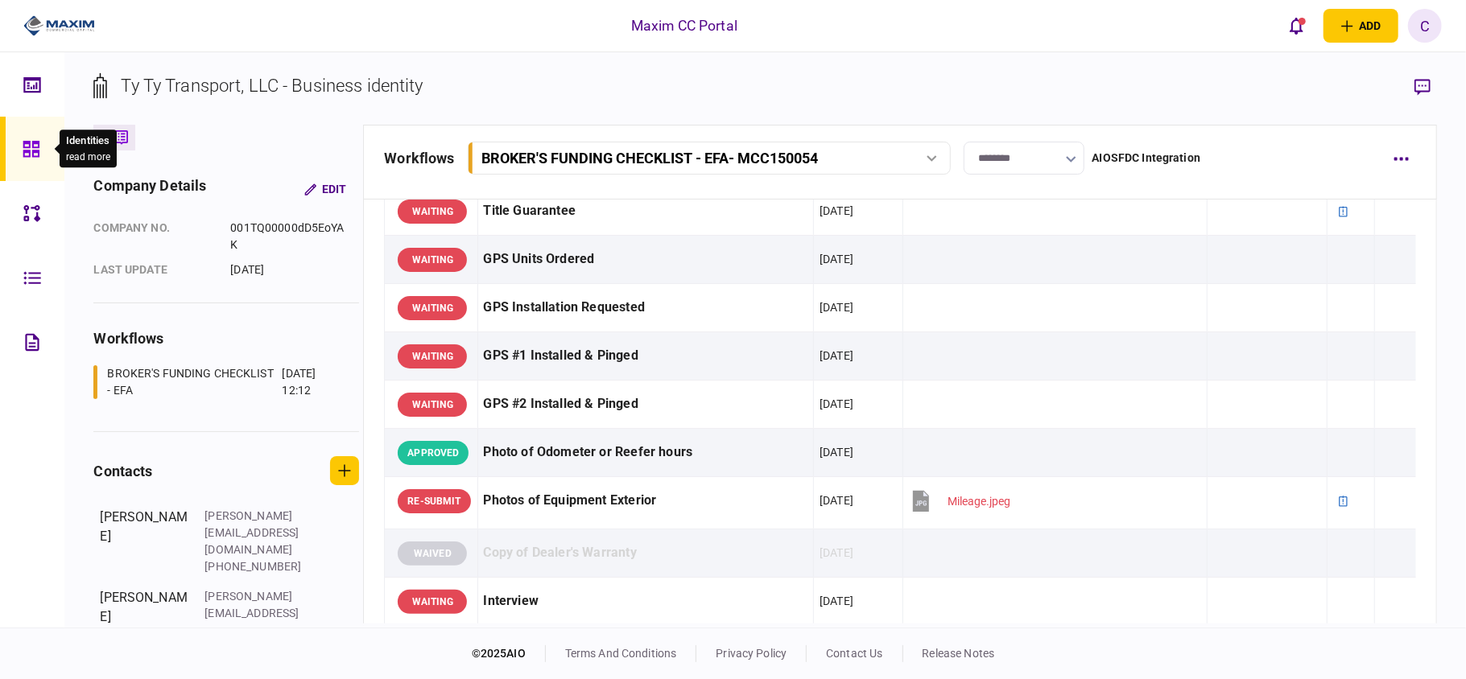
click at [32, 148] on icon at bounding box center [32, 149] width 18 height 19
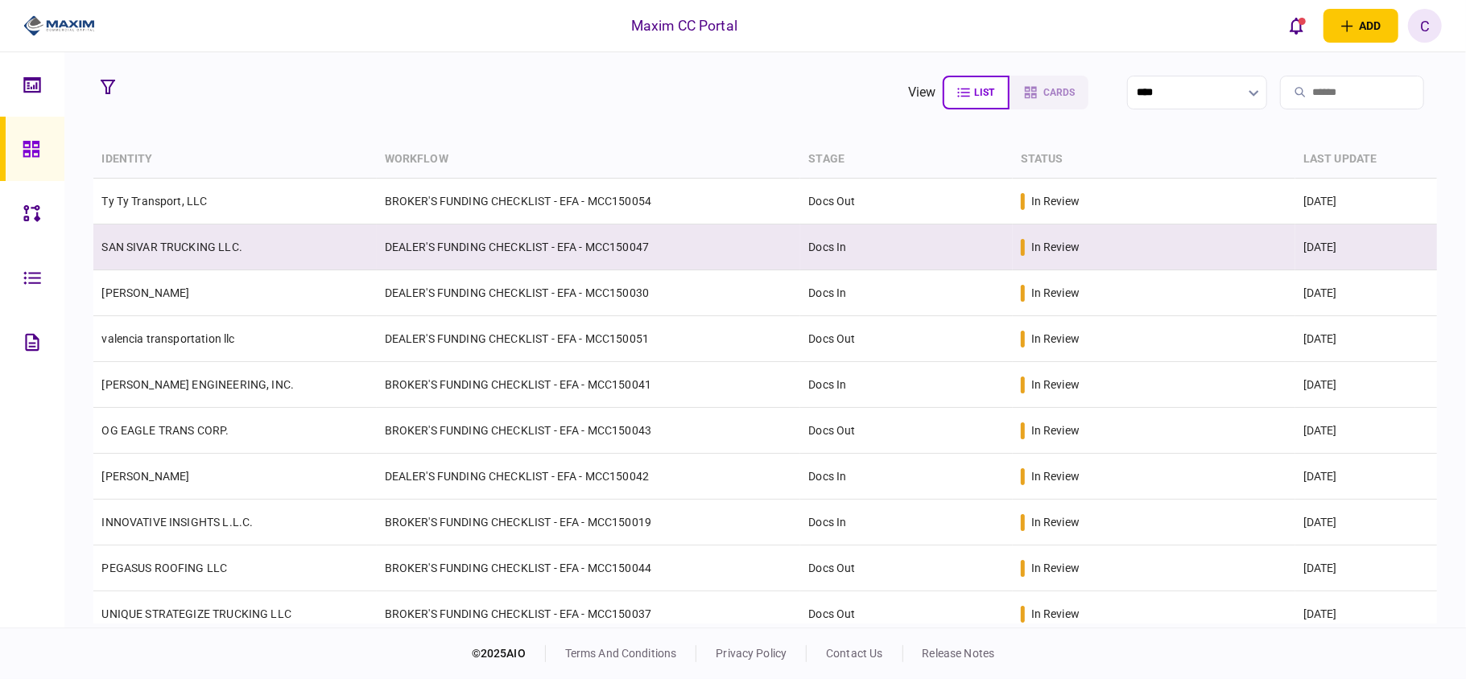
click at [723, 266] on td "DEALER'S FUNDING CHECKLIST - EFA - MCC150047" at bounding box center [589, 248] width 424 height 46
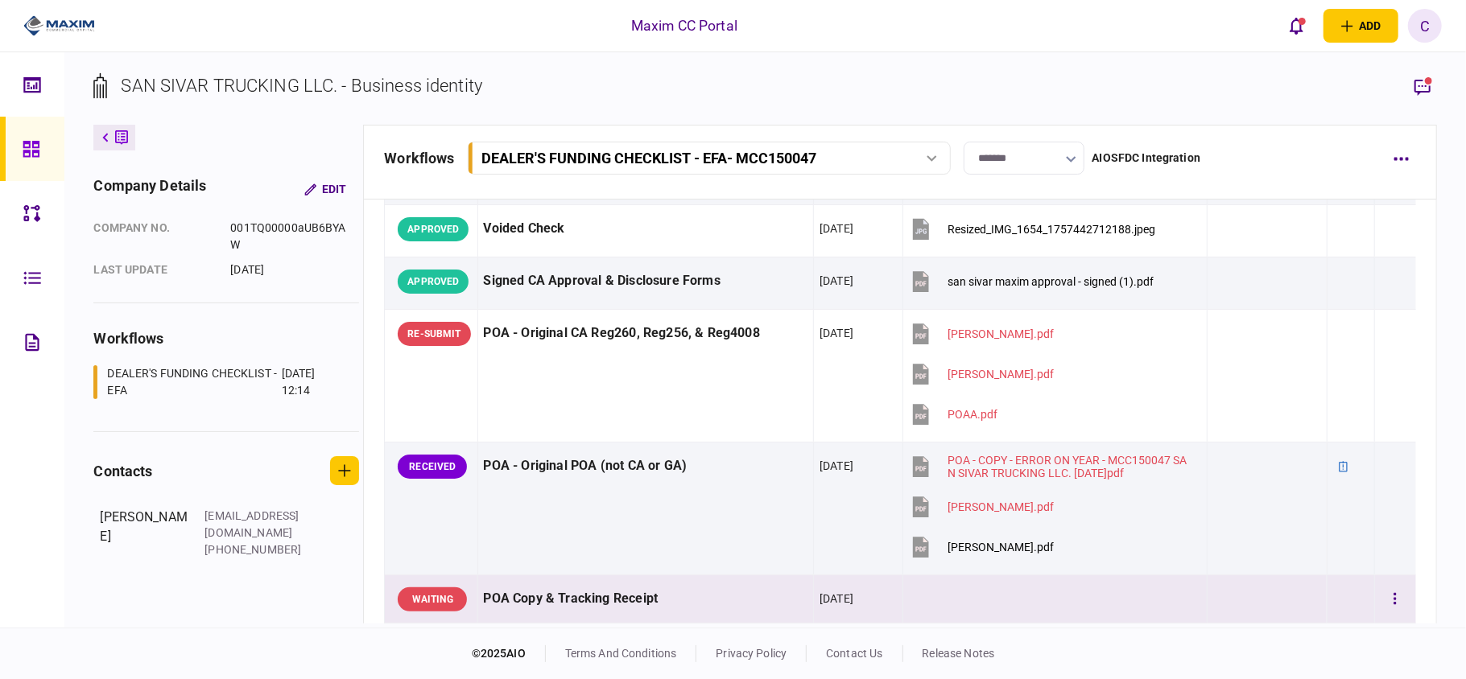
scroll to position [107, 0]
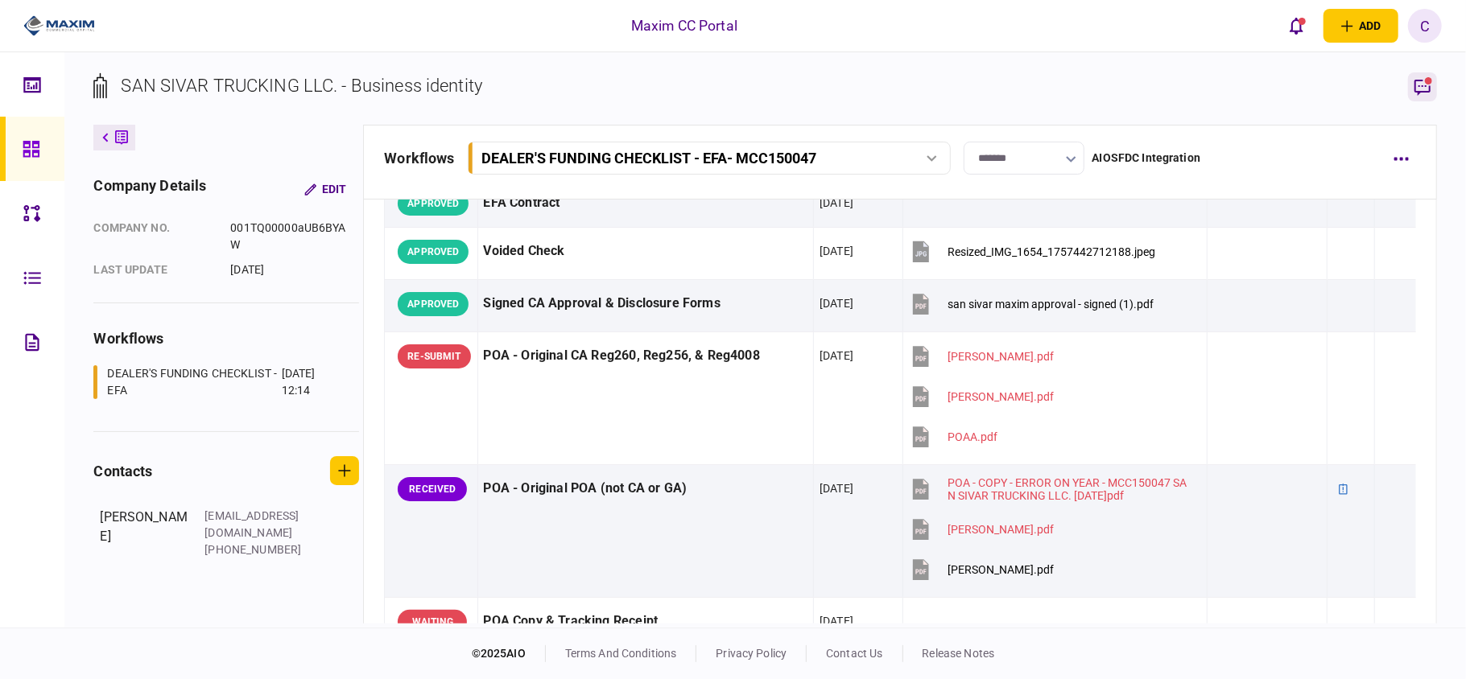
click at [1426, 92] on icon "button" at bounding box center [1422, 88] width 16 height 16
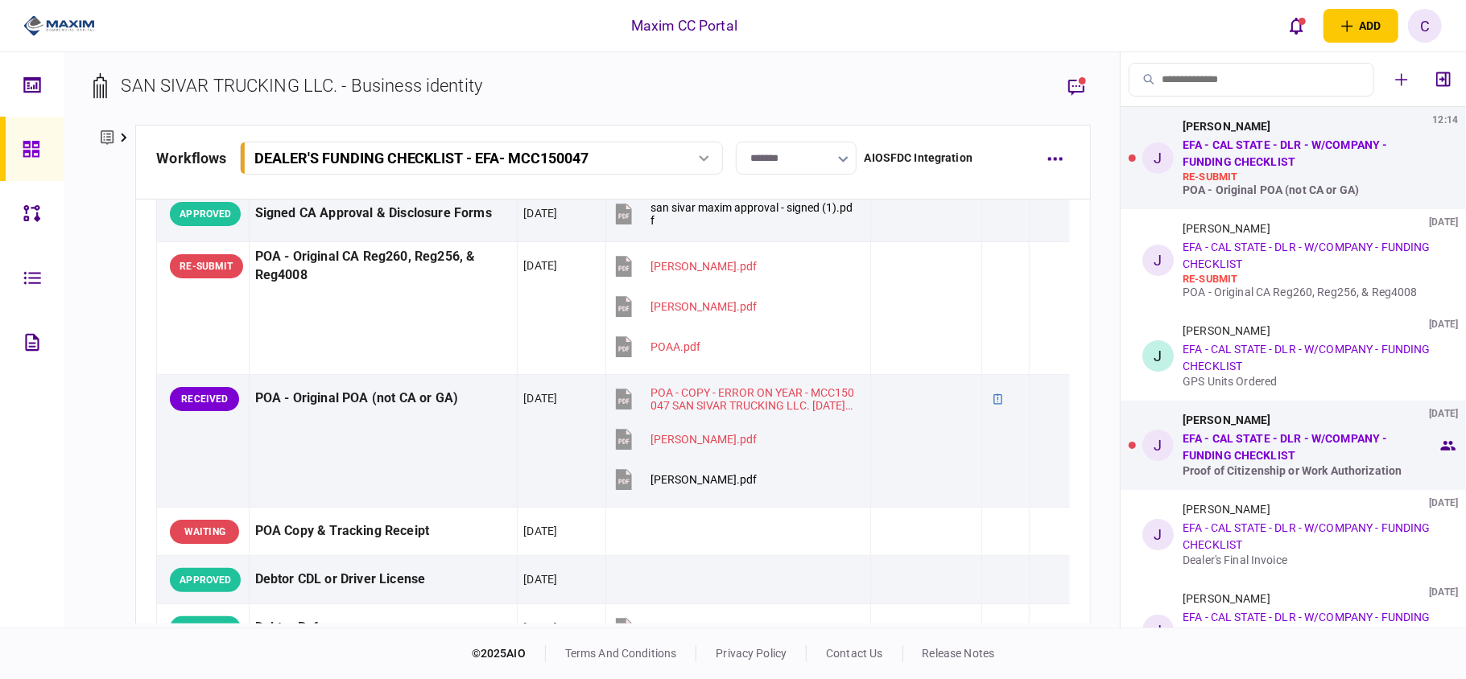
scroll to position [214, 0]
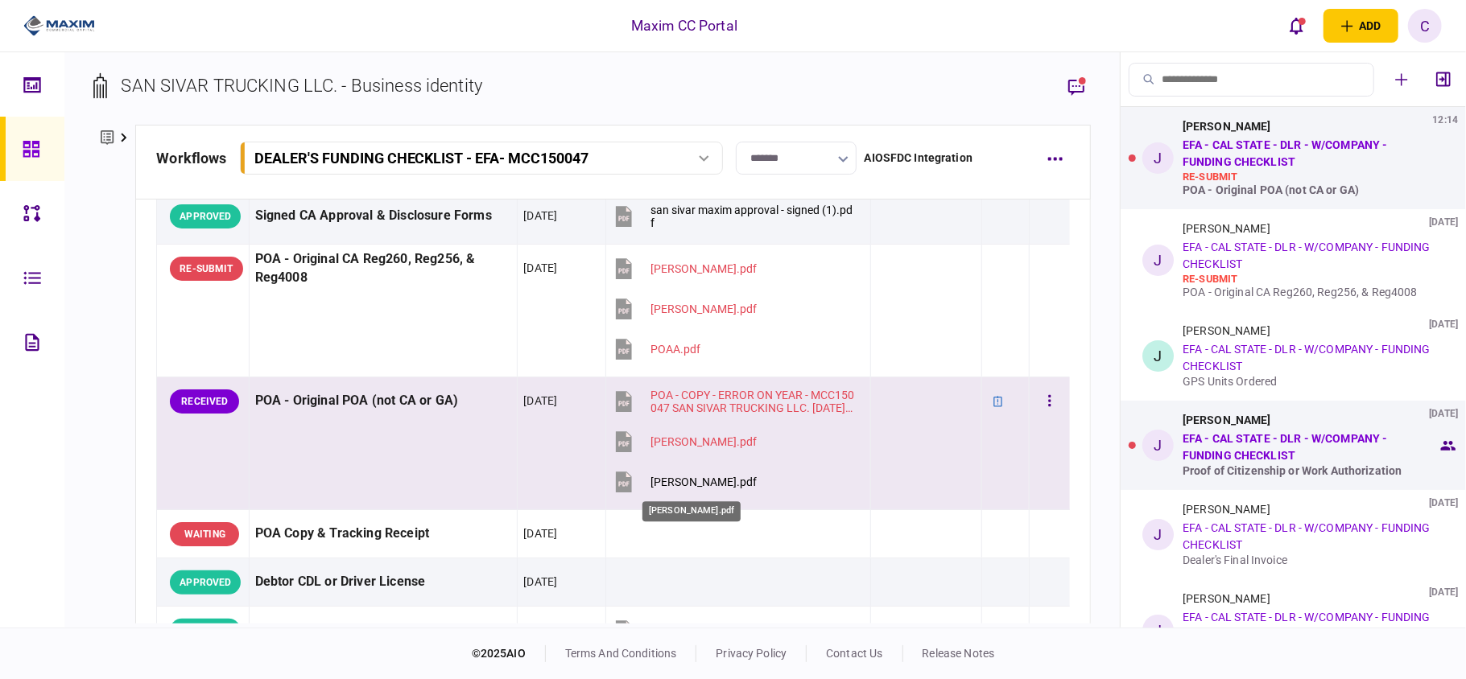
click at [676, 481] on div "[PERSON_NAME].pdf" at bounding box center [703, 482] width 106 height 13
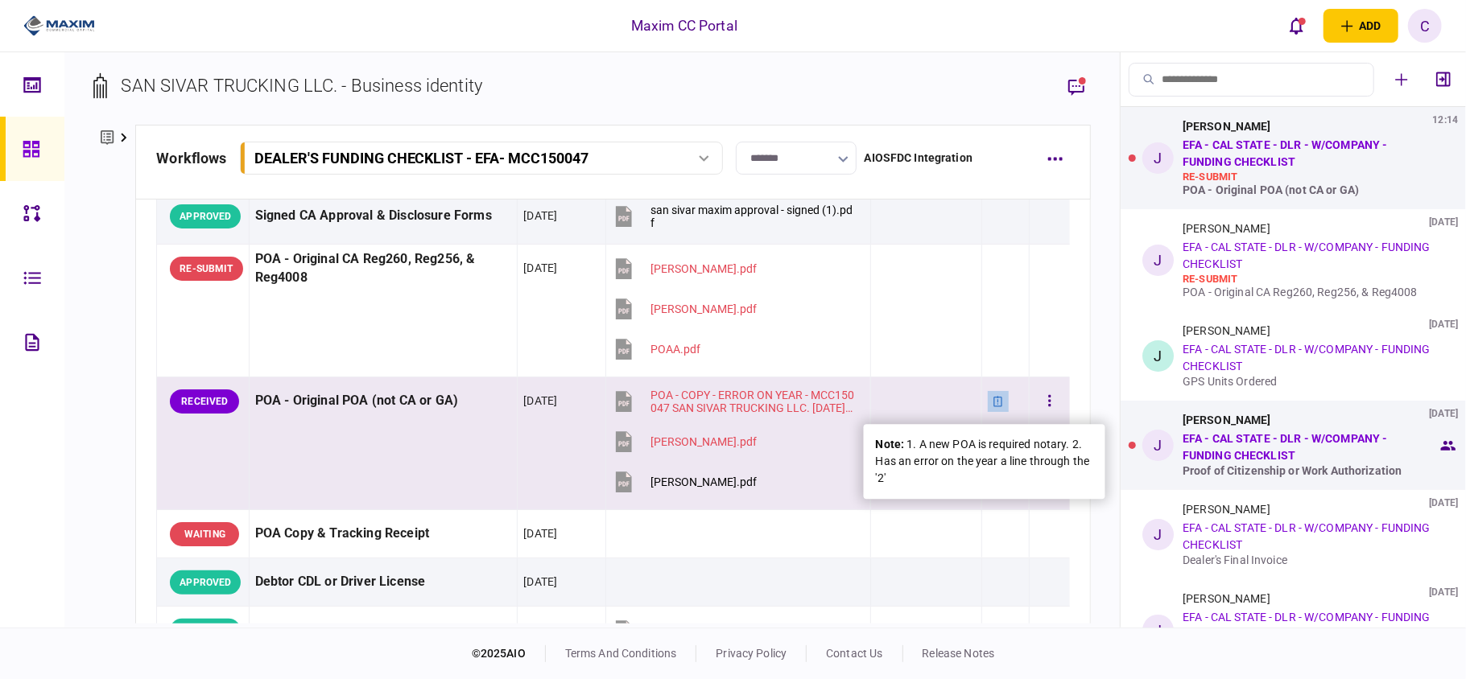
click at [992, 403] on icon at bounding box center [997, 401] width 11 height 11
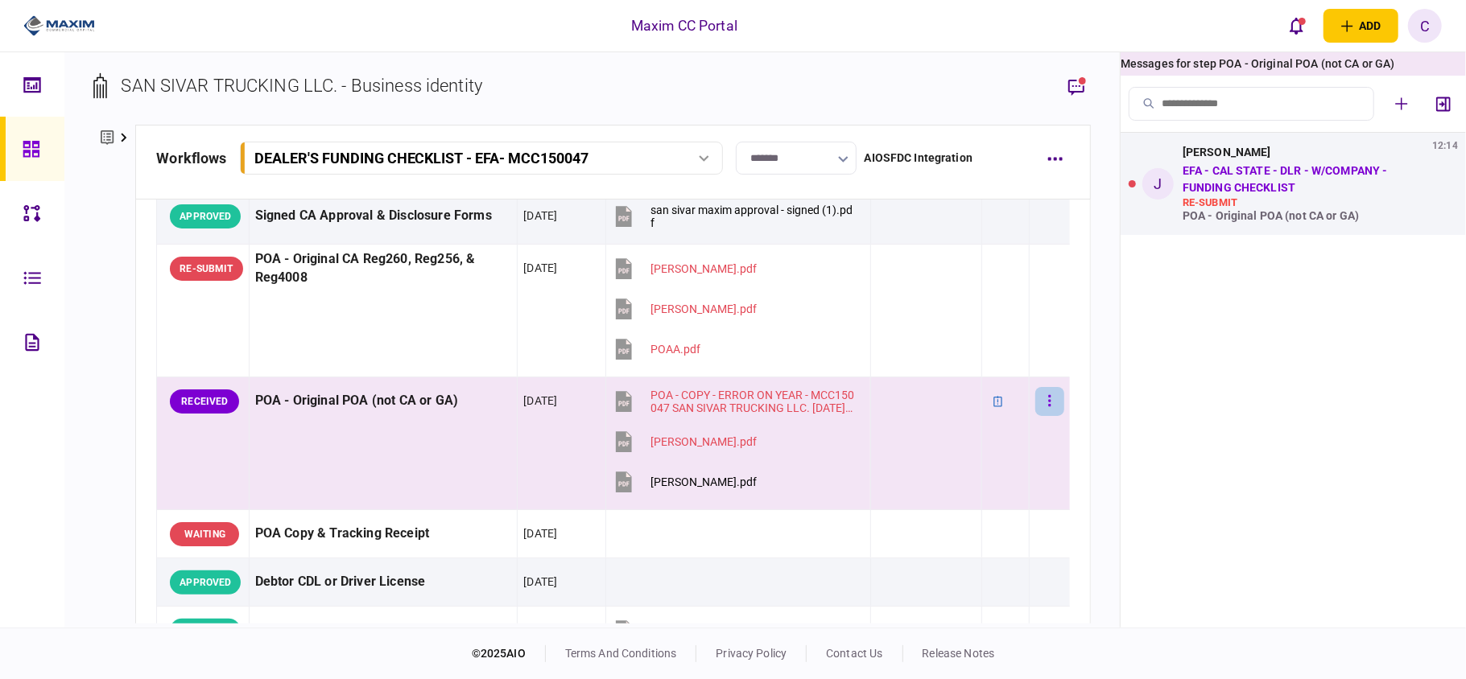
click at [1048, 406] on icon "button" at bounding box center [1049, 400] width 2 height 11
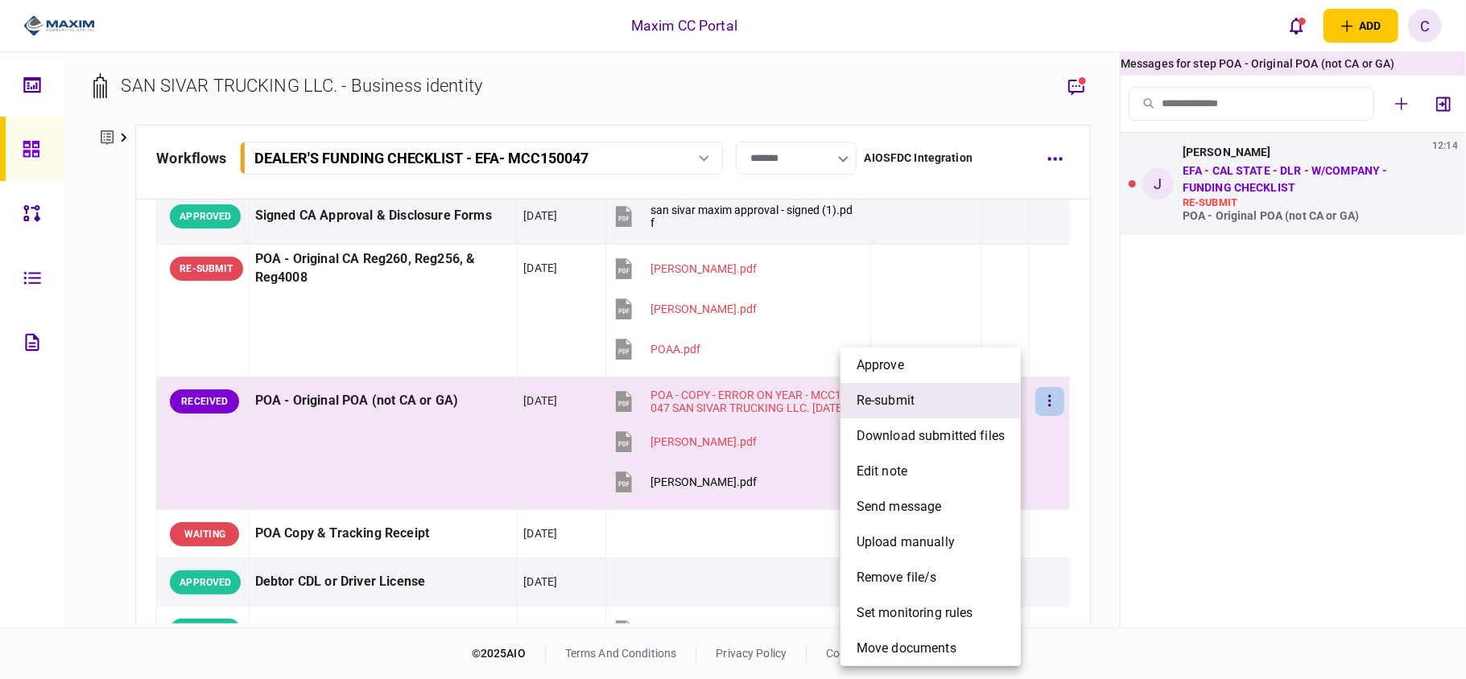
click at [924, 399] on li "re-submit" at bounding box center [930, 400] width 180 height 35
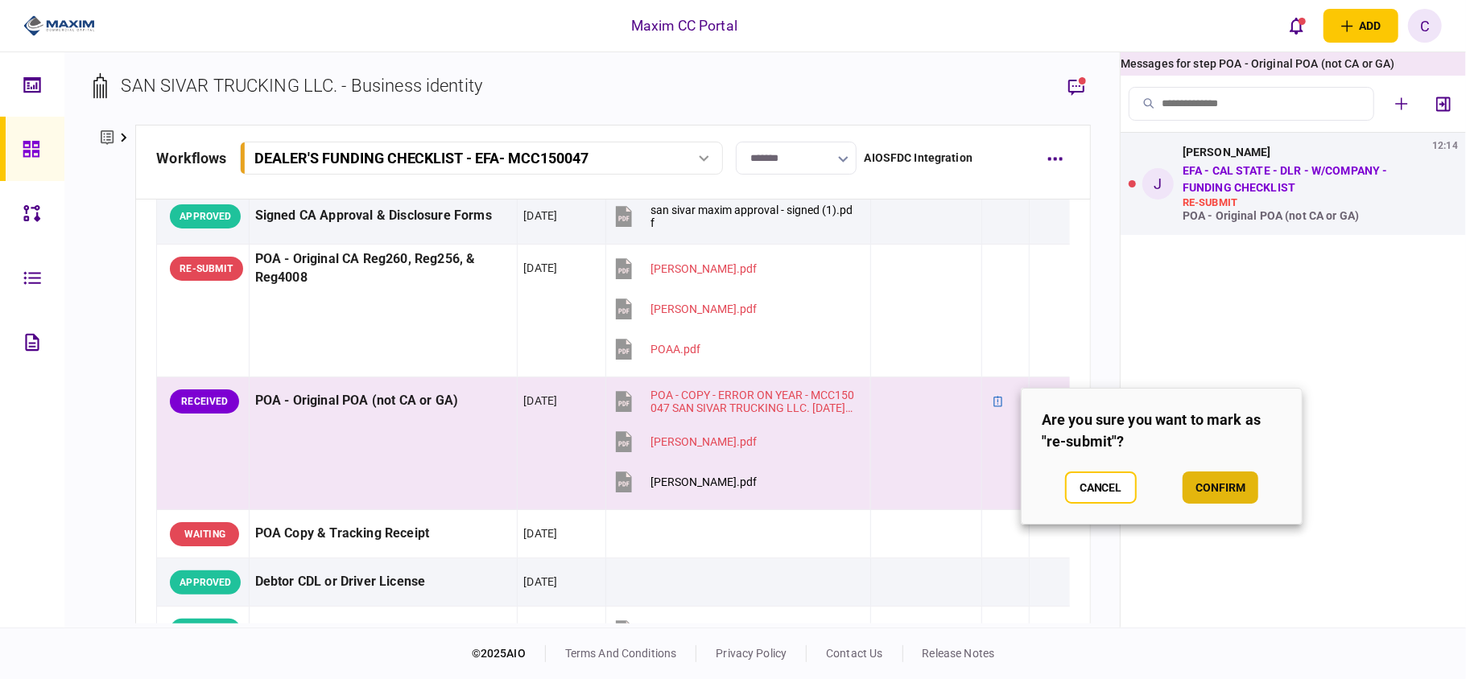
click at [1214, 487] on button "confirm" at bounding box center [1220, 488] width 76 height 32
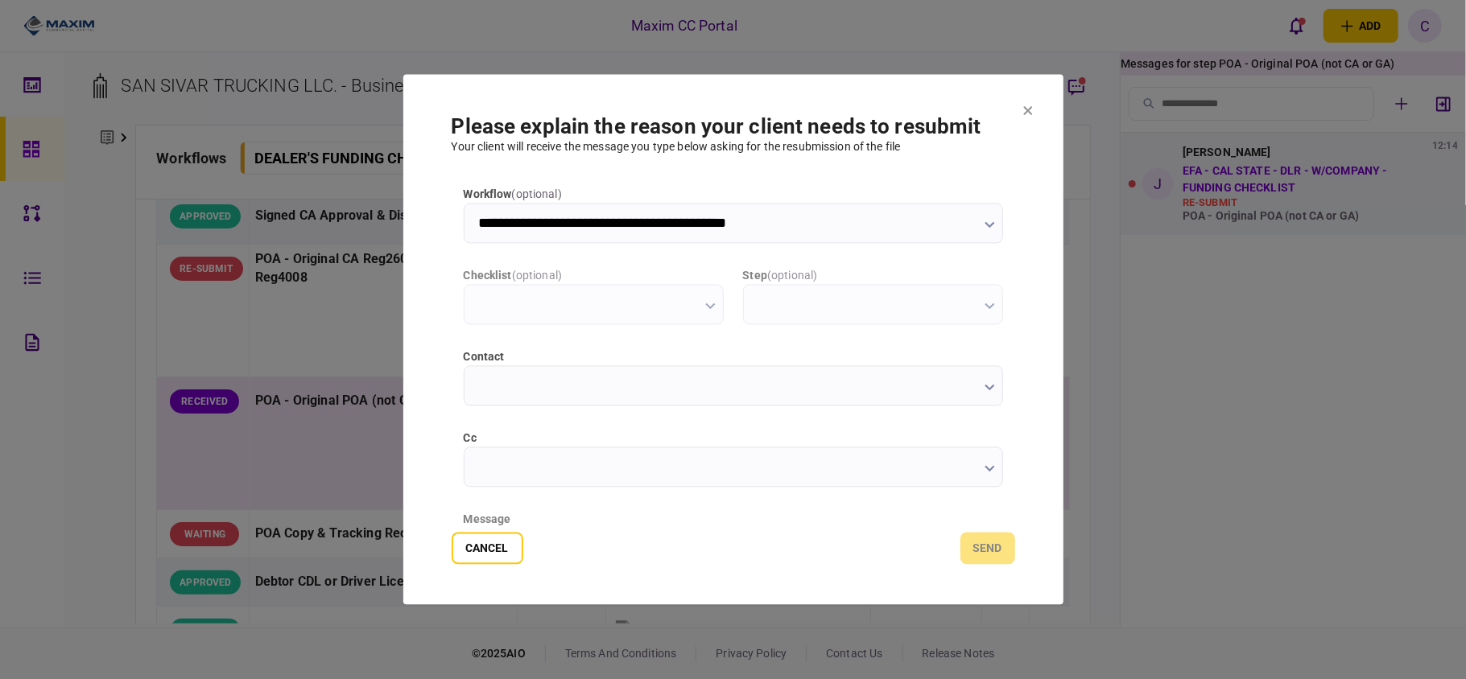
scroll to position [0, 0]
type input "**********"
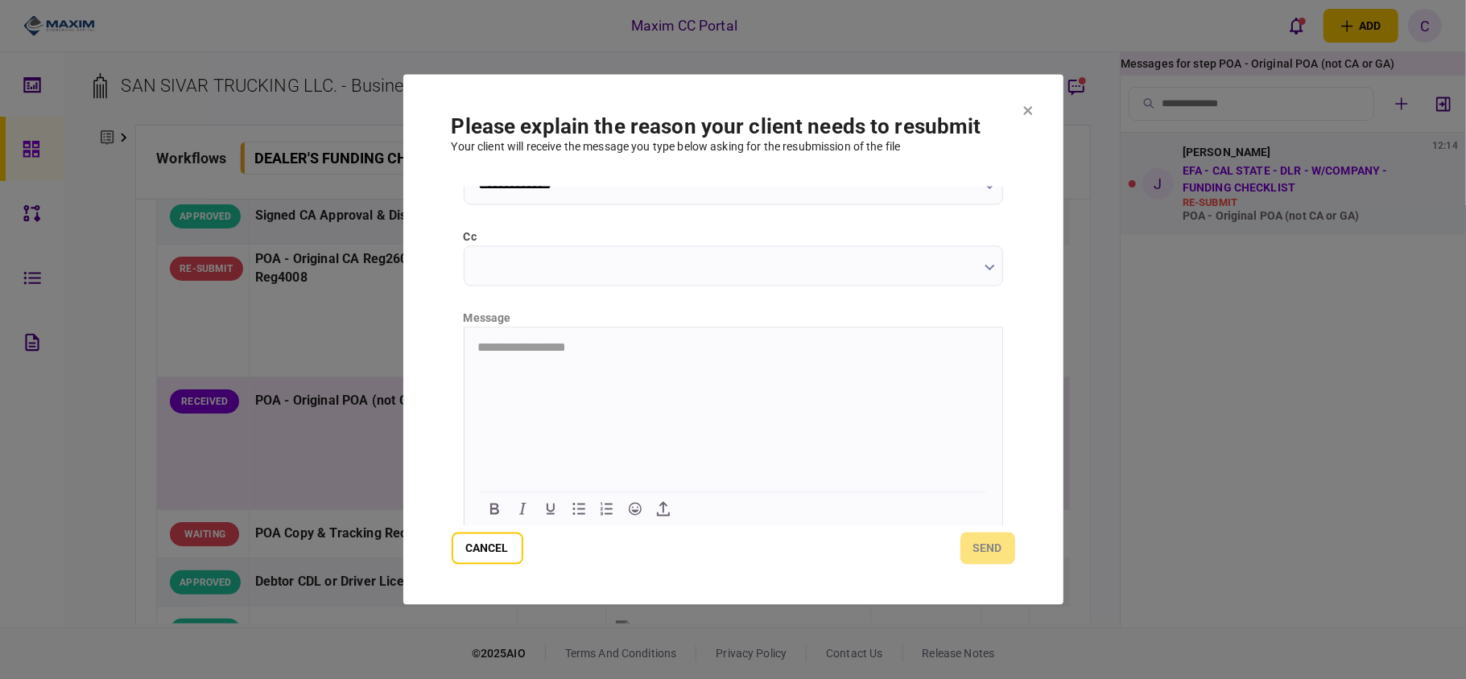
scroll to position [203, 0]
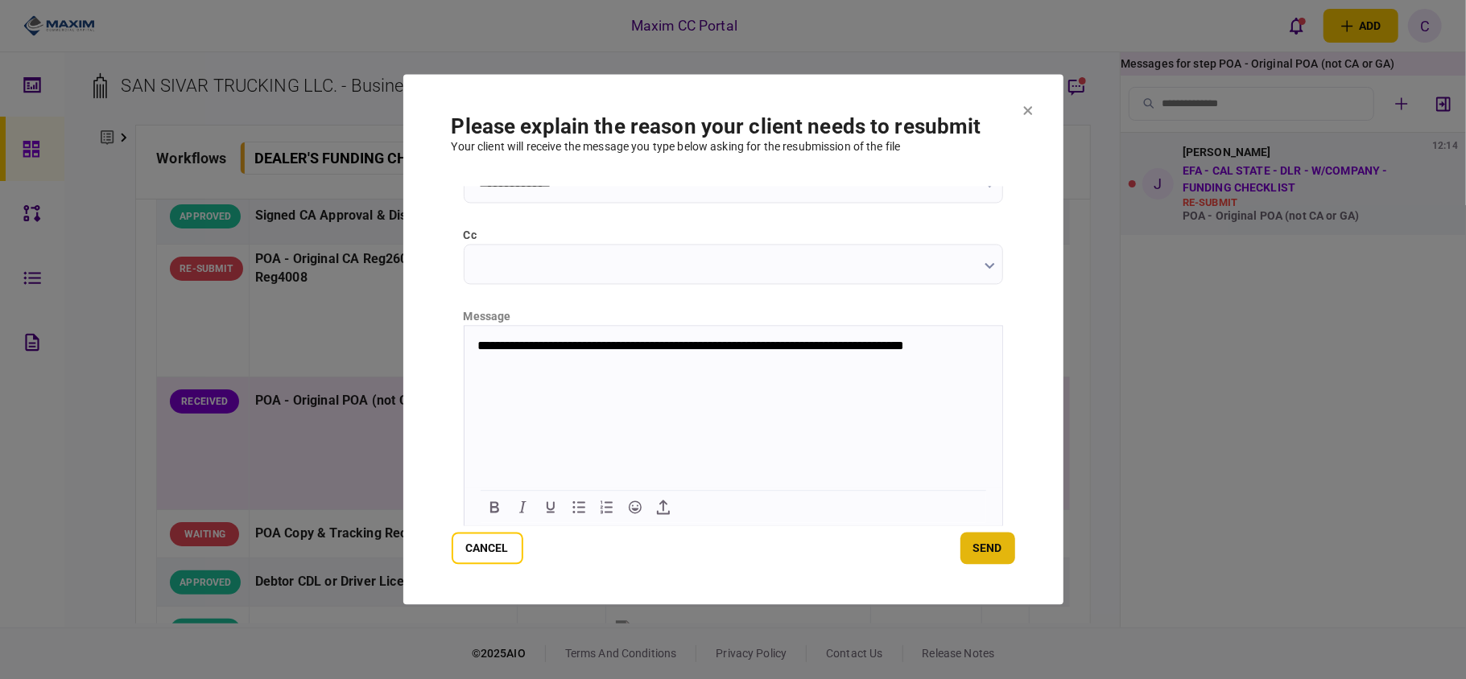
click at [983, 549] on button "send" at bounding box center [987, 549] width 55 height 32
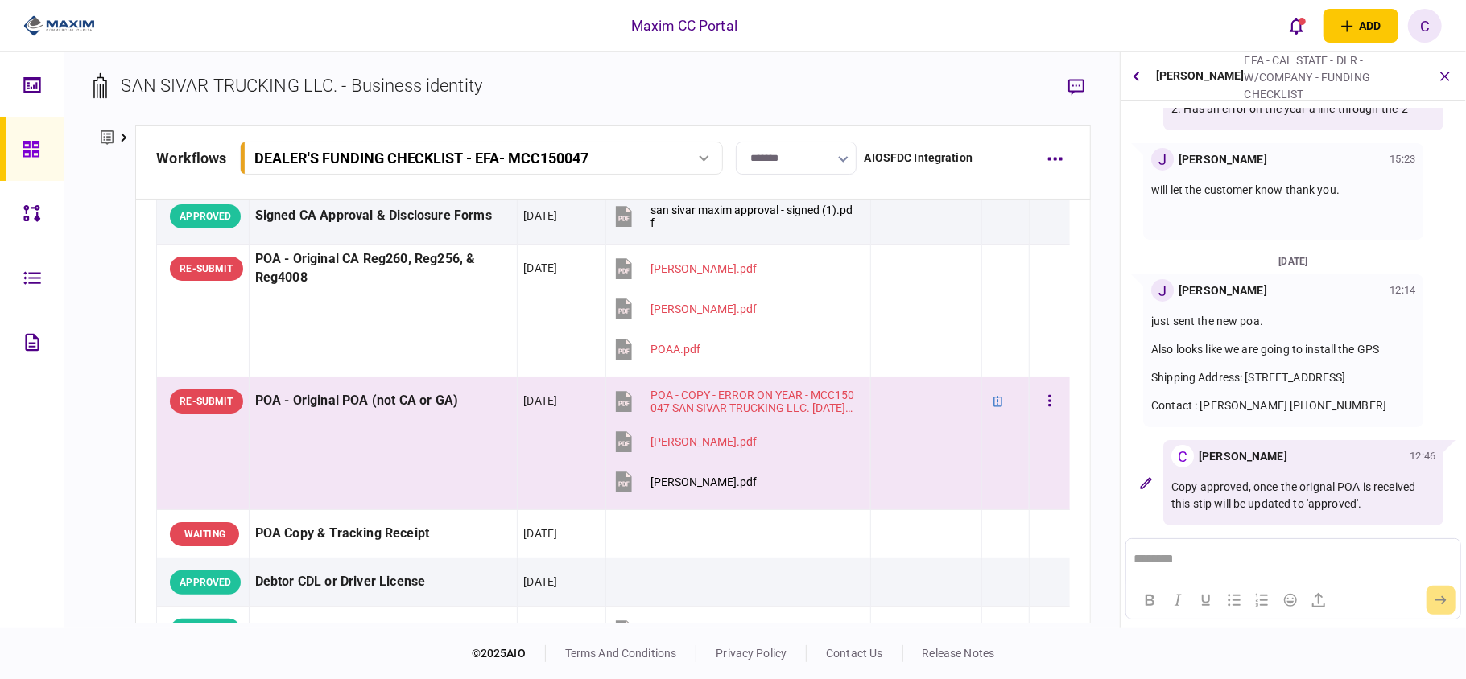
scroll to position [119, 0]
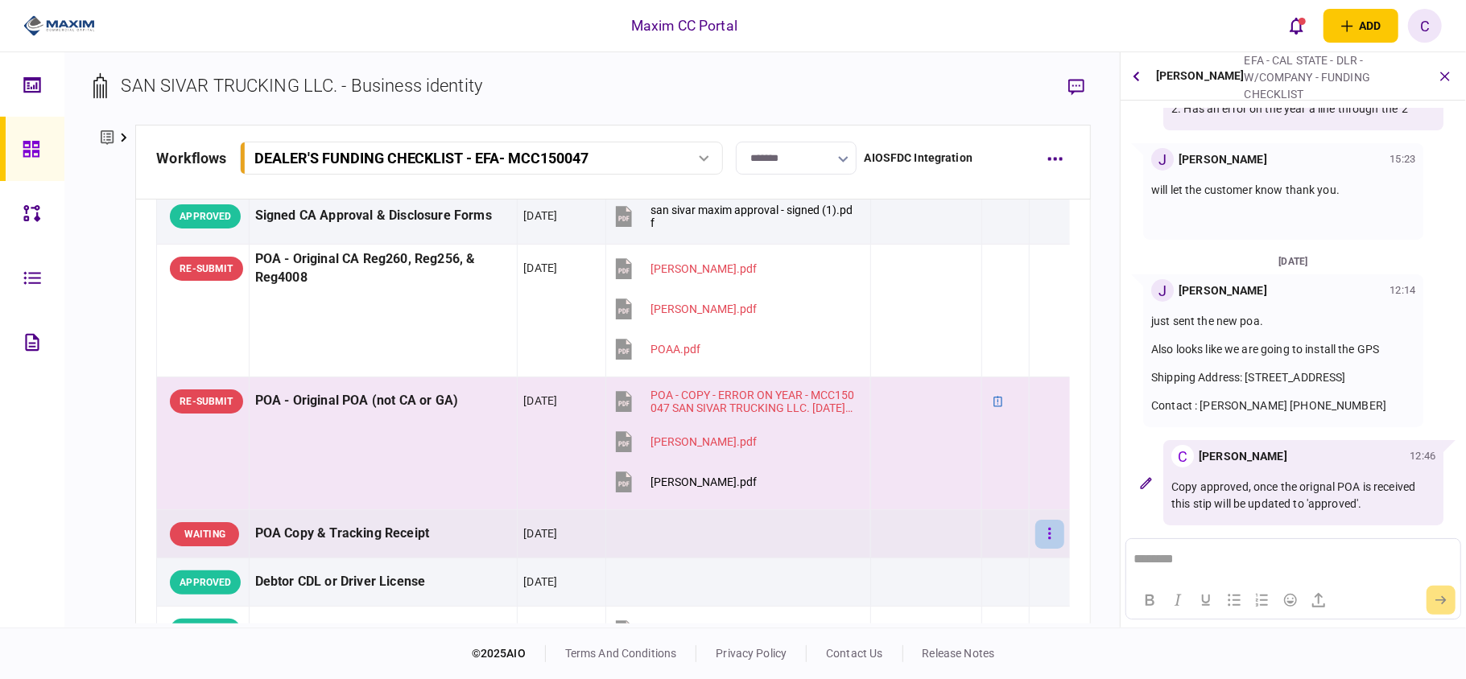
click at [1038, 543] on button "button" at bounding box center [1049, 534] width 29 height 29
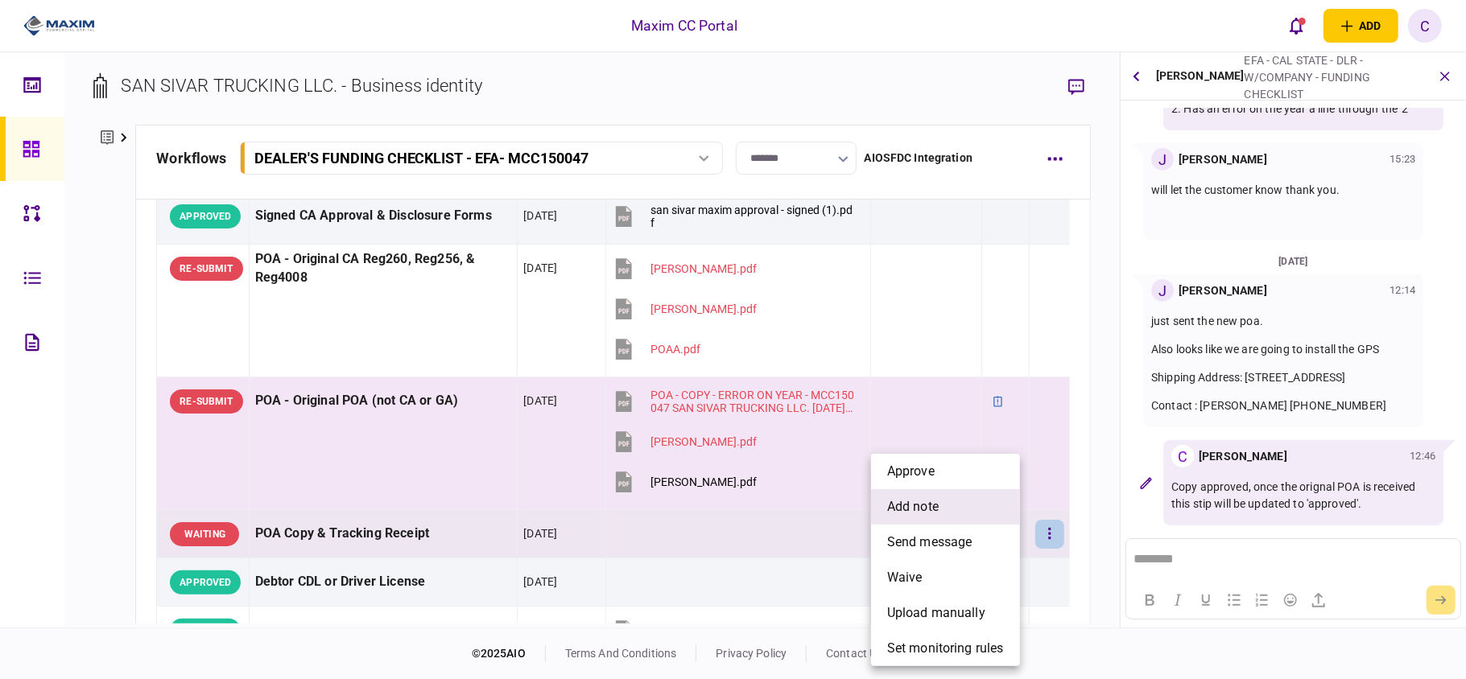
click at [911, 497] on span "add note" at bounding box center [913, 506] width 52 height 19
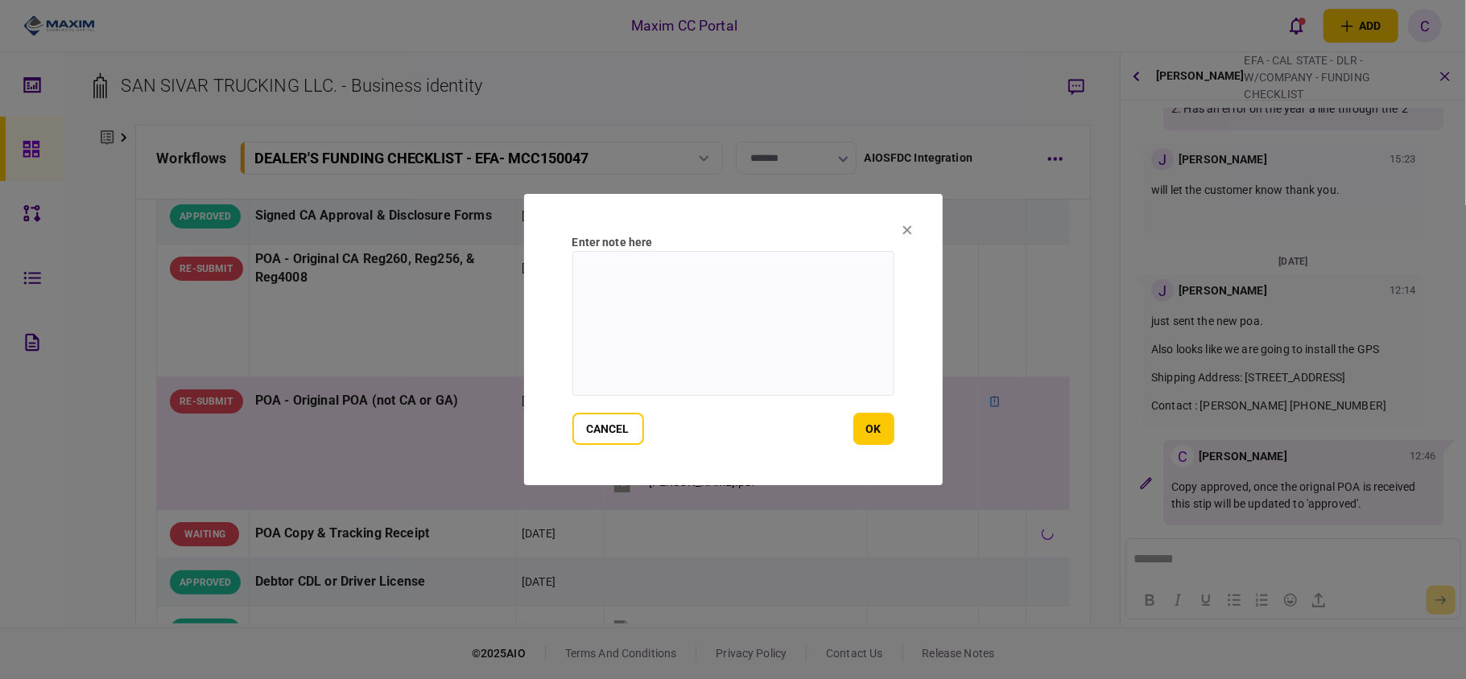
click at [712, 285] on textarea at bounding box center [733, 323] width 322 height 145
type textarea "*"
type textarea "**********"
click at [868, 427] on button "ok" at bounding box center [873, 429] width 41 height 32
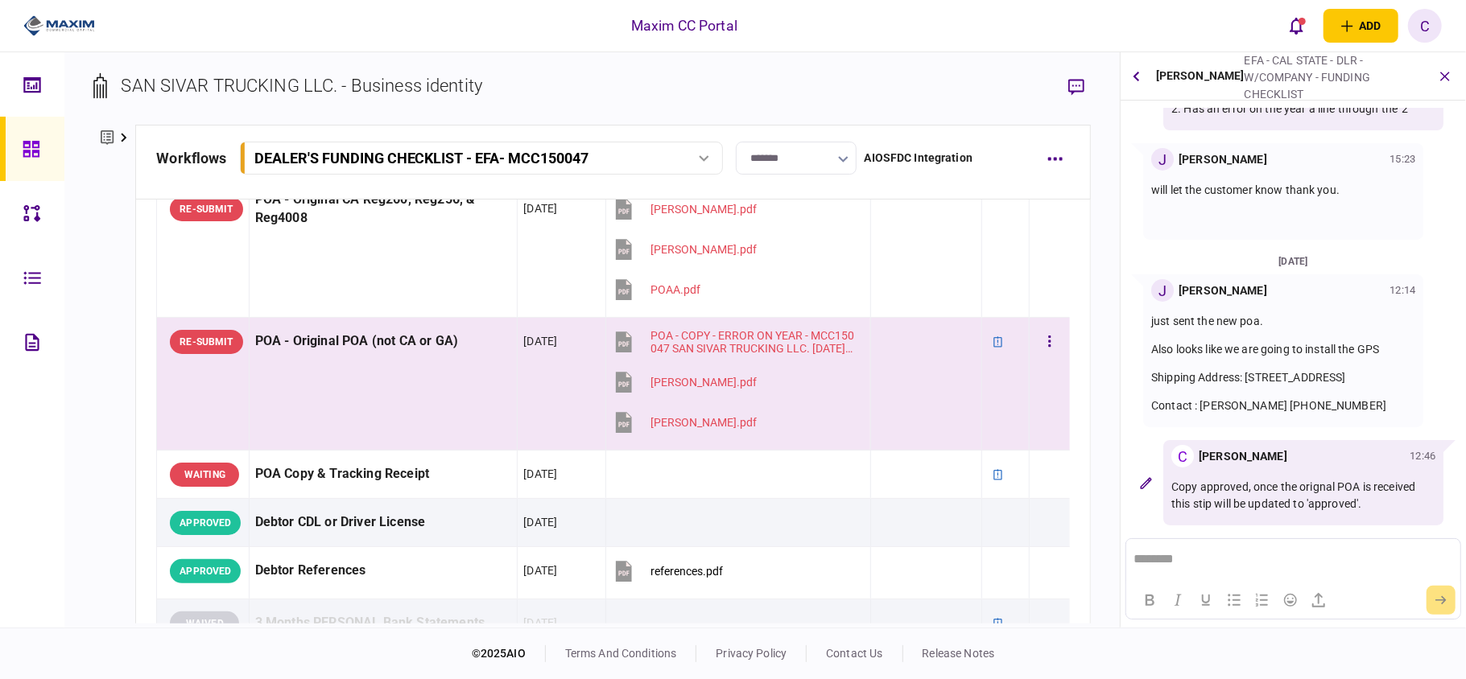
scroll to position [322, 0]
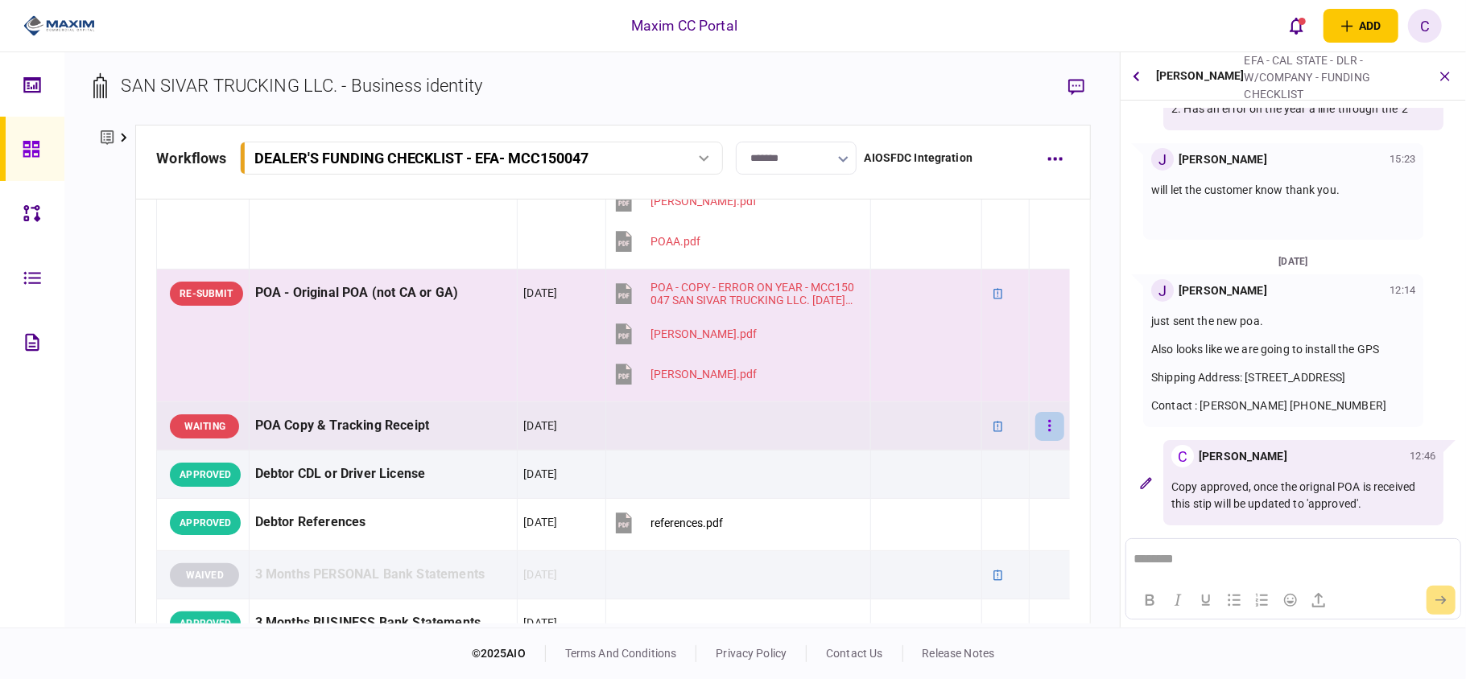
click at [1048, 428] on icon "button" at bounding box center [1049, 425] width 2 height 11
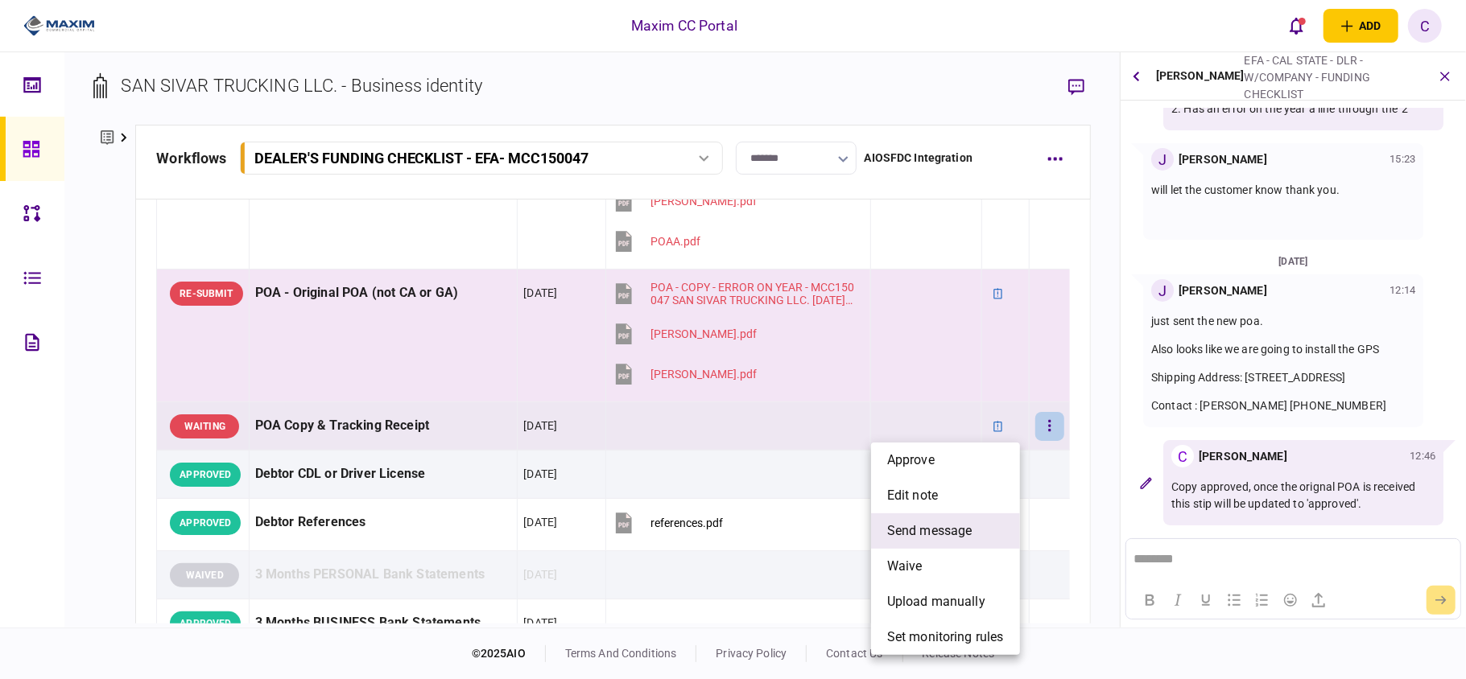
click at [943, 522] on span "send message" at bounding box center [929, 531] width 85 height 19
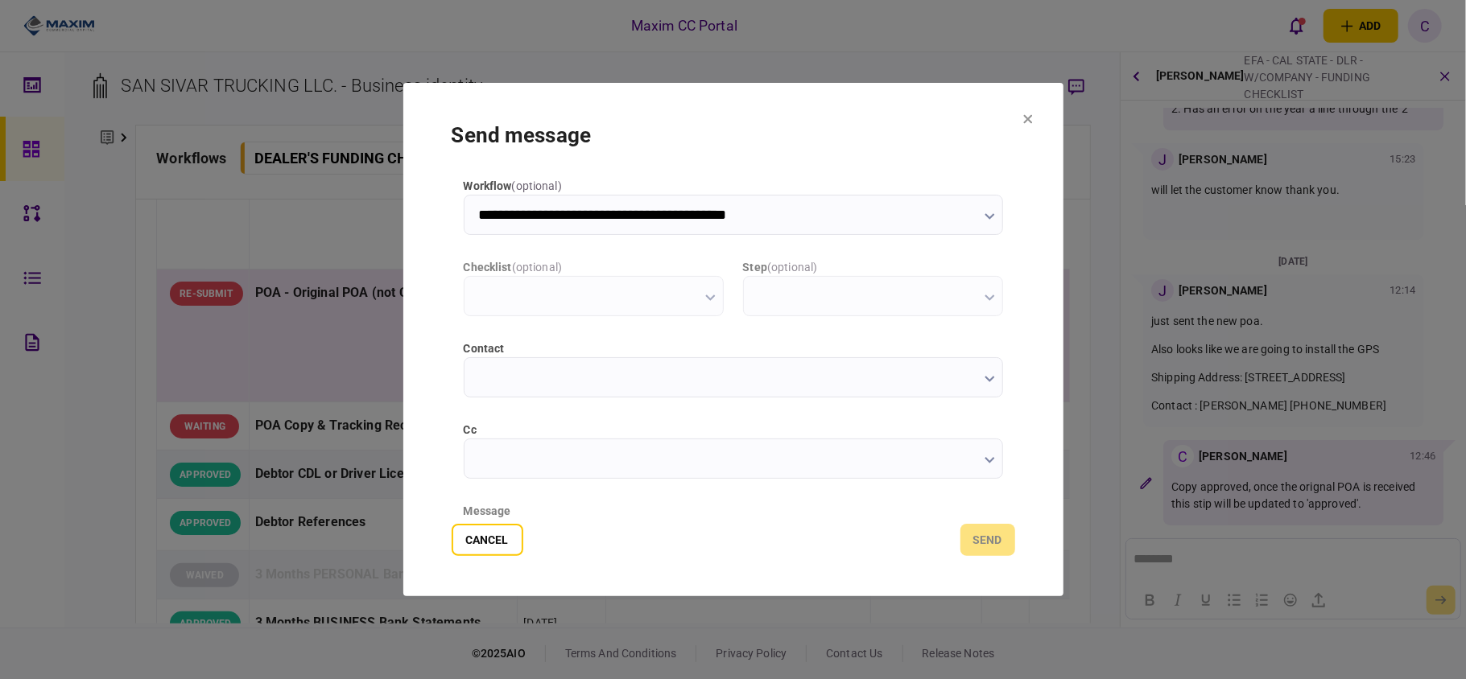
scroll to position [0, 0]
type input "**********"
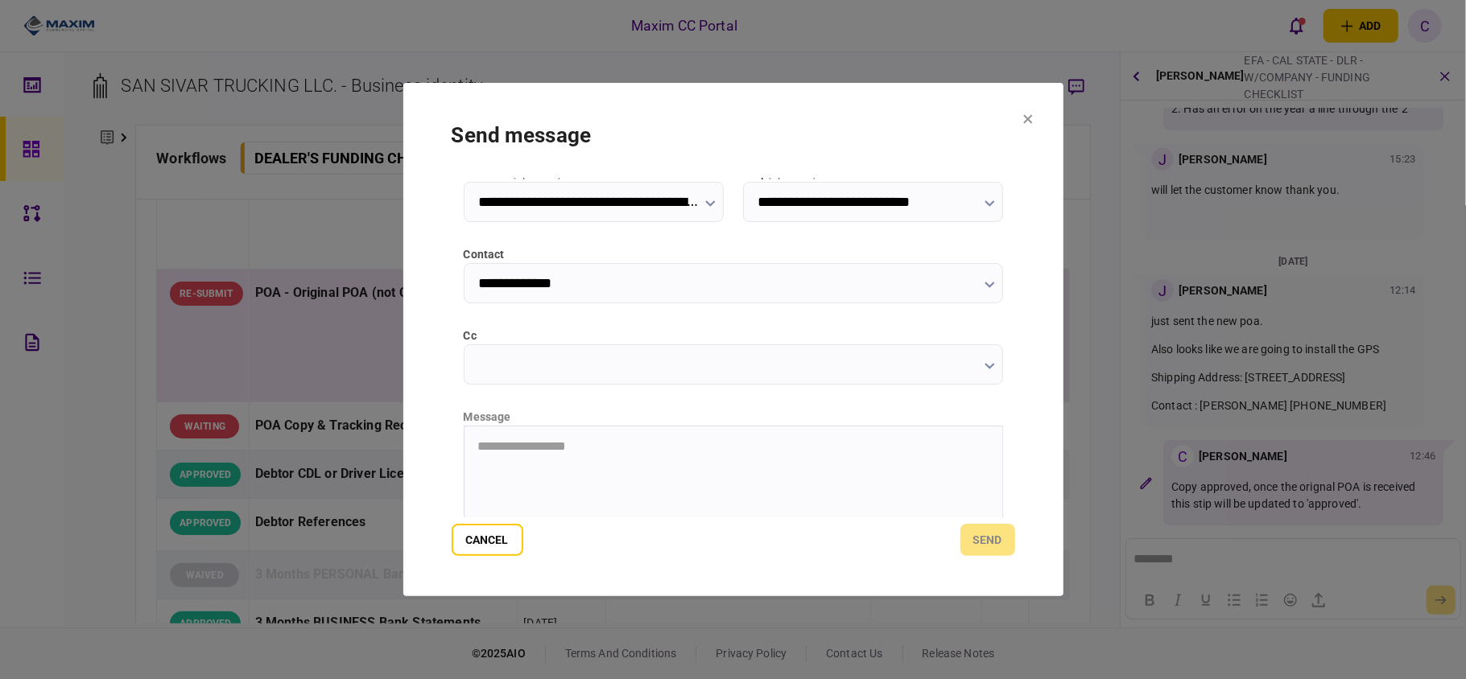
scroll to position [203, 0]
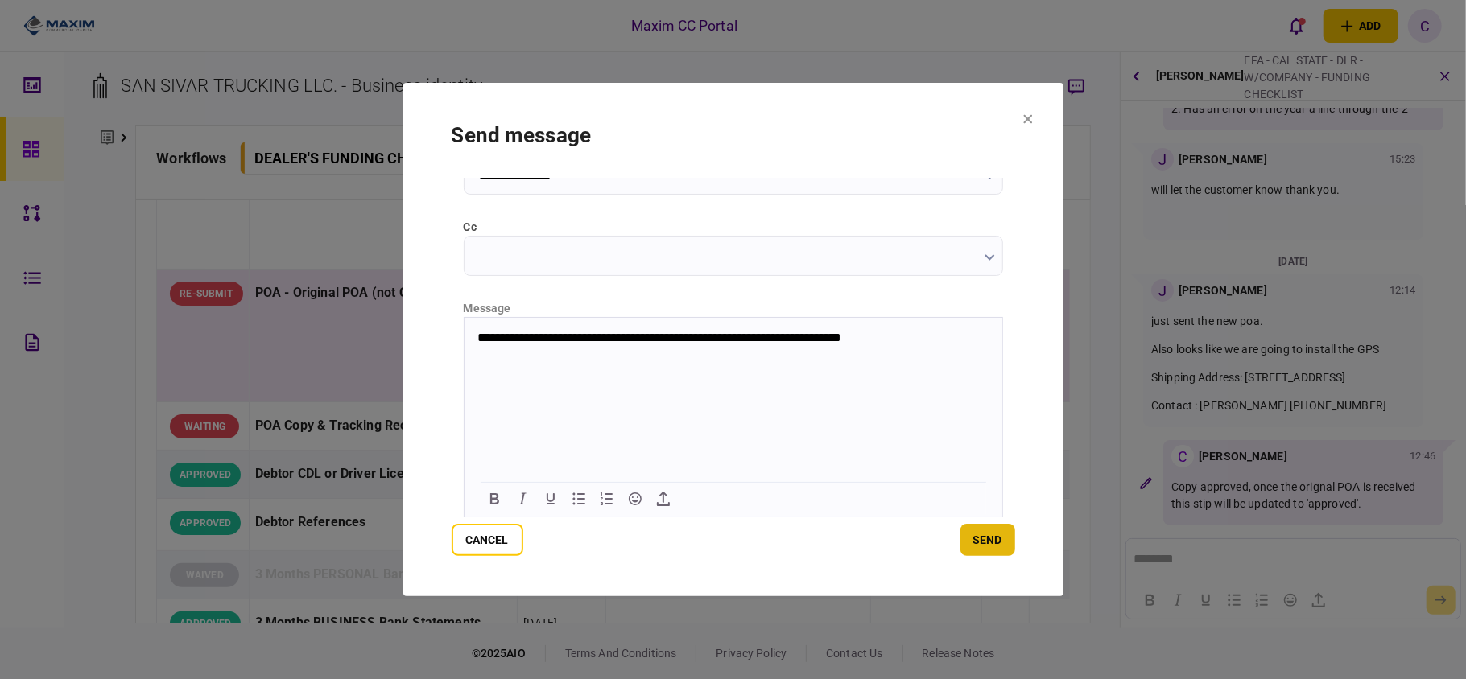
click at [985, 529] on button "send" at bounding box center [987, 540] width 55 height 32
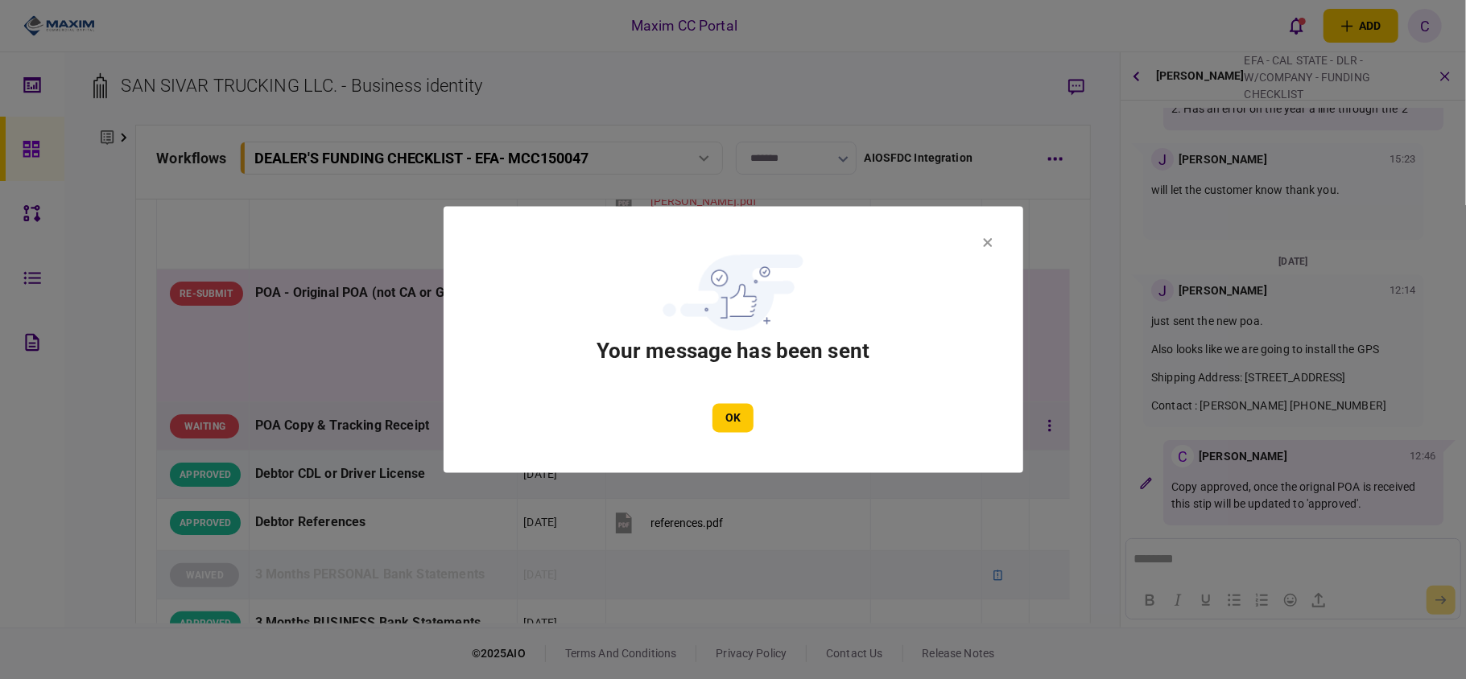
drag, startPoint x: 726, startPoint y: 423, endPoint x: 728, endPoint y: 431, distance: 9.0
click at [726, 422] on button "OK" at bounding box center [732, 418] width 41 height 29
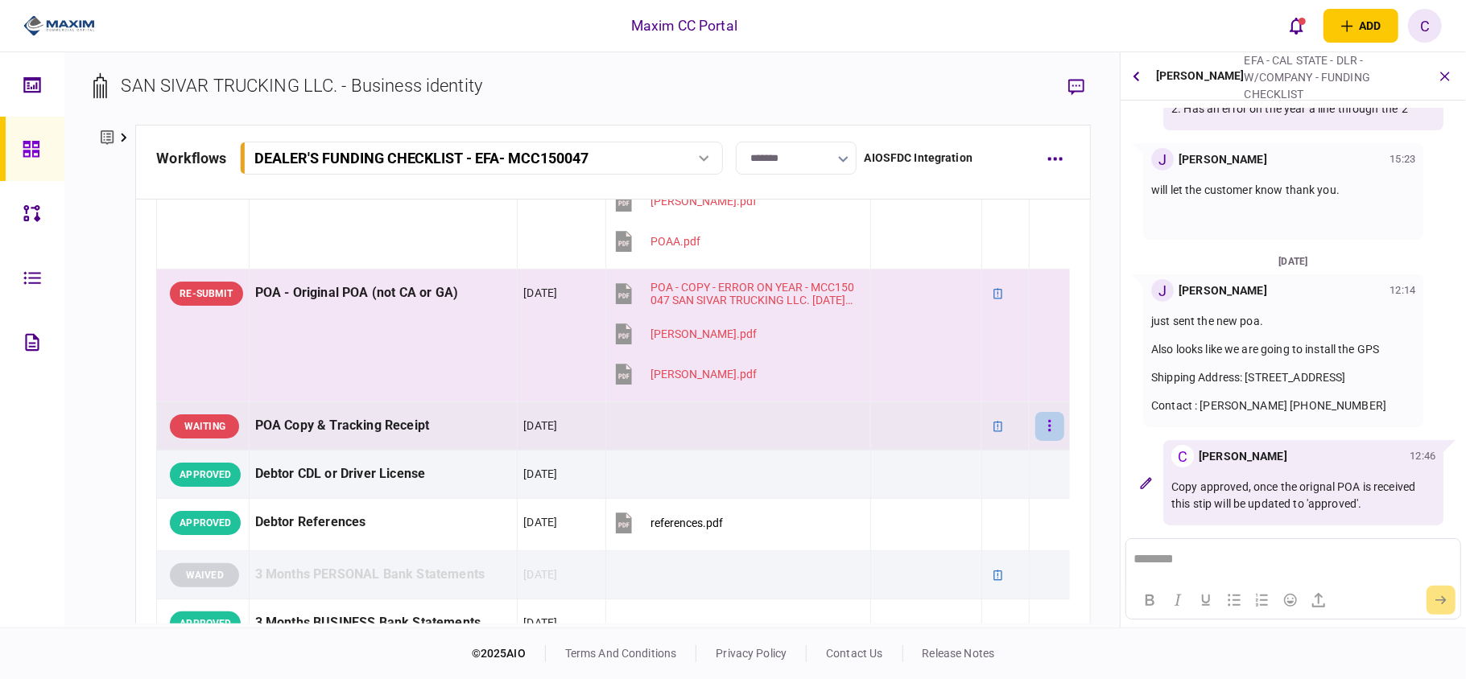
click at [1038, 428] on button "button" at bounding box center [1049, 426] width 29 height 29
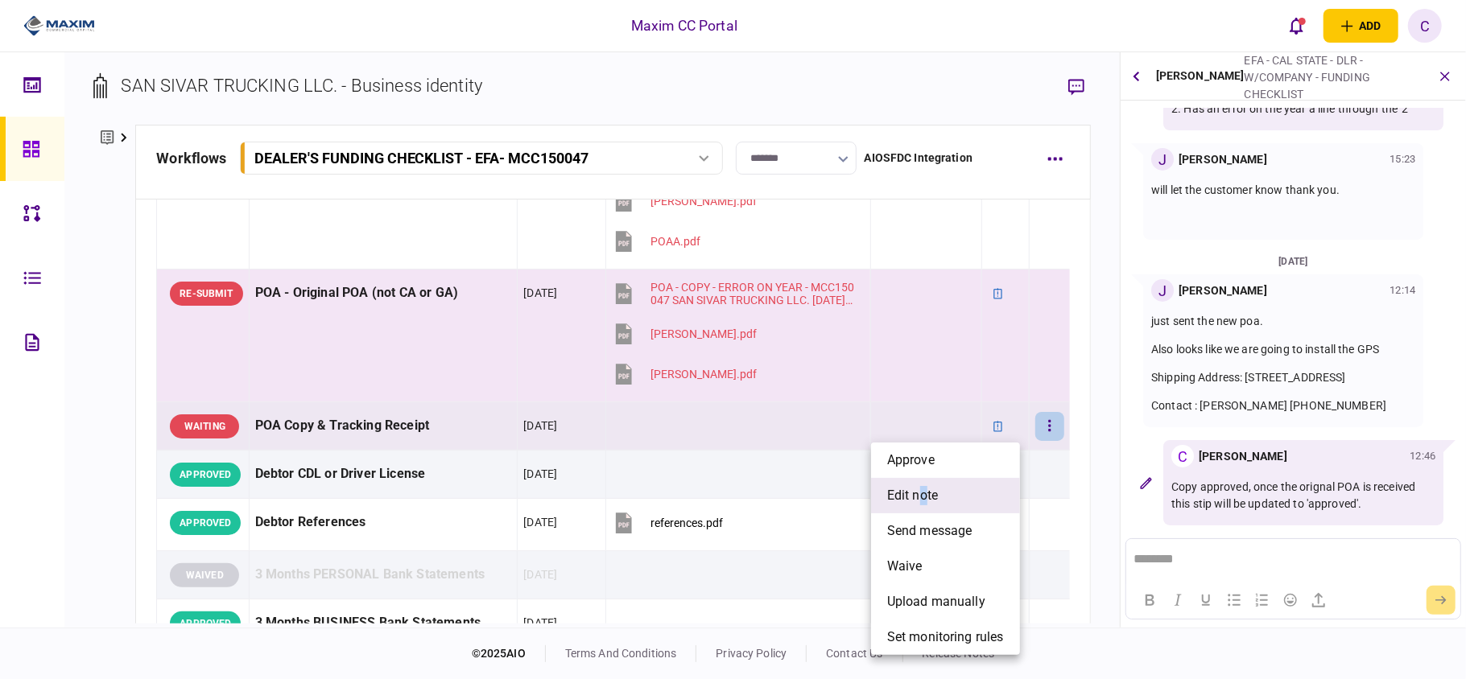
click at [924, 500] on span "edit note" at bounding box center [912, 495] width 51 height 19
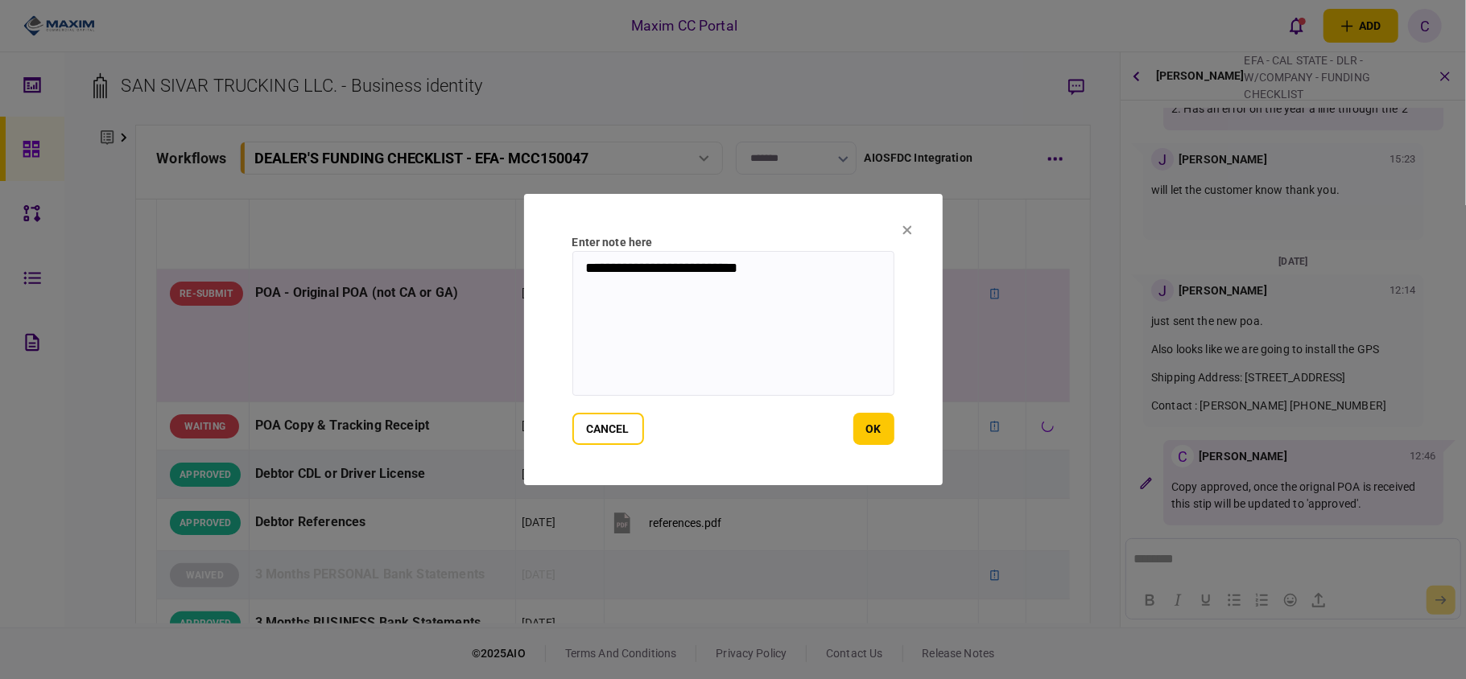
click at [588, 268] on textarea "**********" at bounding box center [733, 323] width 322 height 145
click at [860, 291] on textarea "**********" at bounding box center [733, 323] width 322 height 145
type textarea "**********"
click at [873, 423] on button "ok" at bounding box center [873, 429] width 41 height 32
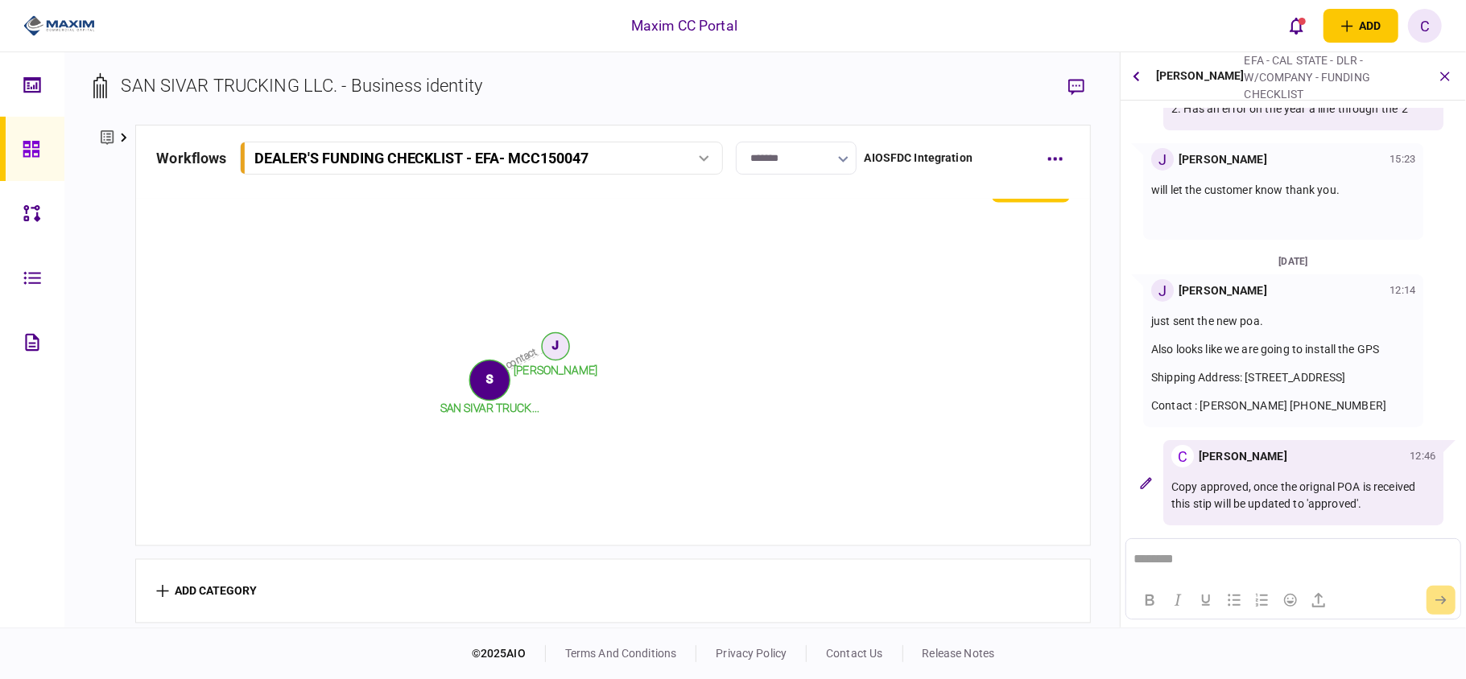
scroll to position [1661, 0]
